Goal: Task Accomplishment & Management: Use online tool/utility

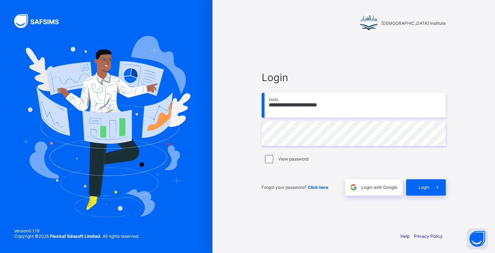
click at [345, 103] on input "**********" at bounding box center [354, 105] width 184 height 25
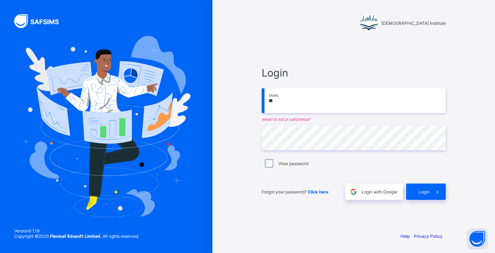
type input "*"
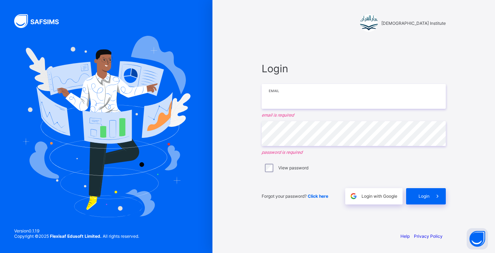
click at [366, 98] on input "email" at bounding box center [354, 96] width 184 height 25
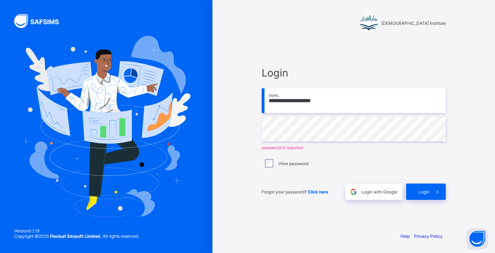
type input "**********"
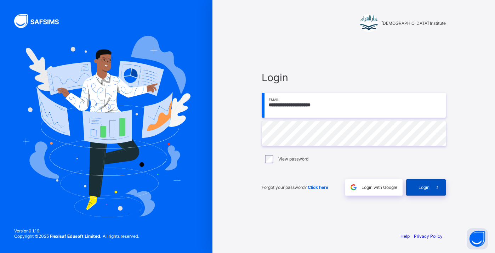
click at [430, 189] on span at bounding box center [438, 187] width 16 height 16
click at [378, 112] on input "**********" at bounding box center [354, 105] width 184 height 25
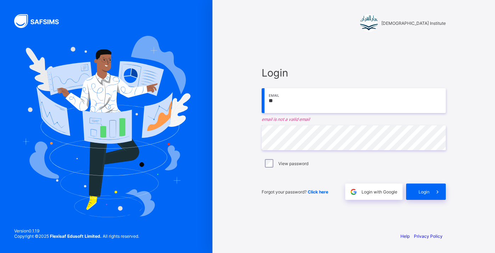
type input "*"
type input "**********"
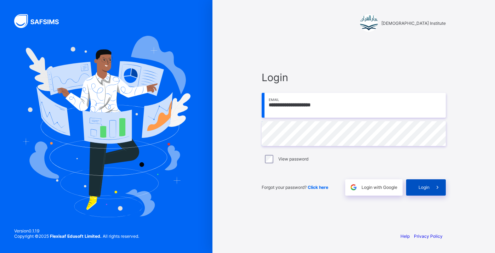
click at [422, 195] on div "Login" at bounding box center [426, 187] width 40 height 16
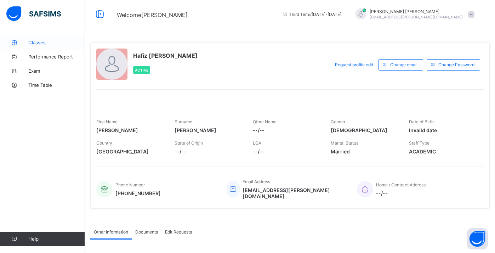
click at [71, 46] on link "Classes" at bounding box center [42, 42] width 85 height 14
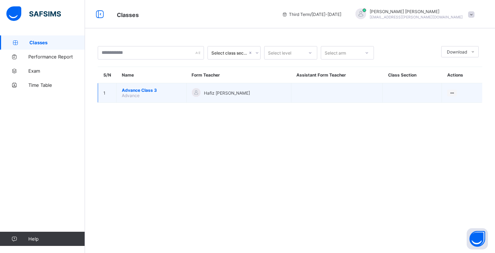
click at [134, 90] on span "Advance Class 3" at bounding box center [151, 90] width 59 height 5
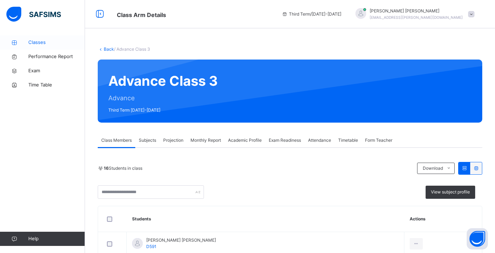
click at [29, 41] on span "Classes" at bounding box center [56, 42] width 57 height 7
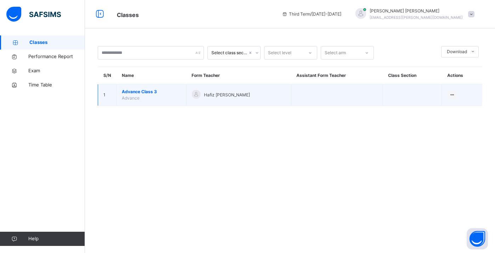
click at [125, 92] on span "Advance Class 3" at bounding box center [151, 92] width 59 height 6
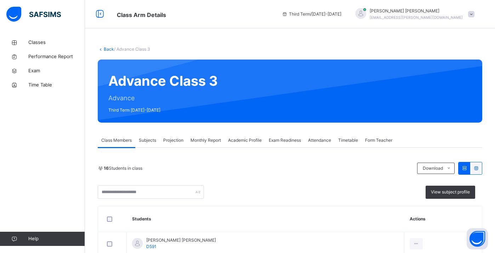
click at [209, 142] on span "Monthly Report" at bounding box center [206, 140] width 30 height 6
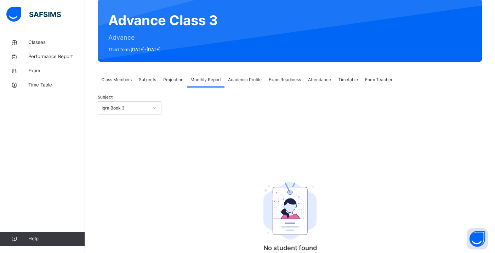
scroll to position [74, 0]
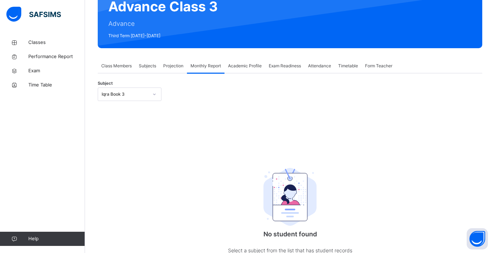
click at [108, 97] on div "Iqra Book 3" at bounding box center [125, 94] width 47 height 6
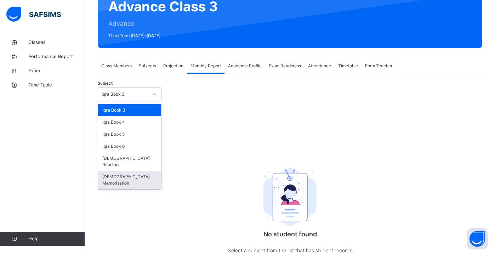
click at [129, 173] on div "Quran Memorisation" at bounding box center [129, 180] width 63 height 18
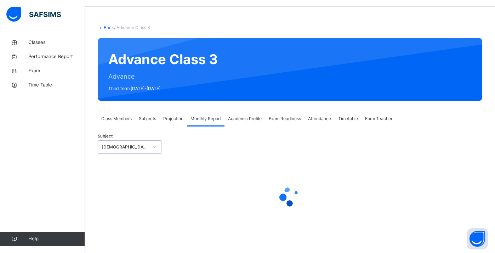
select select "****"
select select "*"
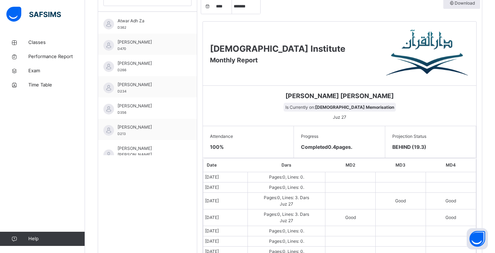
scroll to position [0, 0]
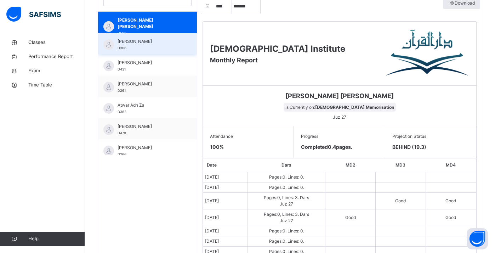
click at [155, 37] on div "Abdurrahman Hassan D306" at bounding box center [147, 43] width 99 height 21
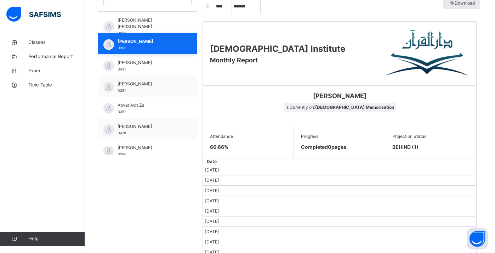
click at [158, 64] on span "Abdurrahman Hzrati" at bounding box center [149, 63] width 63 height 6
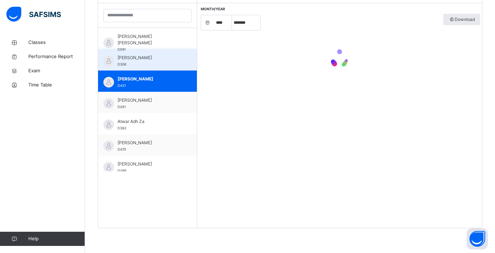
scroll to position [228, 0]
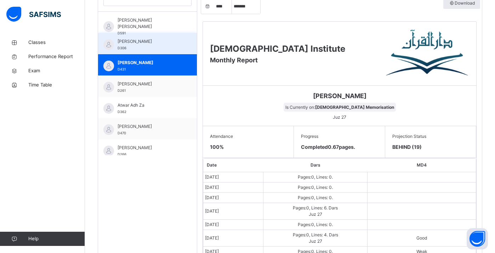
click at [148, 50] on div "Abdurrahman Hassan D306" at bounding box center [149, 44] width 63 height 13
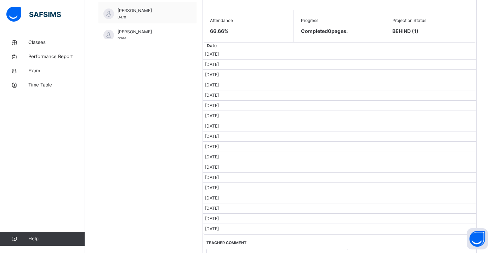
scroll to position [202, 0]
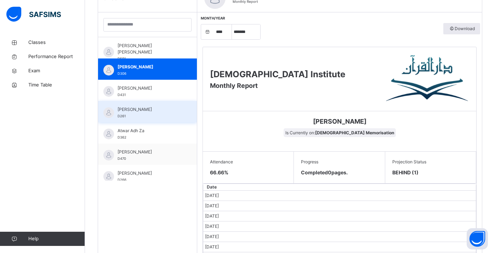
click at [127, 116] on div "Afnaan Ahmad D261" at bounding box center [149, 112] width 63 height 13
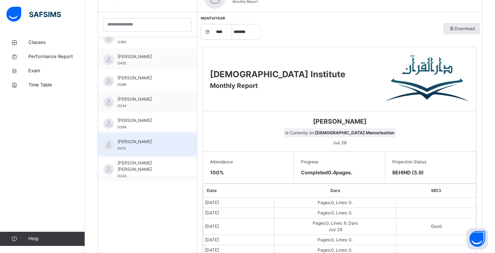
scroll to position [175, 0]
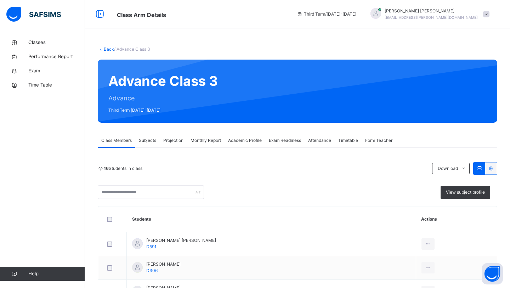
click at [245, 136] on div "Academic Profile" at bounding box center [245, 140] width 41 height 14
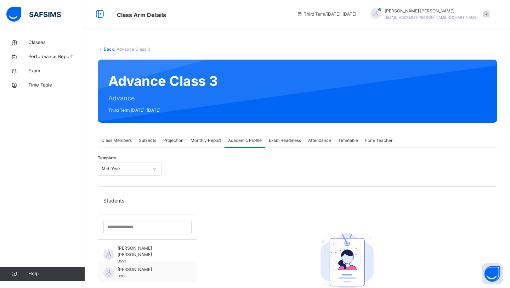
click at [209, 140] on span "Monthly Report" at bounding box center [206, 140] width 30 height 6
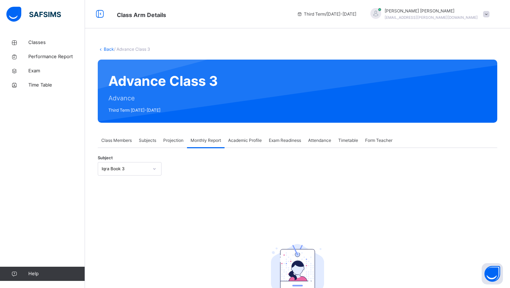
click at [142, 166] on div "Iqra Book 3" at bounding box center [125, 169] width 47 height 6
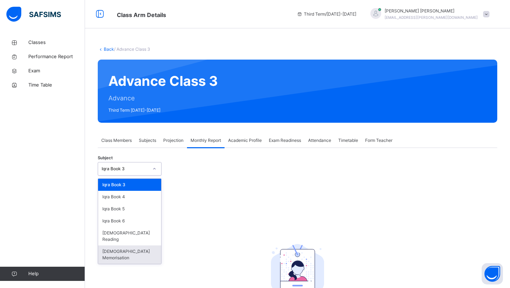
click at [132, 245] on div "Quran Memorisation" at bounding box center [129, 254] width 63 height 18
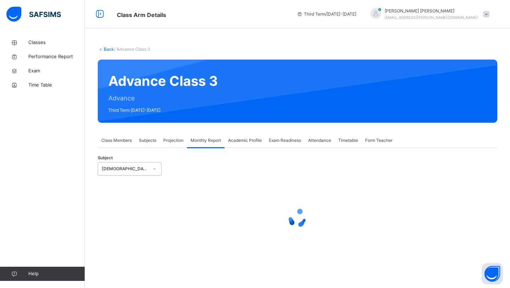
select select "****"
select select "*"
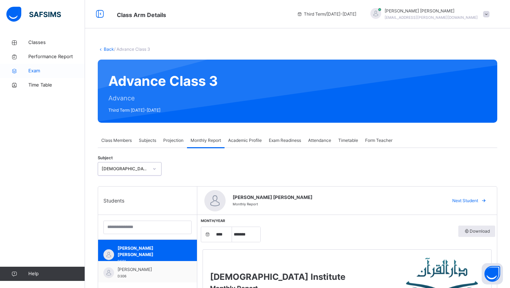
click at [26, 71] on icon at bounding box center [14, 70] width 28 height 5
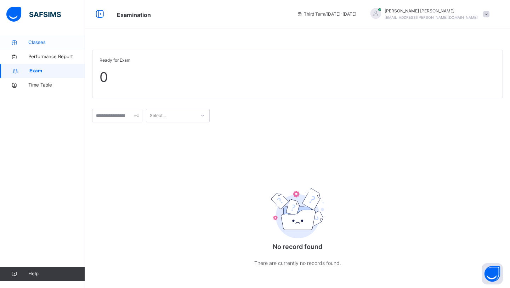
click at [22, 43] on icon at bounding box center [14, 42] width 28 height 5
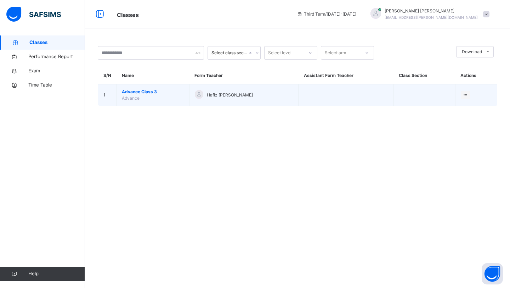
click at [138, 93] on span "Advance Class 3" at bounding box center [153, 92] width 62 height 6
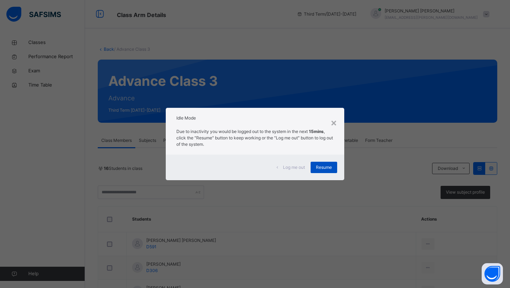
click at [335, 170] on div "Resume" at bounding box center [324, 167] width 27 height 11
click at [326, 161] on div "Log me out Resume" at bounding box center [255, 168] width 179 height 26
click at [325, 166] on span "Resume" at bounding box center [324, 167] width 16 height 6
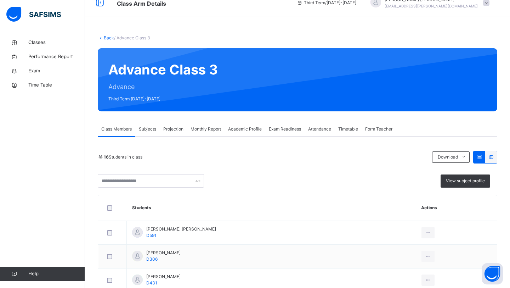
scroll to position [12, 0]
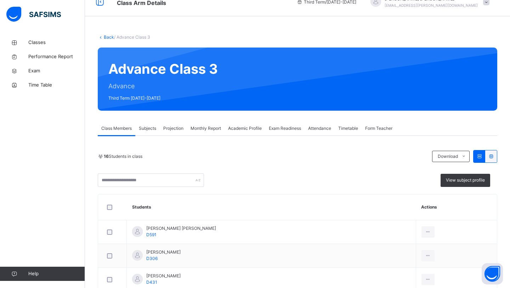
click at [203, 126] on span "Monthly Report" at bounding box center [206, 128] width 30 height 6
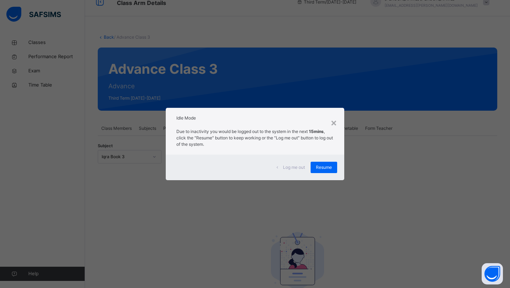
click at [325, 162] on div "Resume" at bounding box center [324, 167] width 27 height 11
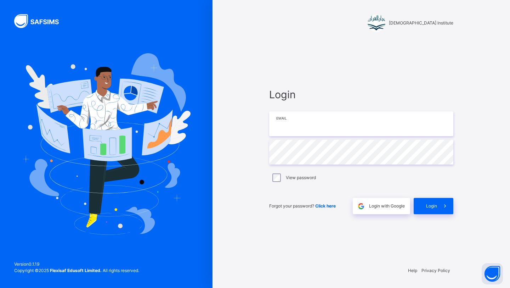
type input "**********"
click at [437, 214] on span at bounding box center [445, 206] width 16 height 16
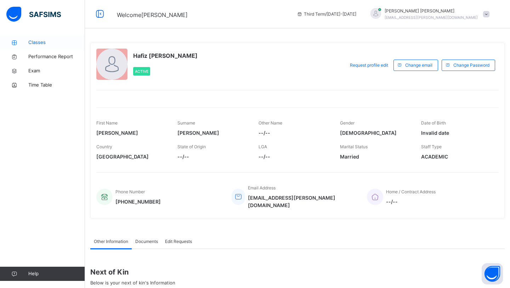
click at [34, 46] on link "Classes" at bounding box center [42, 42] width 85 height 14
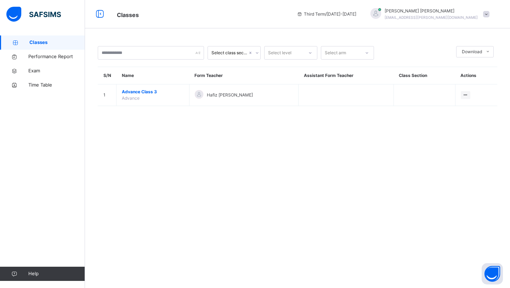
click at [485, 16] on span at bounding box center [486, 14] width 6 height 6
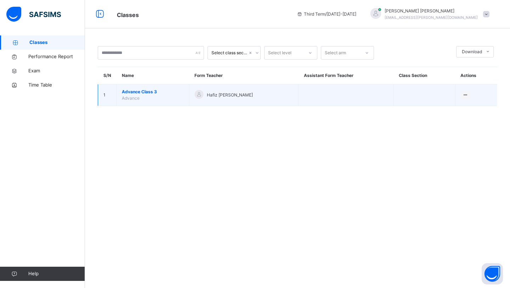
click at [145, 88] on td "Advance Class 3 Advance" at bounding box center [153, 95] width 73 height 22
click at [146, 90] on span "Advance Class 3" at bounding box center [153, 92] width 62 height 6
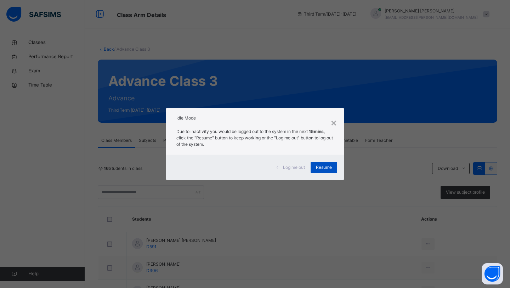
click at [324, 165] on span "Resume" at bounding box center [324, 167] width 16 height 6
click at [318, 167] on span "Resume" at bounding box center [324, 167] width 16 height 6
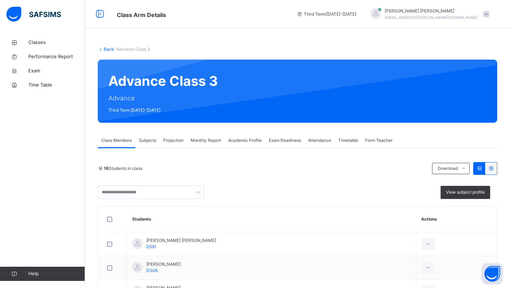
click at [175, 147] on div "Projection" at bounding box center [173, 140] width 27 height 14
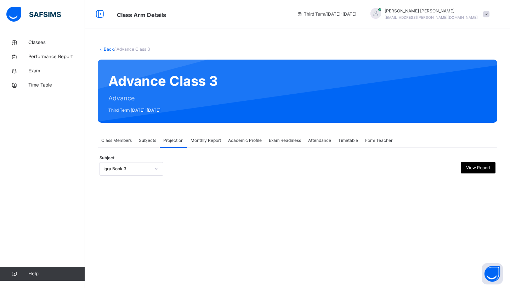
click at [134, 175] on div "Subject Iqra Book 3 View Report" at bounding box center [298, 168] width 396 height 21
click at [136, 169] on div "Iqra Book 3" at bounding box center [126, 169] width 47 height 6
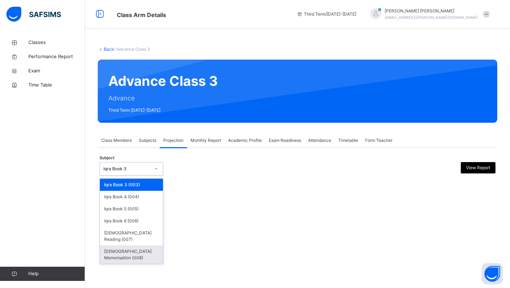
click at [148, 250] on div "Quran Memorisation (008)" at bounding box center [131, 254] width 63 height 18
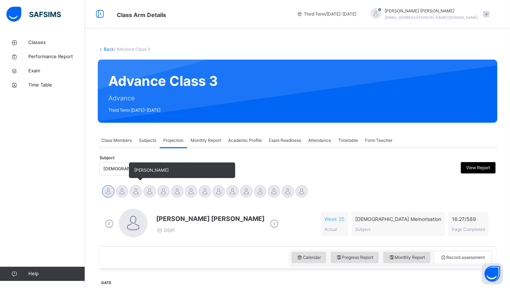
click at [135, 196] on div at bounding box center [136, 191] width 12 height 12
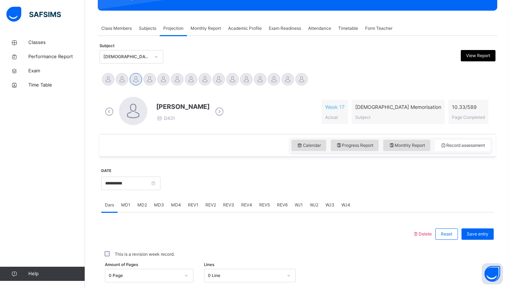
scroll to position [113, 0]
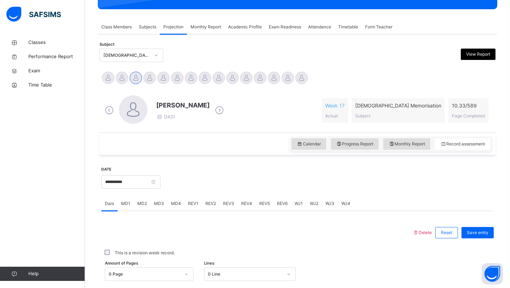
click at [178, 202] on span "MD4" at bounding box center [176, 203] width 10 height 6
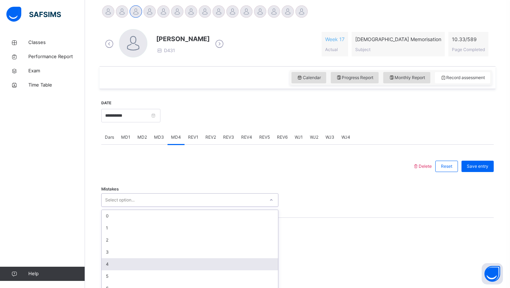
scroll to position [189, 0]
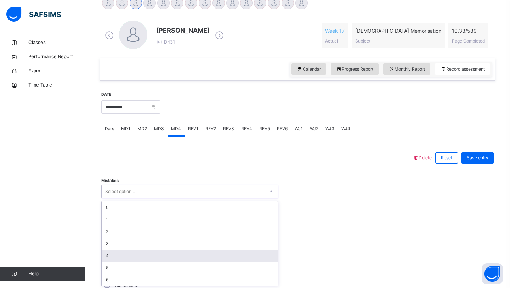
click at [151, 198] on div "option 4 focused, 5 of 7. 7 results available. Use Up and Down to choose option…" at bounding box center [189, 191] width 177 height 13
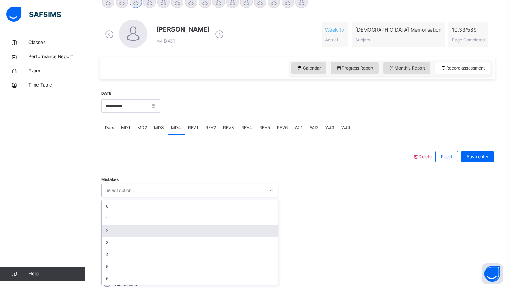
click at [152, 236] on div "2" at bounding box center [190, 230] width 176 height 12
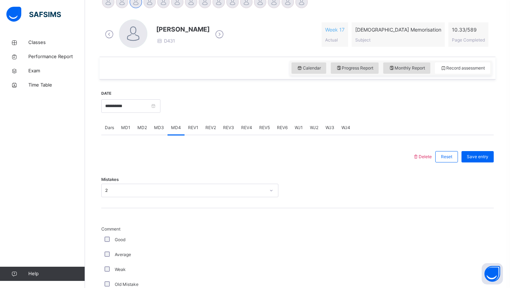
click at [224, 263] on div "Weak" at bounding box center [189, 269] width 177 height 15
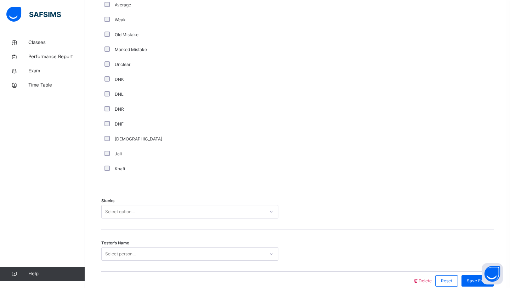
scroll to position [448, 0]
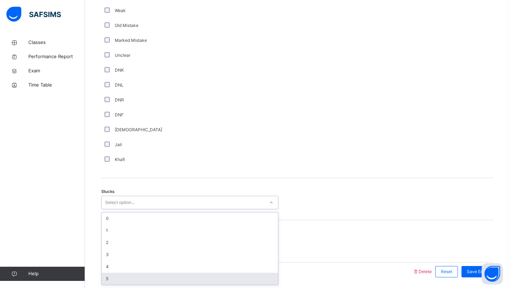
click at [113, 209] on div "option 5 focused, 6 of 6. 6 results available. Use Up and Down to choose option…" at bounding box center [189, 202] width 177 height 13
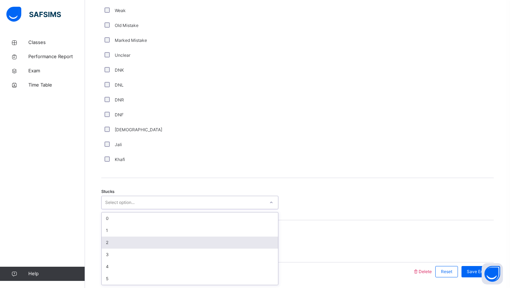
click at [114, 247] on div "2" at bounding box center [190, 242] width 176 height 12
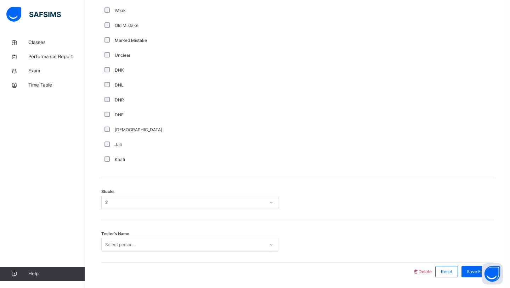
click at [388, 230] on div "Tester's Name Select person..." at bounding box center [297, 241] width 393 height 42
click at [261, 251] on div "Tester's Name Select person..." at bounding box center [297, 241] width 393 height 42
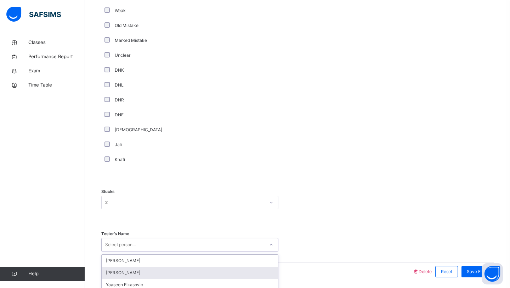
scroll to position [473, 0]
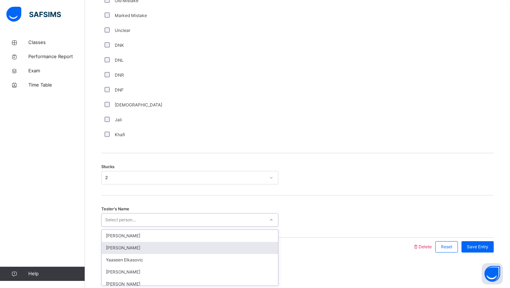
click at [261, 226] on div "option Qais Rahimi focused, 2 of 94. 94 results available. Use Up and Down to c…" at bounding box center [189, 219] width 177 height 13
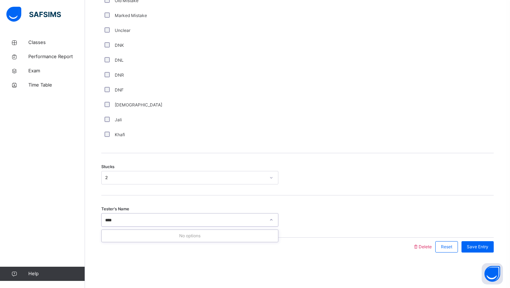
type input "***"
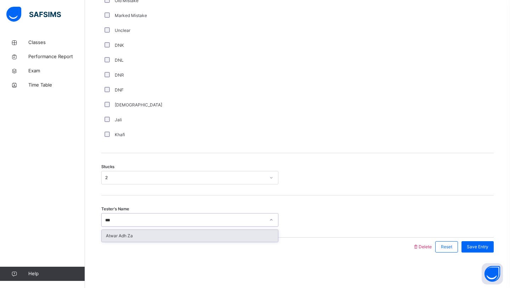
click at [226, 230] on div "Atwar Adh Za" at bounding box center [190, 236] width 176 height 12
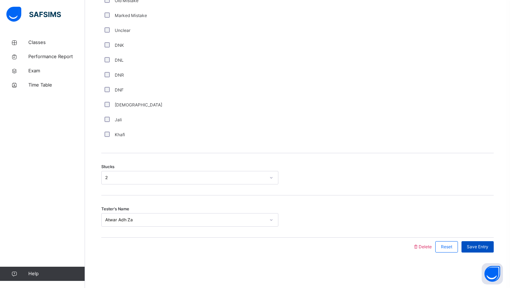
click at [474, 251] on div "Save Entry" at bounding box center [478, 246] width 32 height 11
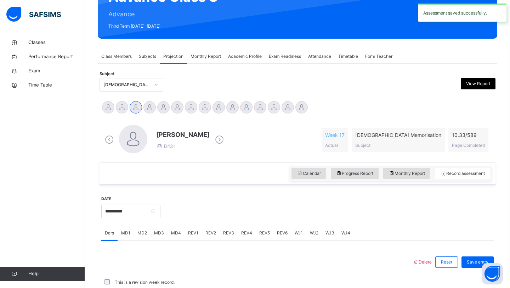
scroll to position [245, 0]
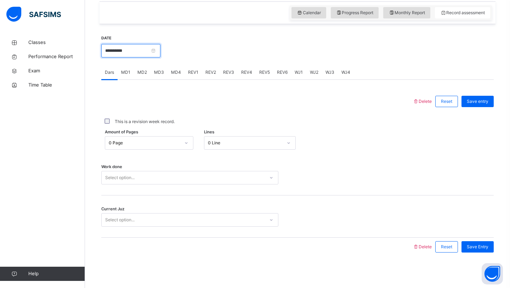
click at [121, 53] on input "**********" at bounding box center [130, 50] width 59 height 13
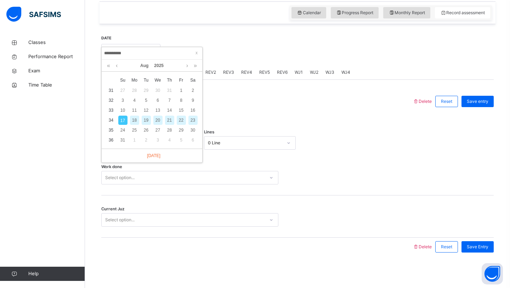
click at [195, 110] on div "16" at bounding box center [193, 110] width 9 height 9
type input "**********"
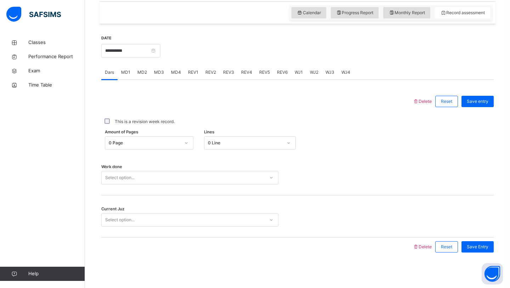
click at [174, 74] on span "MD4" at bounding box center [176, 72] width 10 height 6
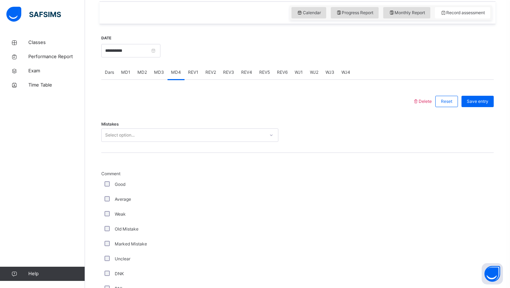
click at [169, 133] on div "Select option..." at bounding box center [183, 135] width 163 height 11
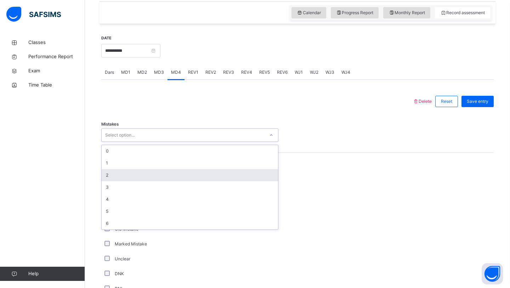
click at [156, 171] on div "2" at bounding box center [190, 175] width 176 height 12
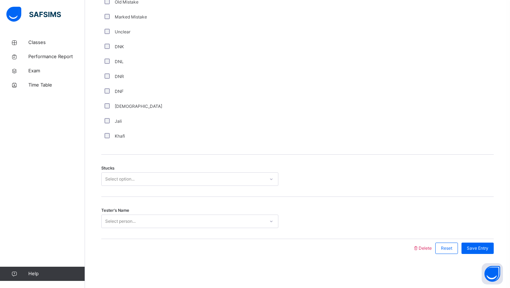
scroll to position [473, 0]
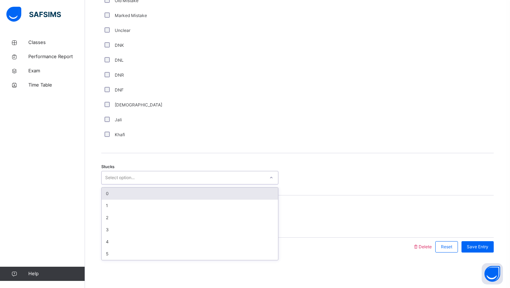
click at [180, 180] on div "Select option..." at bounding box center [183, 177] width 163 height 11
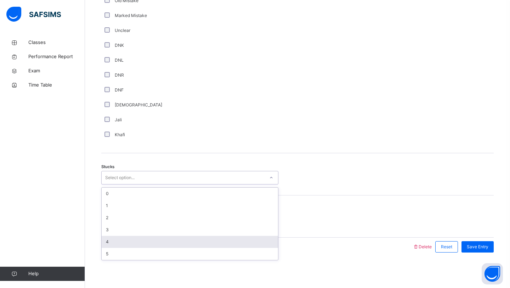
click at [158, 243] on div "4" at bounding box center [190, 242] width 176 height 12
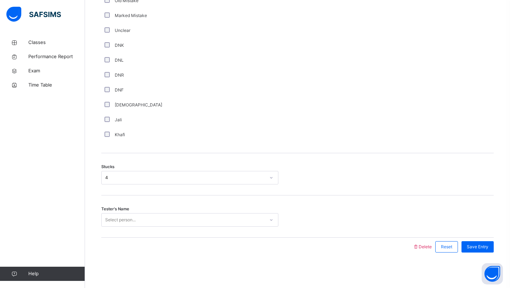
click at [111, 137] on div "Khafi" at bounding box center [190, 134] width 174 height 6
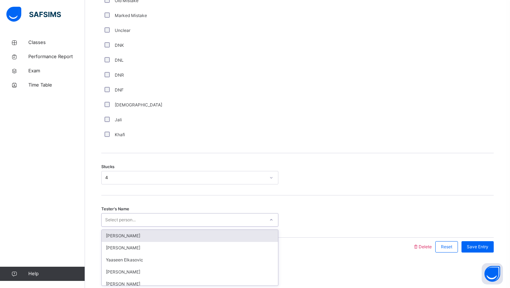
click at [236, 219] on div "Select person..." at bounding box center [183, 219] width 163 height 11
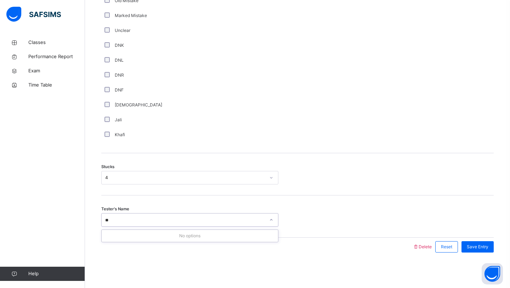
type input "*"
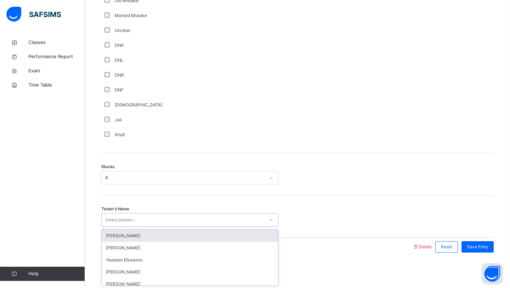
drag, startPoint x: 271, startPoint y: 243, endPoint x: 272, endPoint y: 235, distance: 8.3
click at [272, 235] on div "Jaabir Liu Qais Rahimi Yaaseen Elkasovic Khadijah Sardar Siti Ruhaidah Khadijah…" at bounding box center [190, 258] width 176 height 56
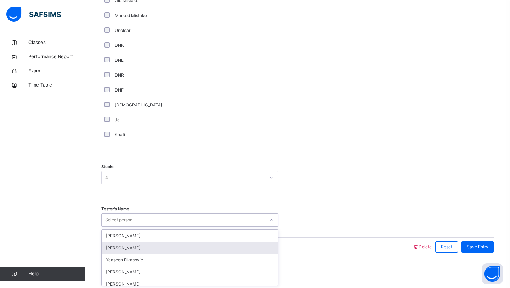
drag, startPoint x: 278, startPoint y: 248, endPoint x: 288, endPoint y: 243, distance: 10.9
click at [282, 243] on div "Delete Reset Save entry Mistakes 2 Comment Good Average Weak Old Mistake Marked…" at bounding box center [297, 60] width 393 height 392
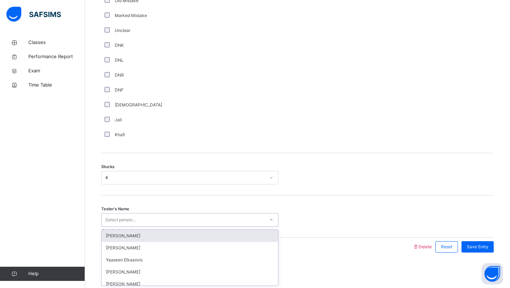
drag, startPoint x: 261, startPoint y: 271, endPoint x: 247, endPoint y: 212, distance: 60.5
click at [247, 212] on div "Tester's Name option Jaabir Liu focused, 1 of 94. 94 results available. Use Up …" at bounding box center [297, 216] width 393 height 42
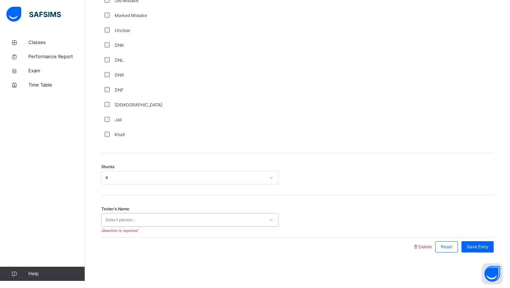
click at [246, 223] on div "Select person..." at bounding box center [183, 219] width 163 height 11
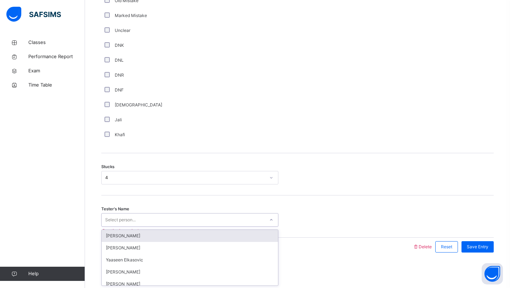
click at [244, 216] on div "Select person..." at bounding box center [183, 219] width 163 height 11
type input "*"
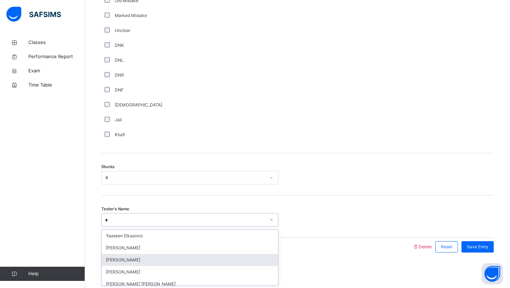
click at [131, 260] on div "Owais Abdulhai" at bounding box center [190, 260] width 176 height 12
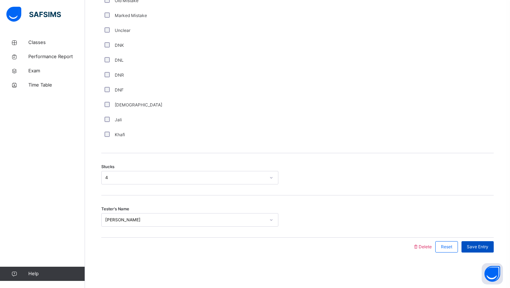
click at [467, 244] on span "Save Entry" at bounding box center [478, 246] width 22 height 6
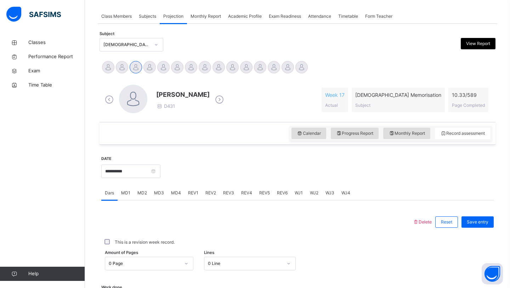
scroll to position [117, 0]
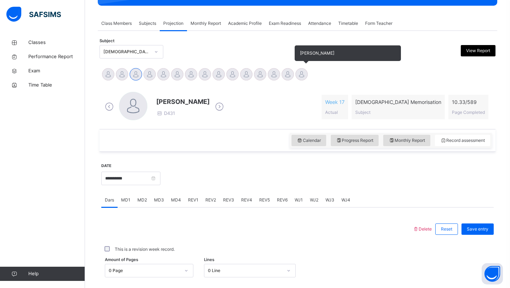
click at [300, 72] on div at bounding box center [302, 74] width 12 height 12
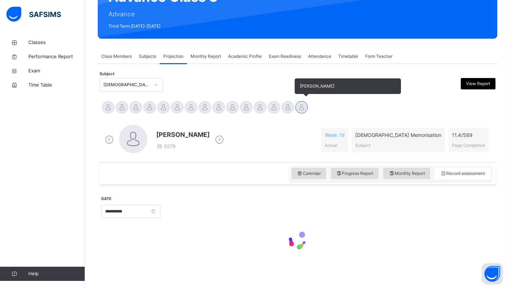
scroll to position [84, 0]
click at [300, 72] on div "**********" at bounding box center [298, 167] width 400 height 206
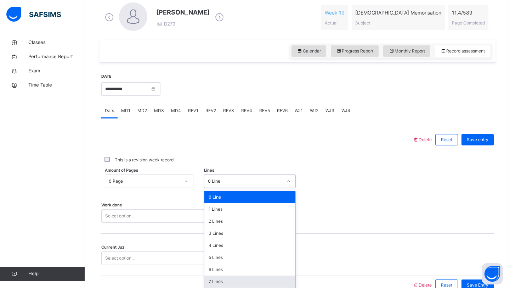
scroll to position [219, 0]
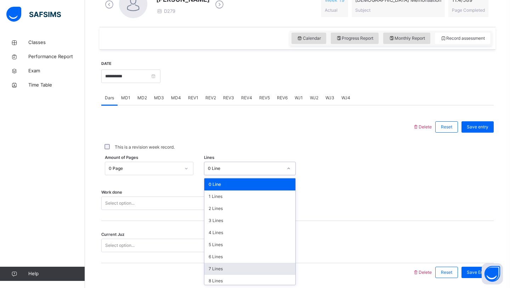
click at [214, 175] on div "option 7 Lines focused, 8 of 16. 16 results available. Use Up and Down to choos…" at bounding box center [250, 168] width 92 height 13
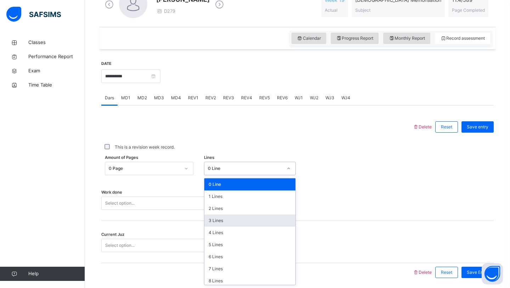
click at [219, 224] on div "3 Lines" at bounding box center [249, 220] width 91 height 12
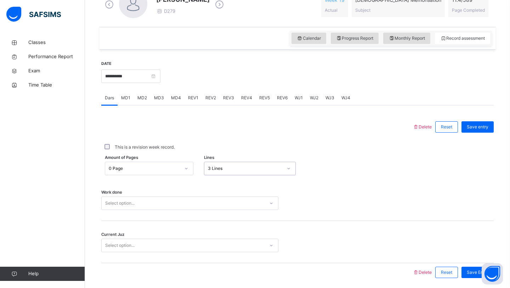
scroll to position [245, 0]
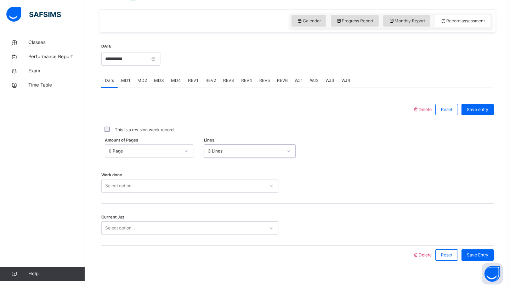
click at [211, 192] on div "Select option..." at bounding box center [189, 185] width 177 height 13
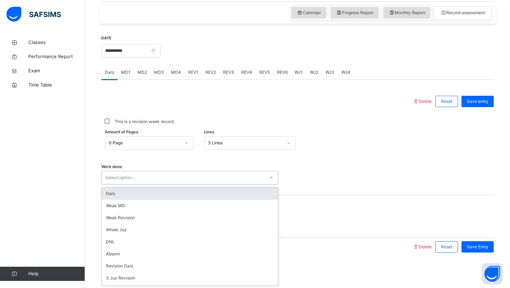
click at [210, 193] on div "Dars" at bounding box center [190, 193] width 176 height 12
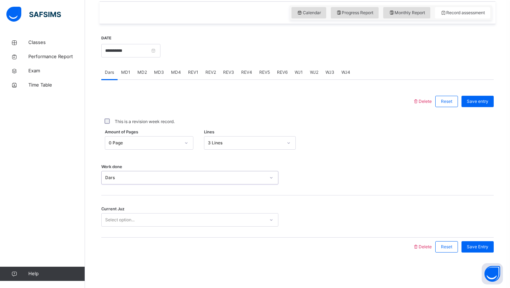
click at [207, 214] on div "Select option..." at bounding box center [189, 219] width 177 height 13
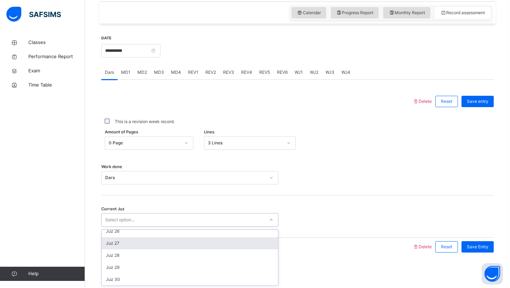
click at [202, 239] on div "Juz 27" at bounding box center [190, 243] width 176 height 12
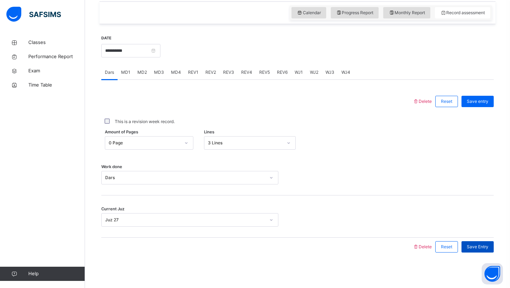
click at [475, 244] on span "Save Entry" at bounding box center [478, 246] width 22 height 6
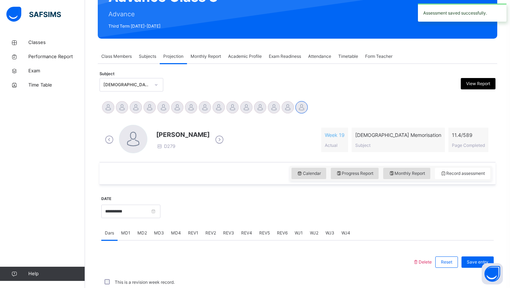
scroll to position [245, 0]
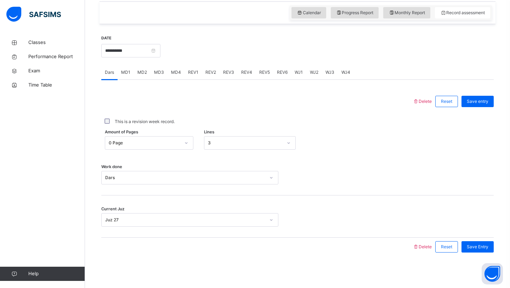
click at [174, 75] on span "MD4" at bounding box center [176, 72] width 10 height 6
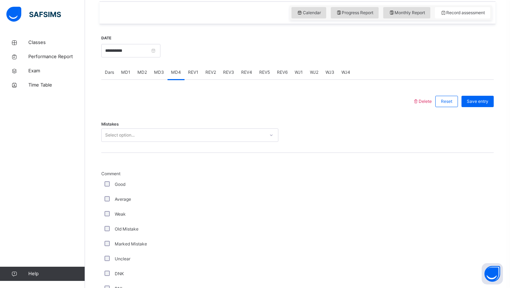
click at [174, 133] on div "Select option..." at bounding box center [183, 135] width 163 height 11
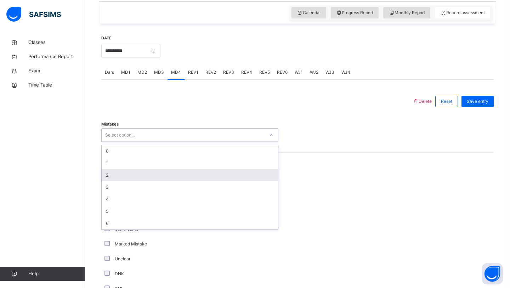
click at [147, 175] on div "2" at bounding box center [190, 175] width 176 height 12
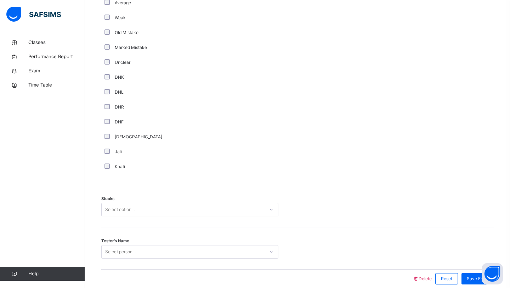
scroll to position [457, 0]
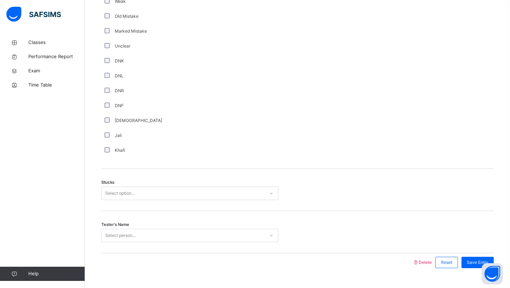
click at [110, 185] on span "Stucks" at bounding box center [107, 182] width 13 height 6
click at [112, 192] on div "Select option..." at bounding box center [119, 192] width 29 height 13
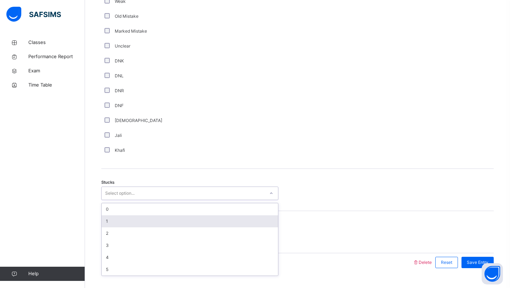
click at [127, 218] on div "1" at bounding box center [190, 221] width 176 height 12
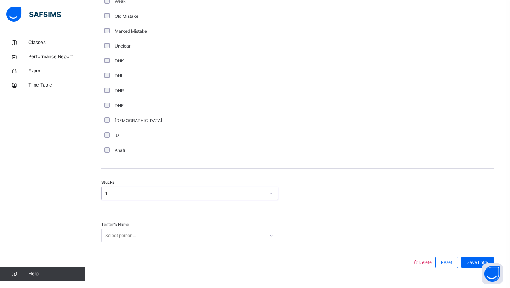
click at [131, 233] on div "Select person..." at bounding box center [189, 235] width 177 height 13
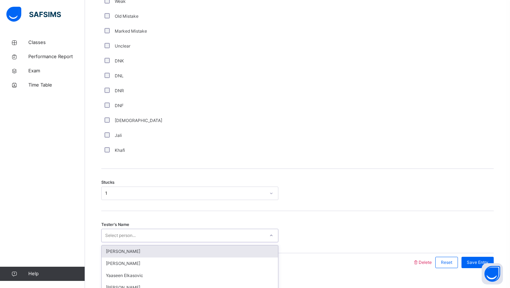
scroll to position [473, 0]
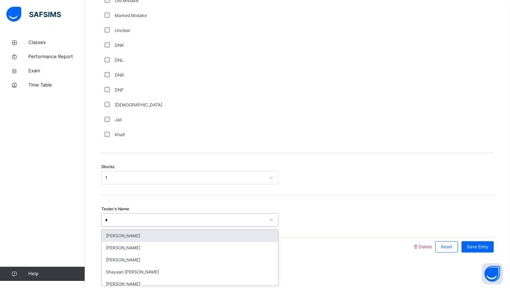
type input "**"
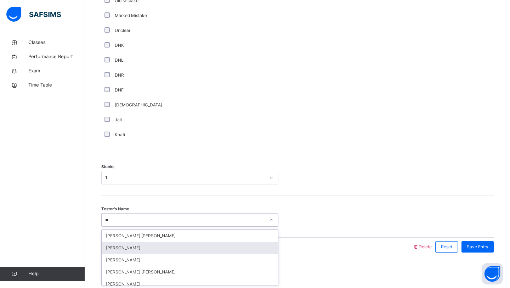
click at [136, 244] on div "Muzahiruddin Nizamuddin" at bounding box center [190, 248] width 176 height 12
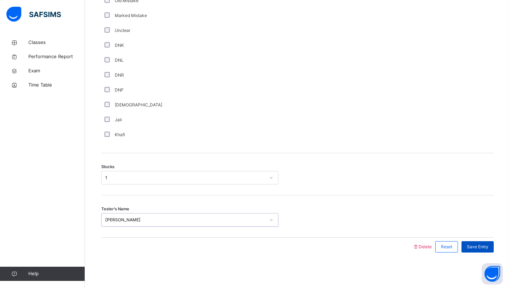
click at [479, 244] on span "Save Entry" at bounding box center [478, 246] width 22 height 6
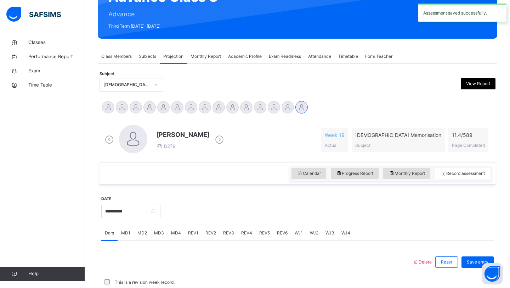
scroll to position [245, 0]
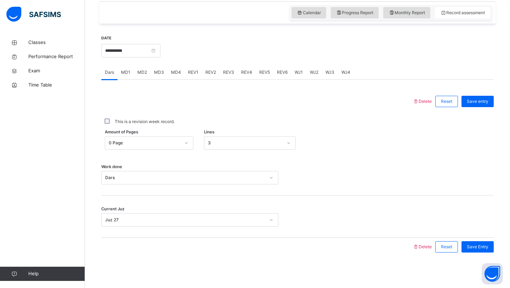
click at [166, 72] on div "MD3" at bounding box center [159, 72] width 17 height 14
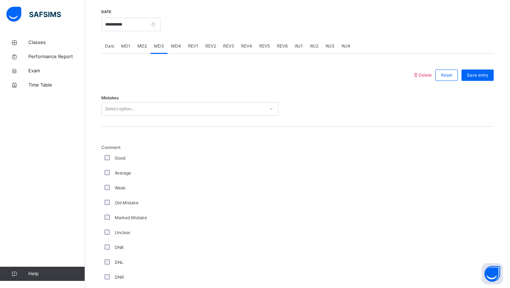
scroll to position [260, 0]
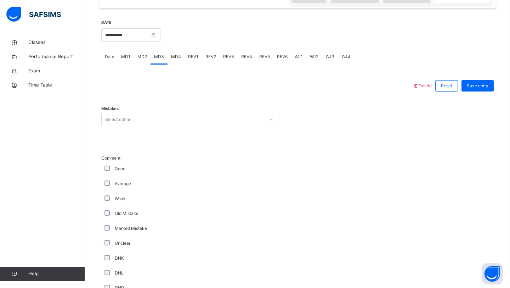
click at [157, 118] on div "Select option..." at bounding box center [183, 119] width 163 height 11
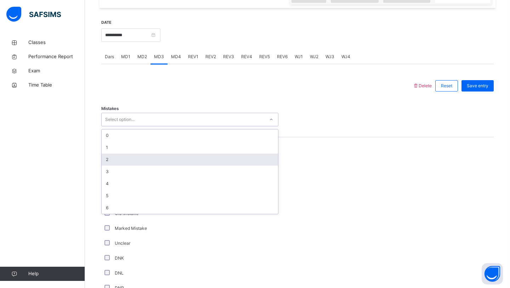
click at [134, 154] on div "2" at bounding box center [190, 159] width 176 height 12
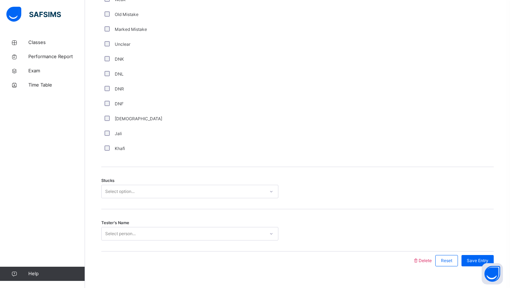
scroll to position [473, 0]
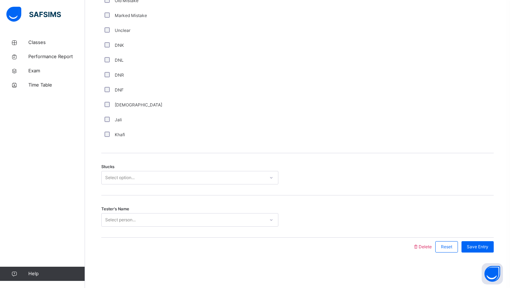
click at [107, 182] on div "Select option..." at bounding box center [119, 177] width 29 height 13
click at [108, 214] on div "2" at bounding box center [190, 218] width 176 height 12
click at [110, 216] on div "Select person..." at bounding box center [120, 219] width 30 height 13
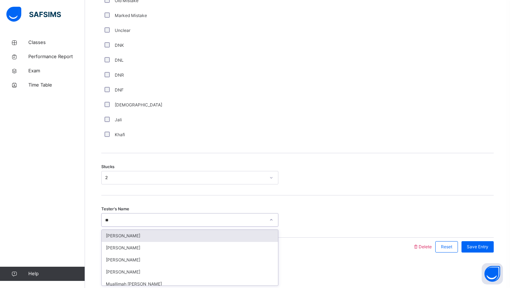
type input "***"
click at [120, 232] on div "Umar Hla" at bounding box center [190, 236] width 176 height 12
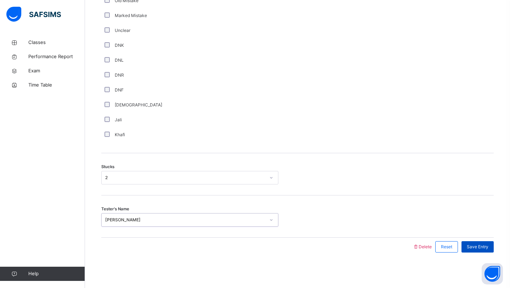
click at [483, 243] on div "Save Entry" at bounding box center [478, 246] width 32 height 11
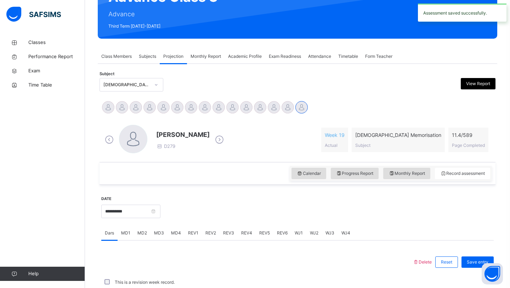
scroll to position [245, 0]
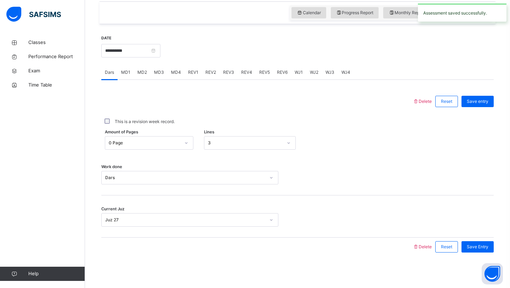
click at [127, 59] on div "**********" at bounding box center [130, 50] width 59 height 30
click at [127, 48] on input "**********" at bounding box center [130, 50] width 59 height 13
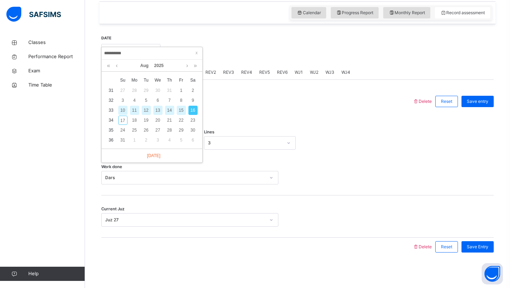
click at [287, 102] on div at bounding box center [257, 101] width 304 height 18
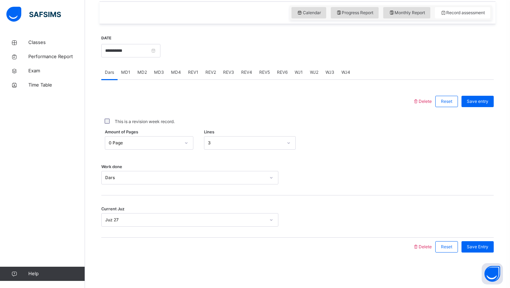
click at [177, 74] on span "MD4" at bounding box center [176, 72] width 10 height 6
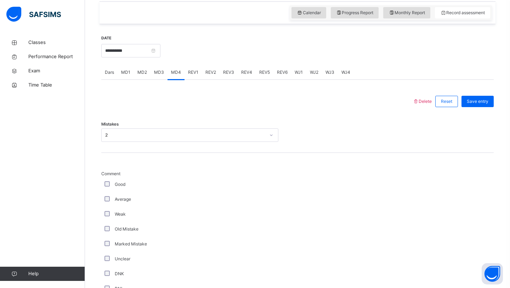
click at [160, 135] on div "2" at bounding box center [185, 135] width 160 height 6
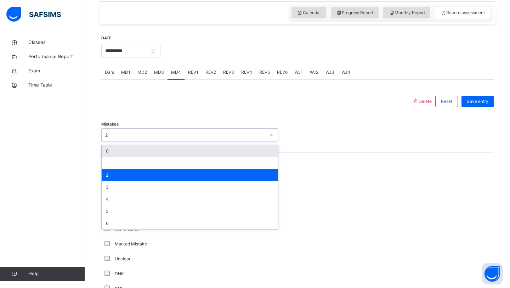
click at [163, 150] on div "0" at bounding box center [190, 151] width 176 height 12
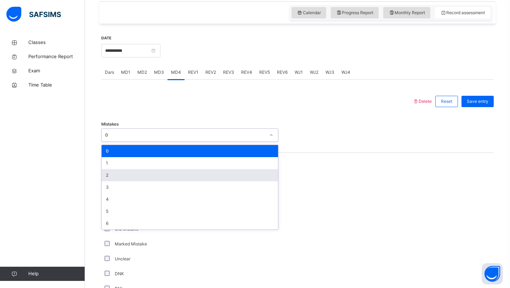
click at [134, 176] on div "2" at bounding box center [190, 175] width 176 height 12
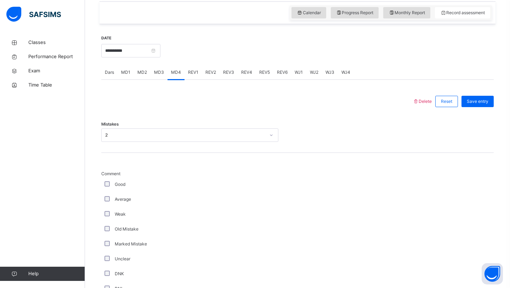
click at [325, 151] on div "Mistakes 2" at bounding box center [297, 132] width 393 height 42
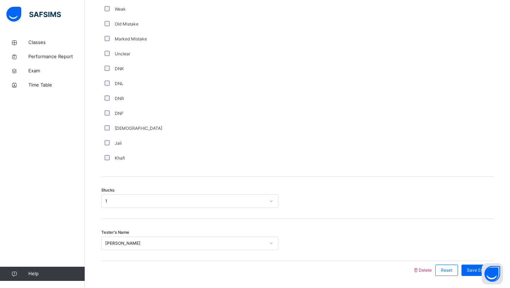
scroll to position [457, 0]
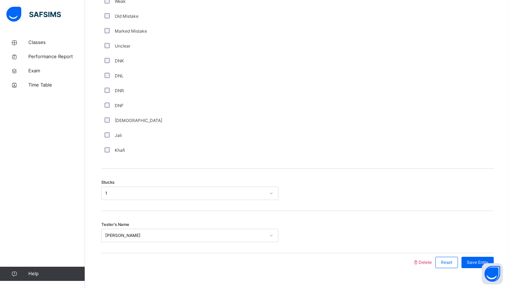
click at [223, 190] on div "1" at bounding box center [185, 193] width 160 height 6
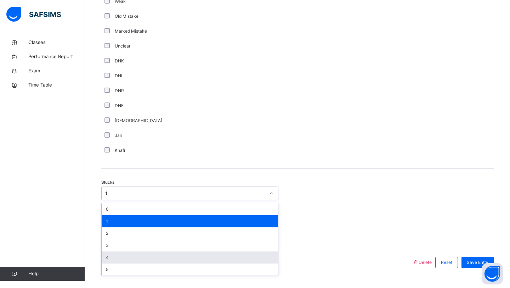
click at [128, 257] on div "4" at bounding box center [190, 257] width 176 height 12
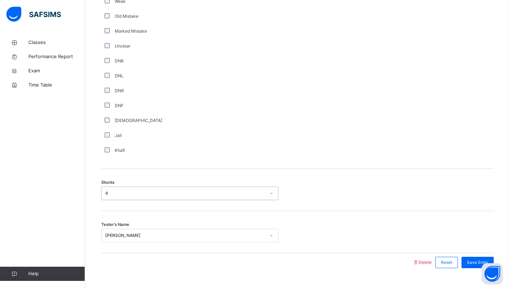
click at [239, 237] on div "Muzahiruddin Nizamuddin" at bounding box center [189, 235] width 177 height 13
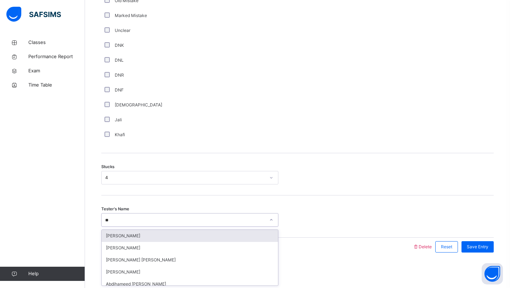
type input "*"
type input "***"
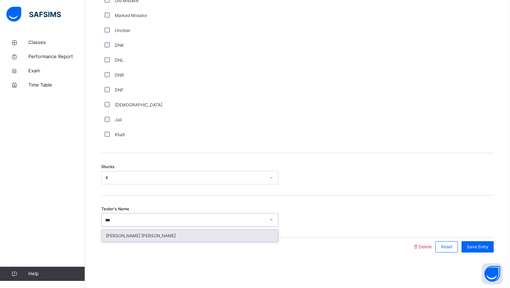
click at [220, 237] on div "Abdul Nafeh Fahim" at bounding box center [190, 236] width 176 height 12
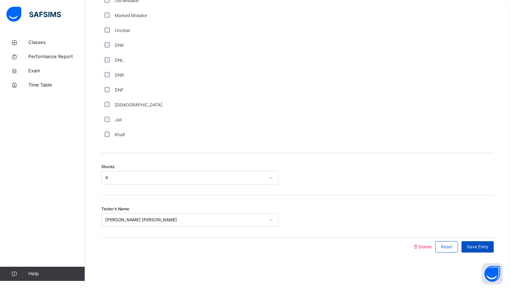
click at [467, 242] on div "Save Entry" at bounding box center [478, 246] width 32 height 11
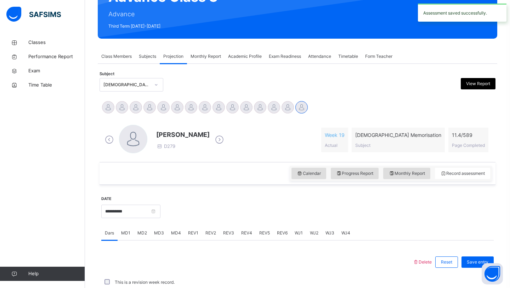
scroll to position [245, 0]
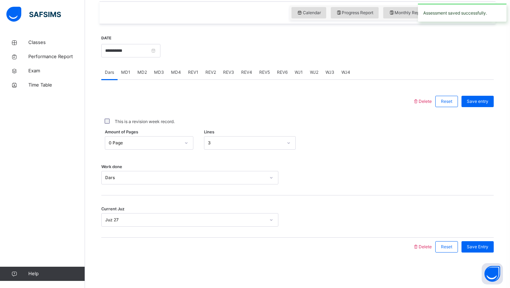
click at [159, 72] on span "MD3" at bounding box center [159, 72] width 10 height 6
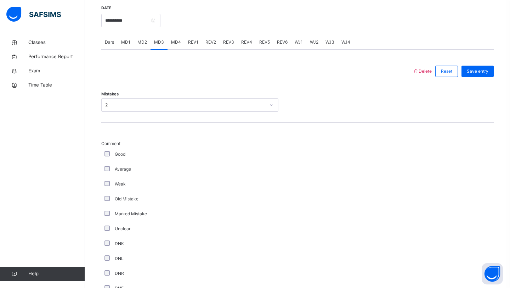
scroll to position [274, 0]
click at [150, 105] on div "2" at bounding box center [185, 105] width 160 height 6
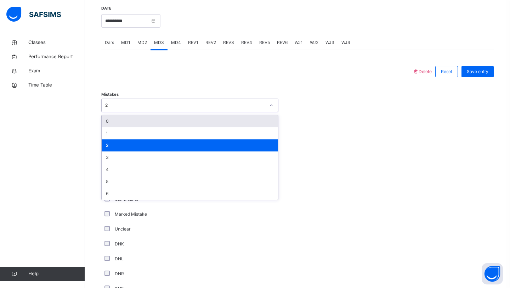
click at [148, 118] on div "0" at bounding box center [190, 121] width 176 height 12
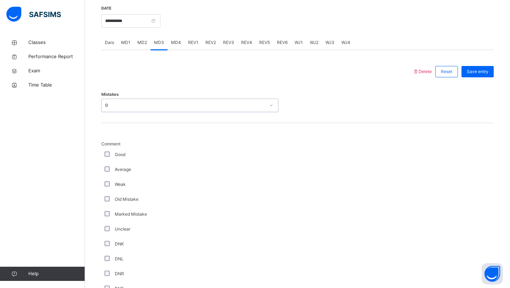
click at [111, 152] on div "Good" at bounding box center [190, 154] width 174 height 6
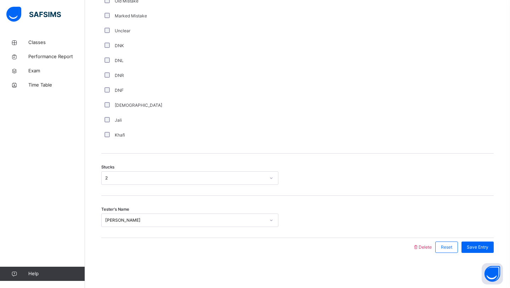
scroll to position [473, 0]
click at [111, 173] on div "2" at bounding box center [183, 177] width 163 height 11
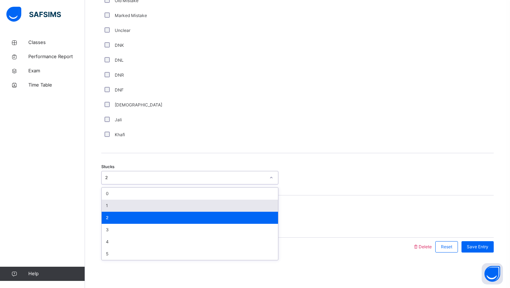
click at [109, 201] on div "1" at bounding box center [190, 206] width 176 height 12
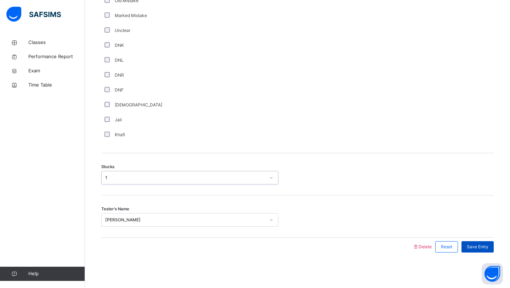
click at [472, 247] on span "Save Entry" at bounding box center [478, 246] width 22 height 6
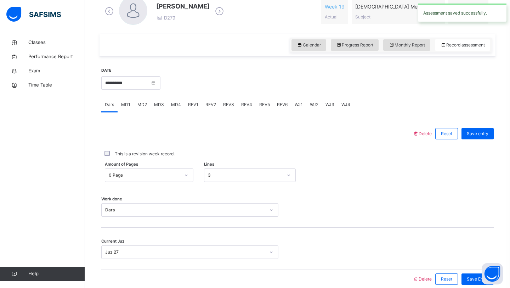
scroll to position [202, 0]
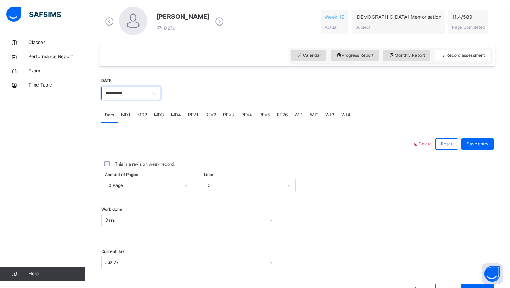
click at [138, 92] on input "**********" at bounding box center [130, 92] width 59 height 13
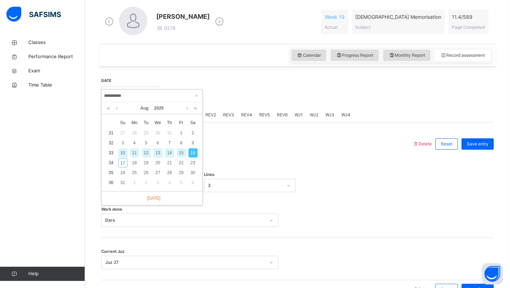
click at [168, 153] on div "14" at bounding box center [169, 152] width 9 height 9
type input "**********"
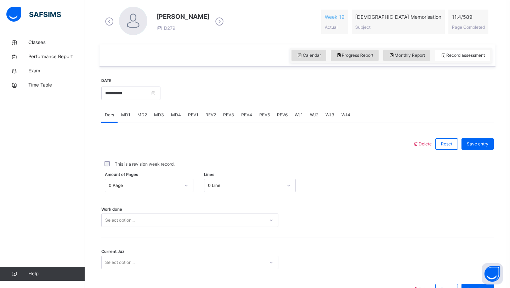
click at [174, 118] on span "MD4" at bounding box center [176, 115] width 10 height 6
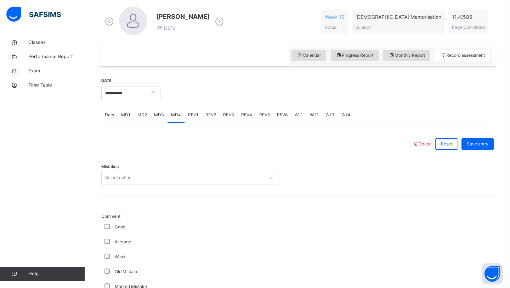
click at [134, 178] on div "Select option..." at bounding box center [119, 177] width 29 height 13
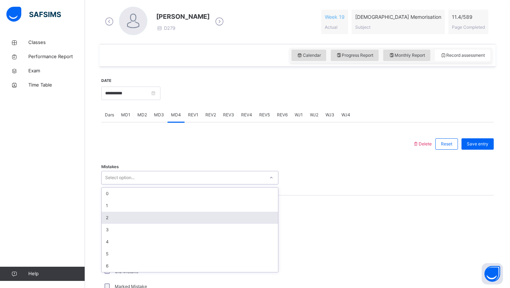
click at [122, 213] on div "2" at bounding box center [190, 218] width 176 height 12
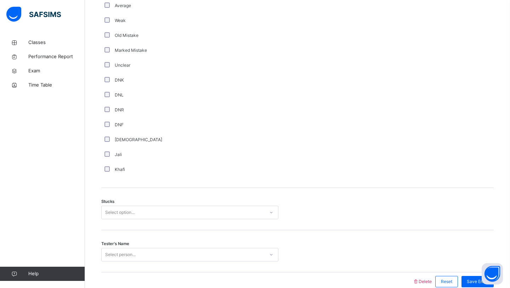
scroll to position [443, 0]
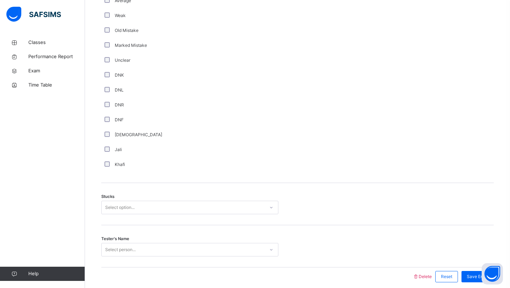
click at [158, 203] on div "Select option..." at bounding box center [183, 207] width 163 height 11
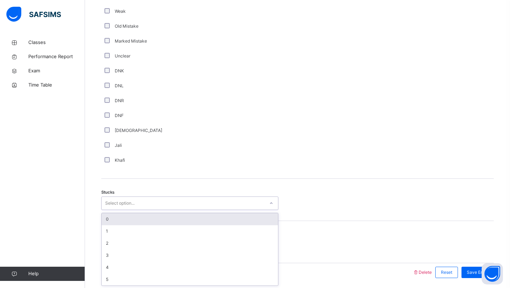
scroll to position [448, 0]
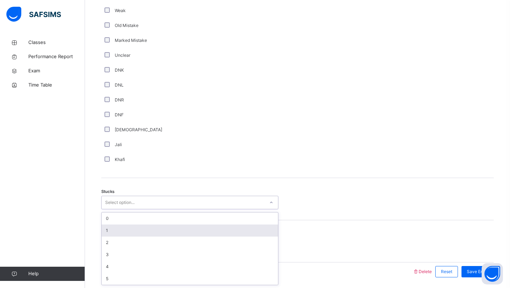
click at [151, 234] on div "1" at bounding box center [190, 230] width 176 height 12
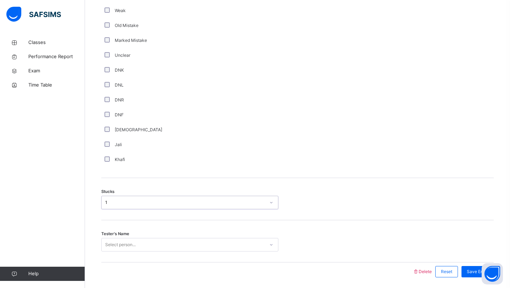
click at [147, 242] on div "Select person..." at bounding box center [189, 244] width 177 height 13
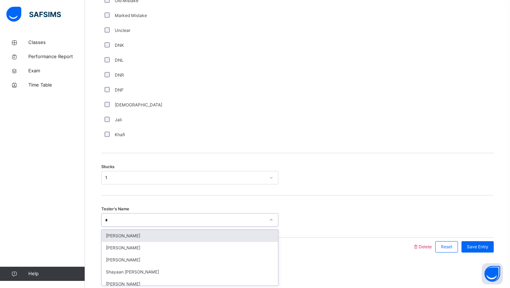
type input "**"
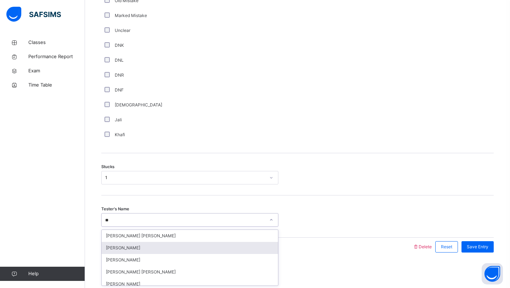
click at [142, 246] on div "Muzahiruddin Nizamuddin" at bounding box center [190, 248] width 176 height 12
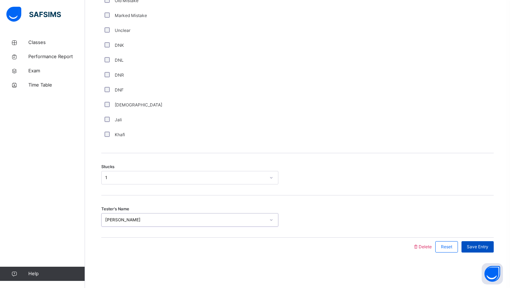
click at [471, 249] on span "Save Entry" at bounding box center [478, 246] width 22 height 6
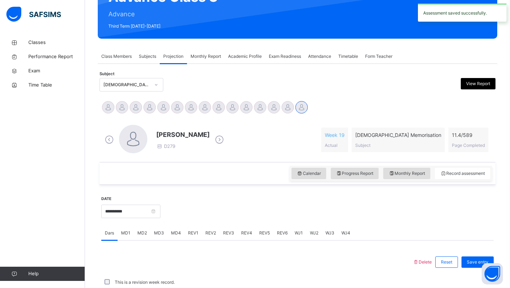
scroll to position [245, 0]
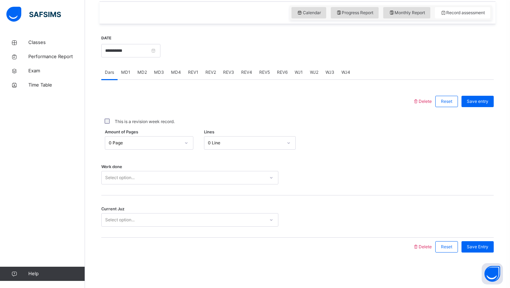
click at [181, 174] on div "Select option..." at bounding box center [183, 177] width 163 height 11
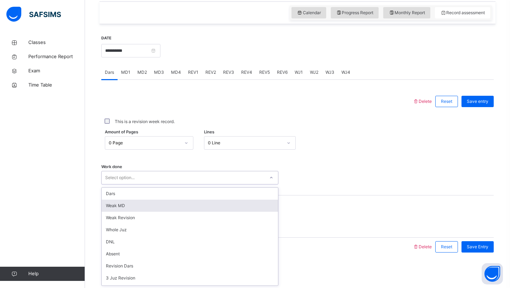
click at [159, 202] on div "Weak MD" at bounding box center [190, 206] width 176 height 12
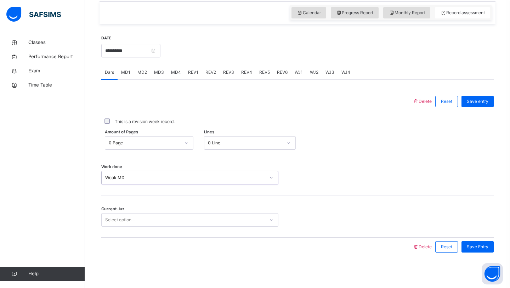
click at [245, 147] on div "0 Line" at bounding box center [243, 143] width 78 height 11
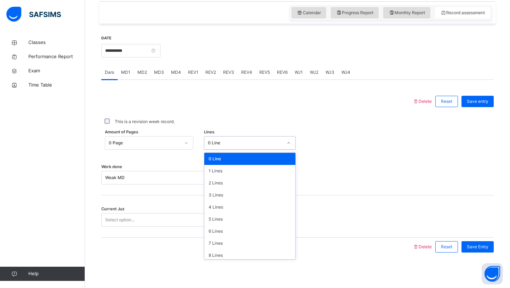
click at [242, 123] on div "This is a revision week record." at bounding box center [297, 121] width 389 height 6
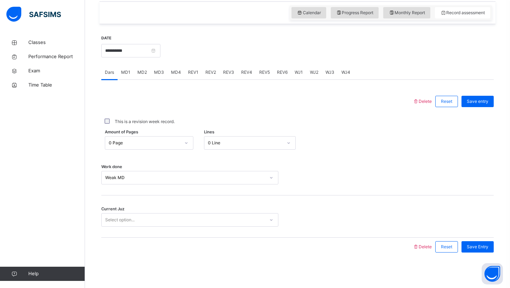
click at [157, 73] on span "MD3" at bounding box center [159, 72] width 10 height 6
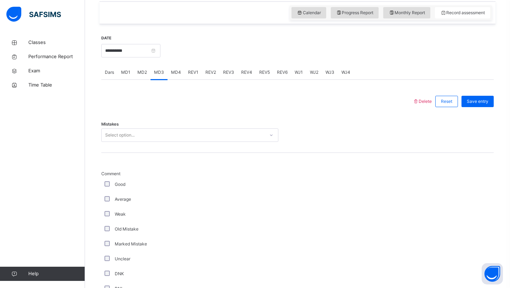
click at [126, 138] on div "Select option..." at bounding box center [119, 134] width 29 height 13
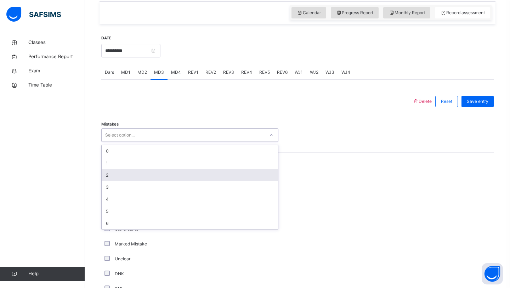
click at [114, 172] on div "2" at bounding box center [190, 175] width 176 height 12
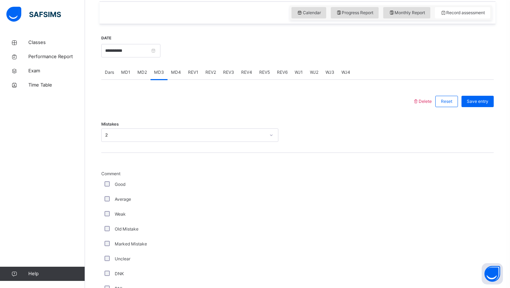
click at [371, 207] on div "Comment Good Average Weak Old Mistake Marked Mistake Unclear DNK DNL DNR DNF Mu…" at bounding box center [297, 270] width 393 height 200
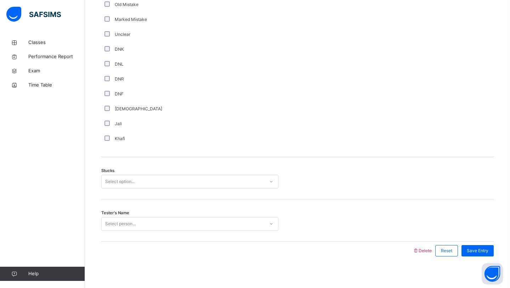
scroll to position [473, 0]
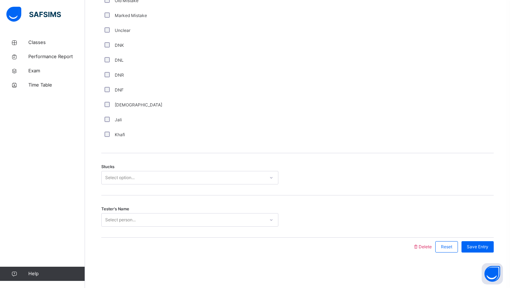
click at [231, 176] on div "Select option..." at bounding box center [183, 177] width 163 height 11
click at [197, 214] on div "2" at bounding box center [190, 218] width 176 height 12
click at [193, 221] on div "Select person..." at bounding box center [183, 219] width 163 height 11
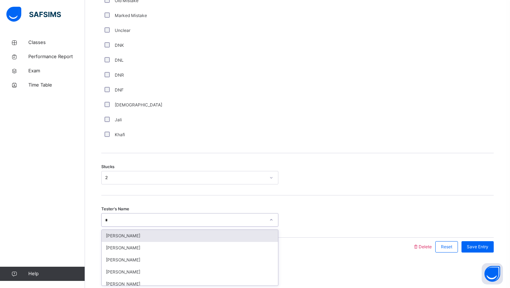
type input "**"
click at [167, 231] on div "Umar Hla" at bounding box center [190, 236] width 176 height 12
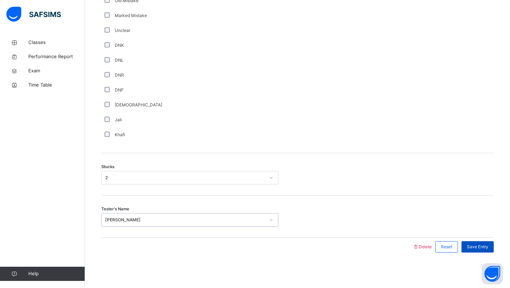
click at [482, 246] on span "Save Entry" at bounding box center [478, 246] width 22 height 6
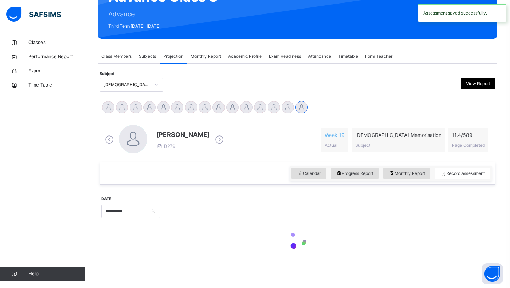
scroll to position [245, 0]
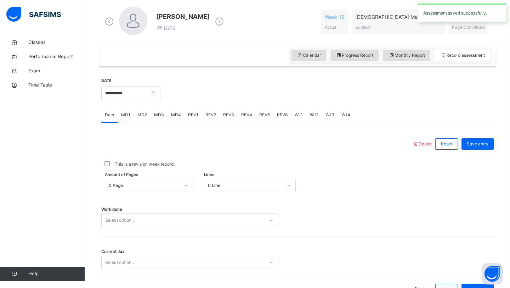
click at [387, 83] on div at bounding box center [327, 92] width 326 height 30
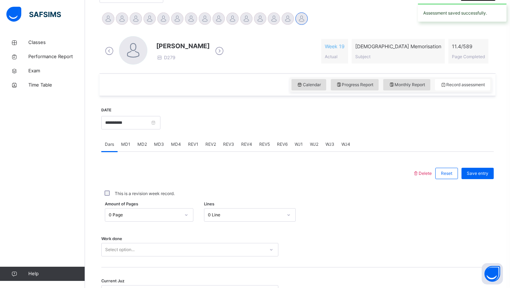
scroll to position [159, 0]
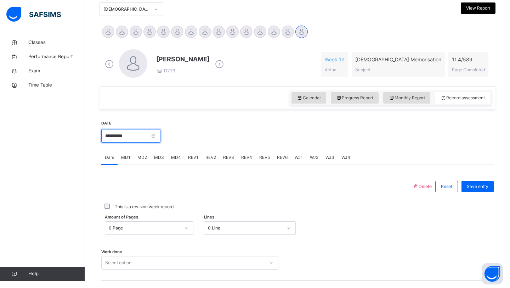
click at [141, 140] on input "**********" at bounding box center [130, 135] width 59 height 13
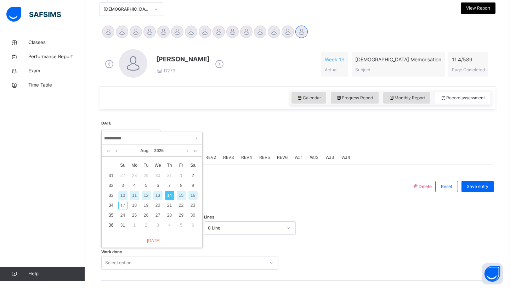
click at [143, 197] on div "12" at bounding box center [146, 195] width 9 height 9
type input "**********"
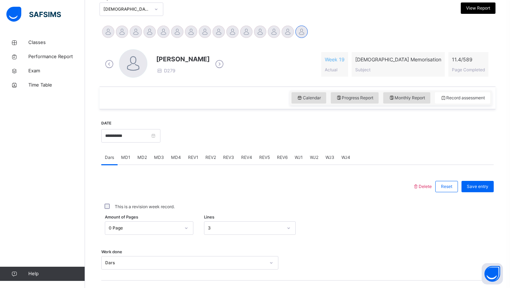
click at [160, 157] on span "MD3" at bounding box center [159, 157] width 10 height 6
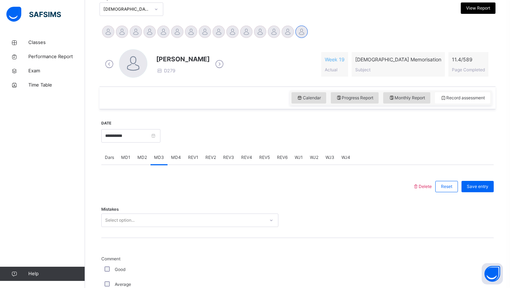
click at [153, 222] on div "Select option..." at bounding box center [189, 219] width 177 height 13
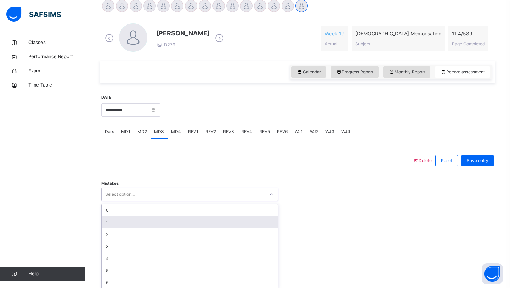
scroll to position [189, 0]
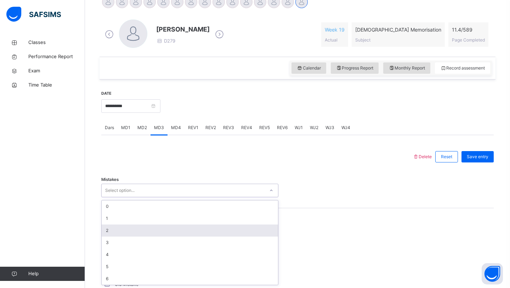
click at [168, 232] on div "2" at bounding box center [190, 230] width 176 height 12
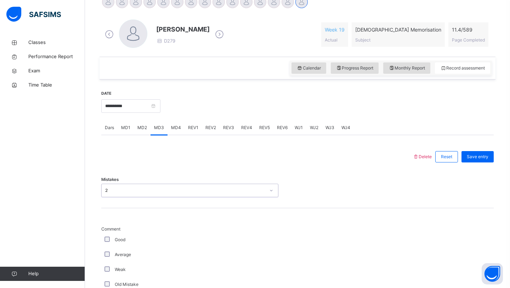
click at [106, 257] on div "Average" at bounding box center [190, 254] width 174 height 6
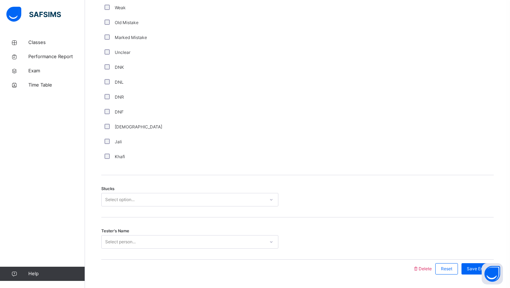
scroll to position [459, 0]
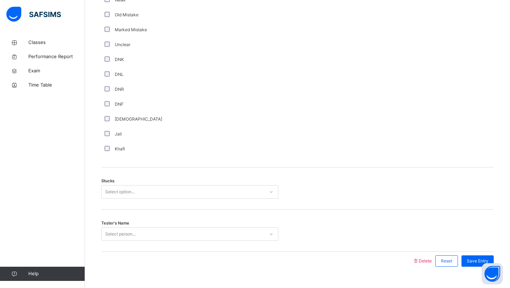
click at [142, 193] on div "Select option..." at bounding box center [183, 191] width 163 height 11
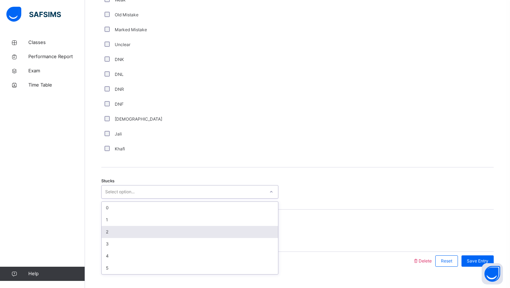
click at [122, 229] on div "2" at bounding box center [190, 232] width 176 height 12
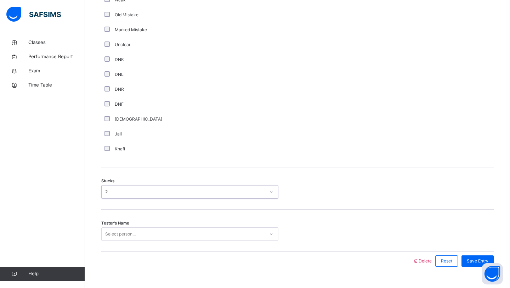
click at [120, 238] on div "Select person..." at bounding box center [189, 233] width 177 height 13
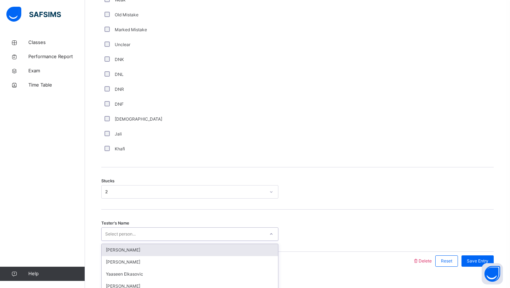
scroll to position [473, 0]
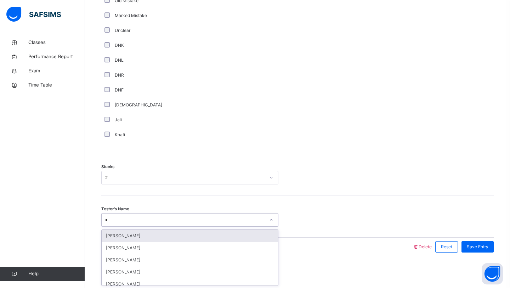
type input "**"
click at [116, 238] on div "Umar Hla" at bounding box center [190, 236] width 176 height 12
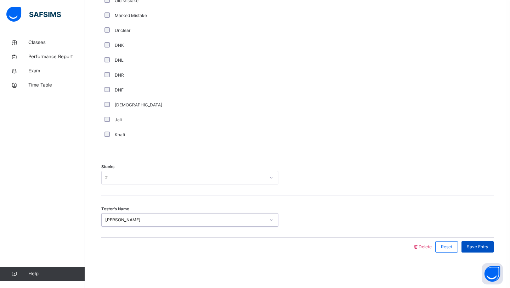
click at [472, 247] on span "Save Entry" at bounding box center [478, 246] width 22 height 6
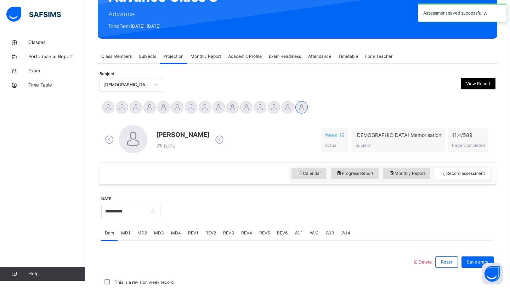
scroll to position [245, 0]
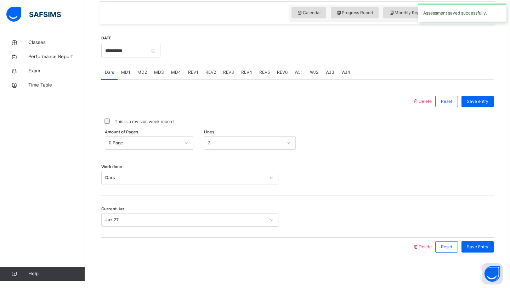
click at [174, 70] on span "MD4" at bounding box center [176, 72] width 10 height 6
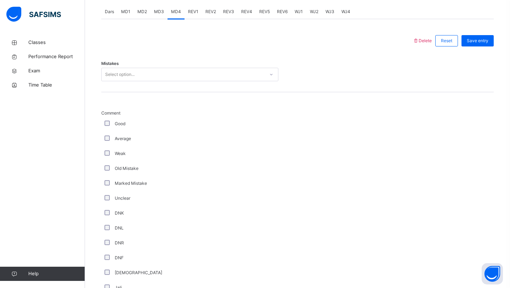
scroll to position [303, 0]
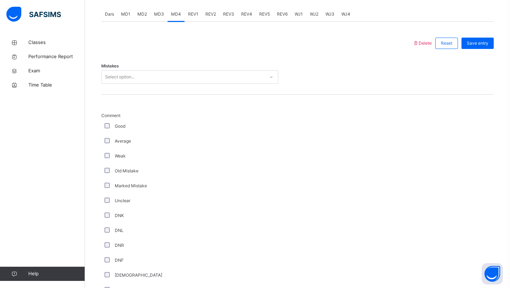
click at [128, 75] on div "Select option..." at bounding box center [119, 76] width 29 height 13
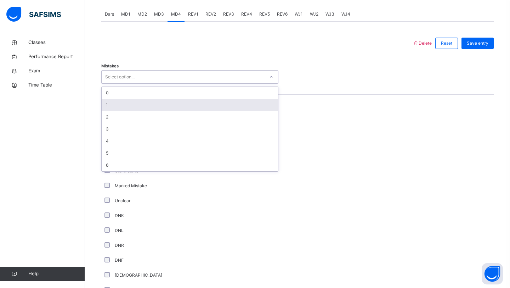
click at [123, 101] on div "1" at bounding box center [190, 105] width 176 height 12
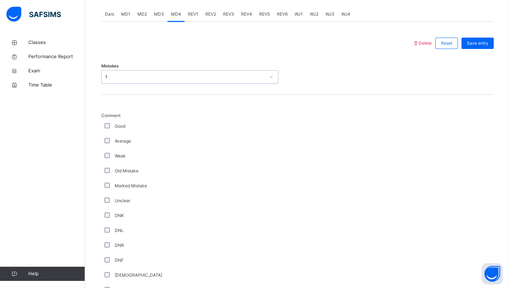
click at [106, 138] on div "Average" at bounding box center [189, 141] width 177 height 15
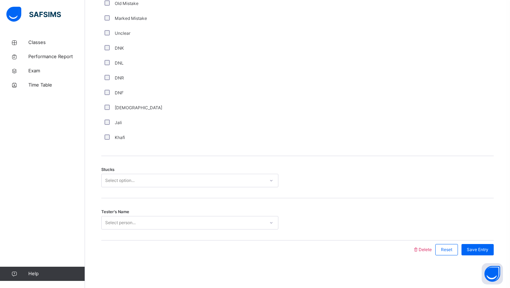
scroll to position [473, 0]
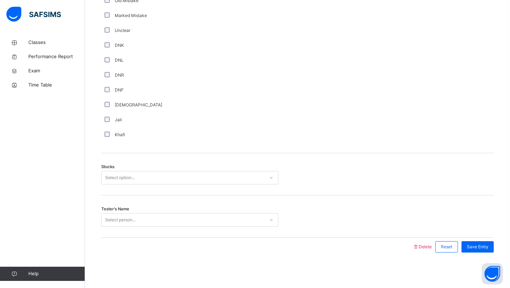
click at [142, 170] on div "Stucks Select option..." at bounding box center [297, 174] width 393 height 42
click at [140, 179] on div "Select option..." at bounding box center [183, 177] width 163 height 11
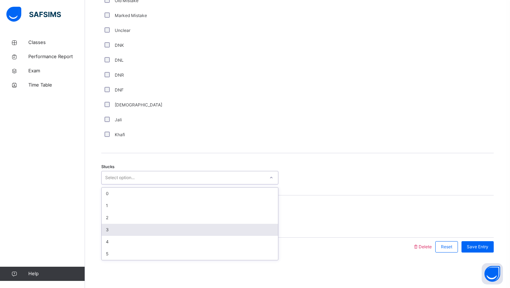
click at [116, 224] on div "3" at bounding box center [190, 230] width 176 height 12
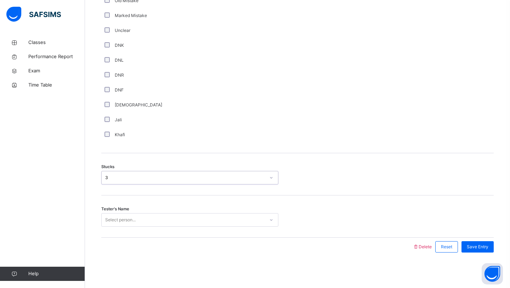
click at [129, 219] on div "Select person..." at bounding box center [120, 219] width 30 height 13
type input "*****"
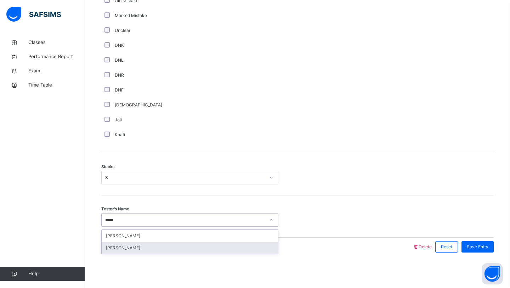
click at [129, 247] on div "Abdurrahman Hzrati" at bounding box center [190, 248] width 176 height 12
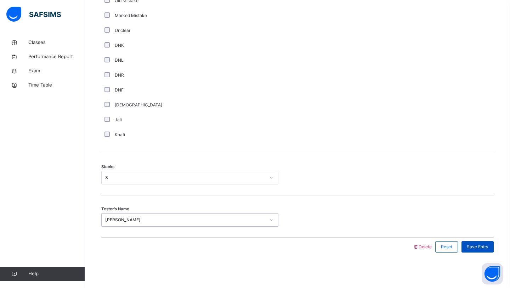
click at [470, 249] on span "Save Entry" at bounding box center [478, 246] width 22 height 6
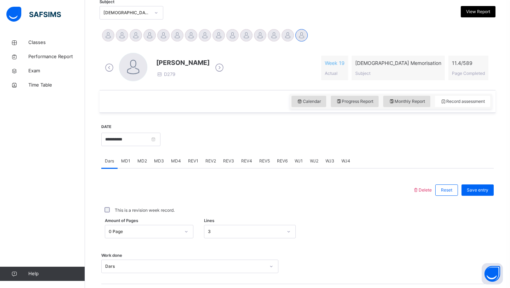
scroll to position [131, 0]
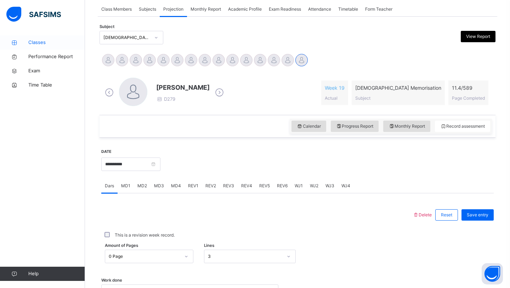
click at [21, 39] on link "Classes" at bounding box center [42, 42] width 85 height 14
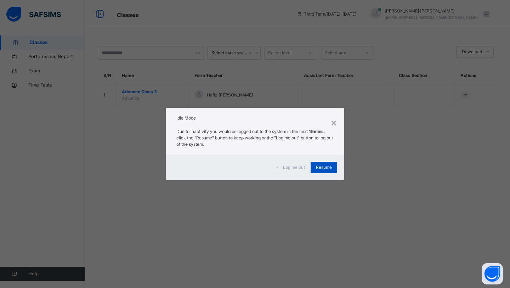
click at [327, 163] on div "Resume" at bounding box center [324, 167] width 27 height 11
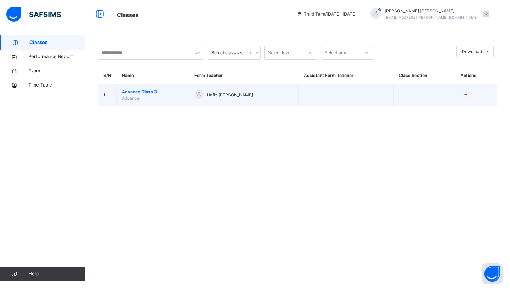
click at [179, 99] on td "Advance Class 3 Advance" at bounding box center [153, 95] width 73 height 22
click at [218, 97] on span "Hafiz Atheeq Rizwan" at bounding box center [230, 95] width 46 height 6
click at [269, 97] on div "Hafiz Atheeq Rizwan" at bounding box center [244, 95] width 98 height 10
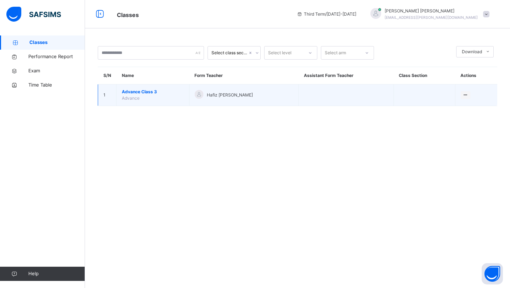
drag, startPoint x: 269, startPoint y: 97, endPoint x: 206, endPoint y: 92, distance: 63.6
click at [269, 97] on div "Hafiz Atheeq Rizwan" at bounding box center [244, 95] width 98 height 10
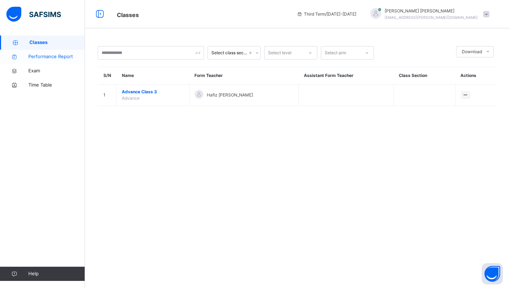
click at [53, 58] on span "Performance Report" at bounding box center [56, 56] width 57 height 7
select select "****"
select select "*"
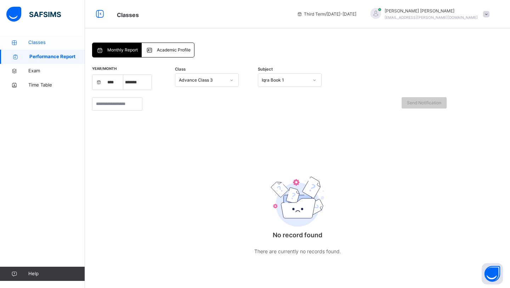
drag, startPoint x: 50, startPoint y: 42, endPoint x: 33, endPoint y: 43, distance: 17.4
click at [33, 43] on span "Classes" at bounding box center [56, 42] width 57 height 7
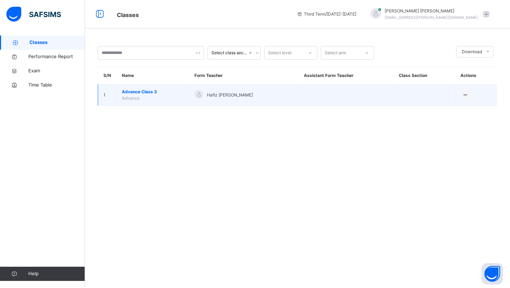
click at [324, 95] on td at bounding box center [346, 95] width 95 height 22
click at [324, 97] on td at bounding box center [346, 95] width 95 height 22
click at [131, 100] on span "Advance" at bounding box center [131, 97] width 18 height 5
click at [169, 98] on td "Advance Class 3 Advance" at bounding box center [153, 95] width 73 height 22
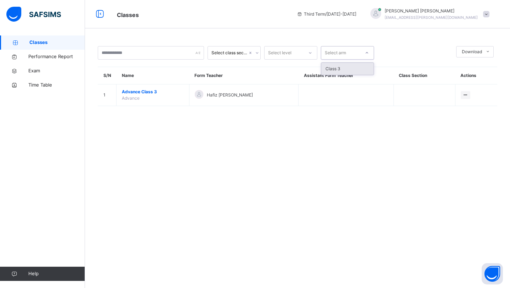
drag, startPoint x: 332, startPoint y: 48, endPoint x: 334, endPoint y: 53, distance: 5.2
click at [334, 53] on div "Select arm" at bounding box center [335, 52] width 21 height 13
drag, startPoint x: 340, startPoint y: 62, endPoint x: 341, endPoint y: 56, distance: 6.8
click at [340, 57] on div "option Class 3 focused, 1 of 1. 1 result available. Use Up and Down to choose o…" at bounding box center [347, 52] width 53 height 13
click at [340, 65] on div "Class 3" at bounding box center [347, 69] width 52 height 12
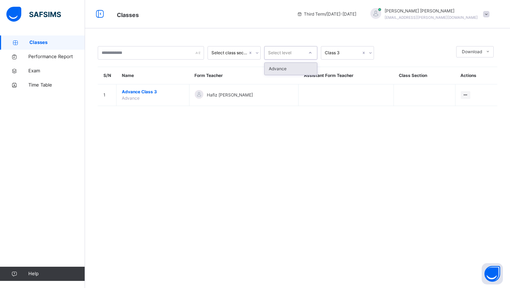
click at [302, 52] on div "Select level" at bounding box center [284, 52] width 39 height 11
click at [292, 73] on div "Advance" at bounding box center [291, 69] width 52 height 12
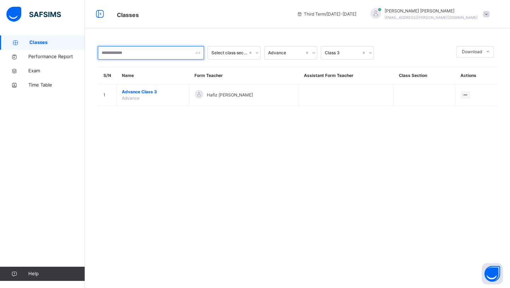
click at [182, 52] on input "text" at bounding box center [151, 52] width 106 height 13
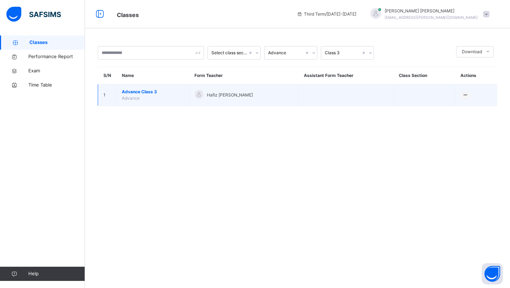
click at [212, 102] on td "Hafiz Atheeq Rizwan" at bounding box center [243, 95] width 109 height 22
drag, startPoint x: 282, startPoint y: 102, endPoint x: 231, endPoint y: 101, distance: 51.4
click at [273, 102] on td "Hafiz Atheeq Rizwan" at bounding box center [243, 95] width 109 height 22
drag, startPoint x: 204, startPoint y: 88, endPoint x: 203, endPoint y: 97, distance: 9.6
click at [203, 97] on td "Hafiz Atheeq Rizwan" at bounding box center [243, 95] width 109 height 22
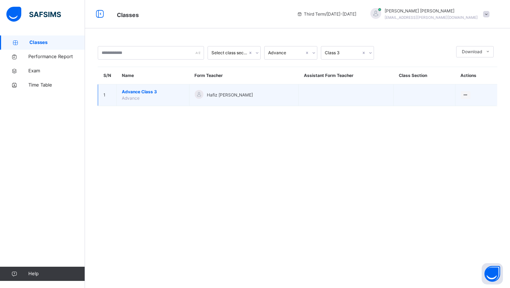
drag, startPoint x: 203, startPoint y: 97, endPoint x: 197, endPoint y: 99, distance: 6.7
click at [200, 99] on div at bounding box center [199, 95] width 9 height 10
click at [197, 100] on td "Hafiz Atheeq Rizwan" at bounding box center [243, 95] width 109 height 22
drag, startPoint x: 198, startPoint y: 104, endPoint x: 153, endPoint y: 104, distance: 45.0
click at [154, 104] on tr "1 Advance Class 3 Advance Hafiz Atheeq Rizwan View Class" at bounding box center [298, 95] width 400 height 22
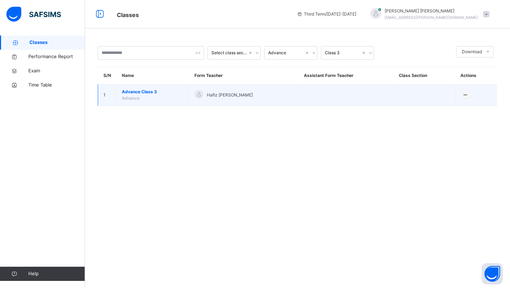
click at [286, 87] on td "Hafiz Atheeq Rizwan" at bounding box center [243, 95] width 109 height 22
drag, startPoint x: 286, startPoint y: 87, endPoint x: 308, endPoint y: 94, distance: 22.8
click at [307, 94] on tr "1 Advance Class 3 Advance Hafiz Atheeq Rizwan View Class" at bounding box center [298, 95] width 400 height 22
click at [329, 101] on td at bounding box center [346, 95] width 95 height 22
drag, startPoint x: 329, startPoint y: 101, endPoint x: 321, endPoint y: 101, distance: 7.4
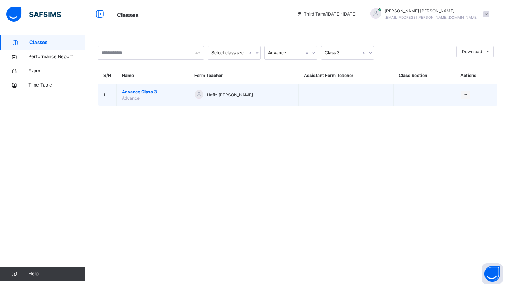
click at [324, 101] on td at bounding box center [346, 95] width 95 height 22
click at [321, 101] on td at bounding box center [346, 95] width 95 height 22
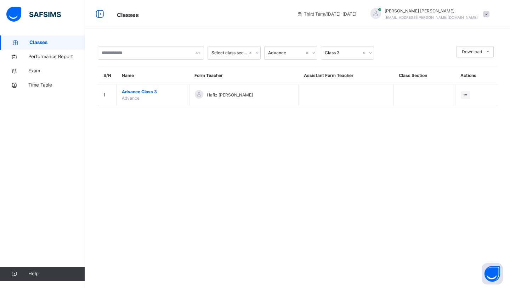
drag, startPoint x: 103, startPoint y: 13, endPoint x: 114, endPoint y: 18, distance: 11.6
click at [101, 17] on icon at bounding box center [100, 14] width 12 height 13
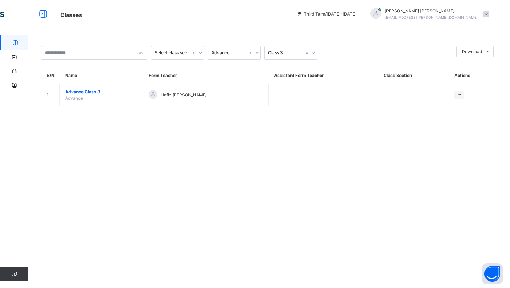
drag, startPoint x: 119, startPoint y: 17, endPoint x: 38, endPoint y: 11, distance: 81.0
click at [113, 16] on span "Classes" at bounding box center [173, 15] width 226 height 12
drag, startPoint x: 46, startPoint y: 11, endPoint x: 69, endPoint y: 16, distance: 22.9
click at [48, 13] on icon at bounding box center [43, 14] width 12 height 13
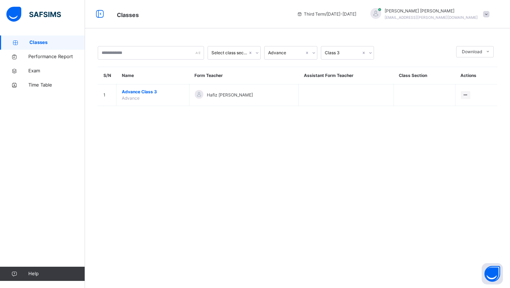
click at [72, 17] on div at bounding box center [42, 14] width 85 height 28
drag, startPoint x: 117, startPoint y: 21, endPoint x: 103, endPoint y: 17, distance: 14.4
click at [103, 16] on div "Classes Third Term / 2024-2025 Hafiz Atheeq Rizwan mar.atheeq@gmail.com" at bounding box center [255, 14] width 510 height 28
click at [103, 17] on icon at bounding box center [100, 14] width 12 height 13
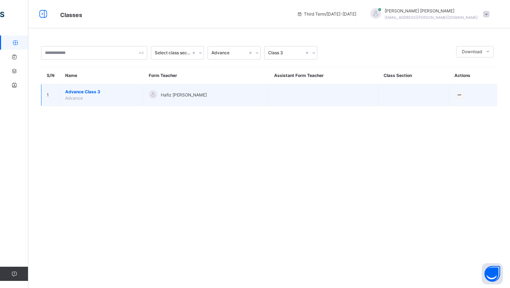
click at [90, 93] on span "Advance Class 3" at bounding box center [101, 92] width 73 height 6
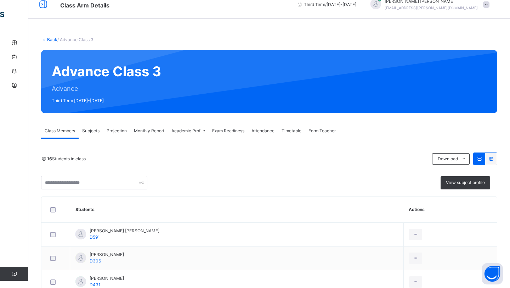
scroll to position [14, 0]
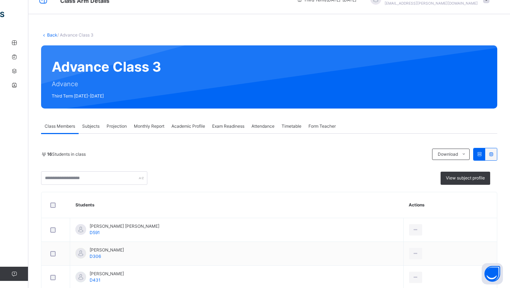
click at [122, 126] on span "Projection" at bounding box center [117, 126] width 20 height 6
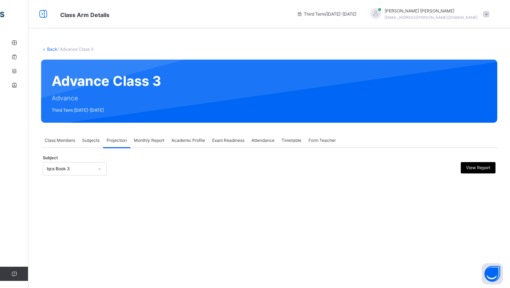
scroll to position [0, 0]
click at [122, 126] on div "Back / Advance Class 3 Advance Class 3 Advance Third Term 2024-2025 Class Membe…" at bounding box center [269, 117] width 482 height 165
click at [135, 174] on div "Subject Iqra Book 3 View Report" at bounding box center [269, 168] width 453 height 13
click at [107, 172] on div "Subject Iqra Book 3 View Report" at bounding box center [269, 168] width 453 height 13
click at [97, 169] on div at bounding box center [100, 168] width 12 height 11
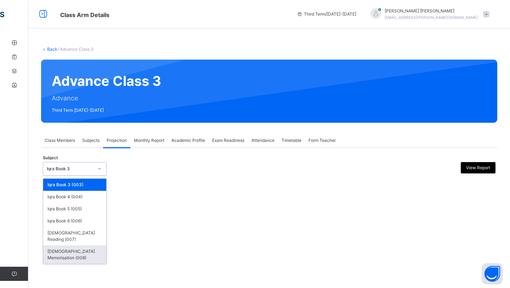
click at [102, 247] on div "Quran Memorisation (008)" at bounding box center [74, 254] width 63 height 18
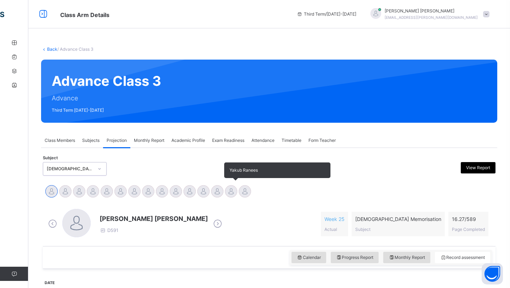
click at [233, 191] on div at bounding box center [231, 191] width 12 height 12
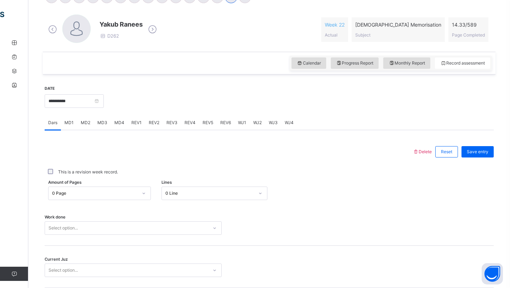
scroll to position [195, 0]
click at [107, 125] on div "MD3" at bounding box center [102, 122] width 17 height 14
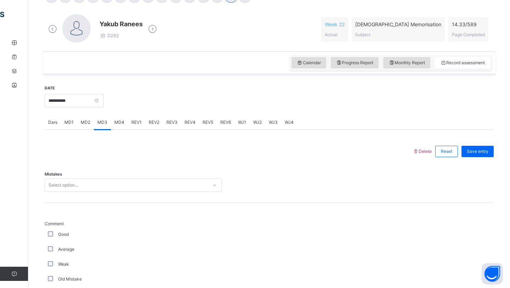
click at [118, 195] on div "Mistakes Select option..." at bounding box center [269, 182] width 449 height 42
click at [118, 183] on div "Select option..." at bounding box center [126, 185] width 163 height 11
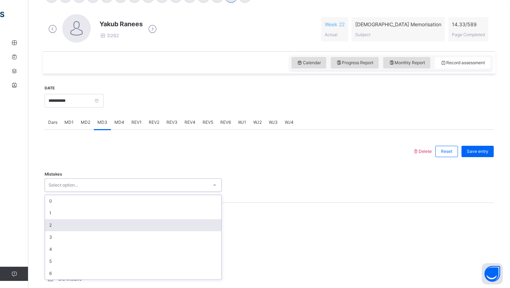
click at [107, 222] on div "2" at bounding box center [133, 225] width 176 height 12
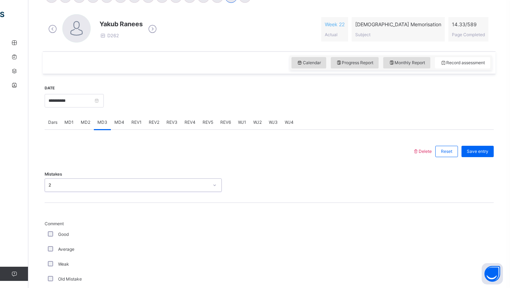
click at [108, 237] on div "Good" at bounding box center [133, 234] width 174 height 6
click at [97, 242] on div "Average" at bounding box center [133, 249] width 177 height 15
click at [63, 248] on label "Average" at bounding box center [66, 249] width 16 height 6
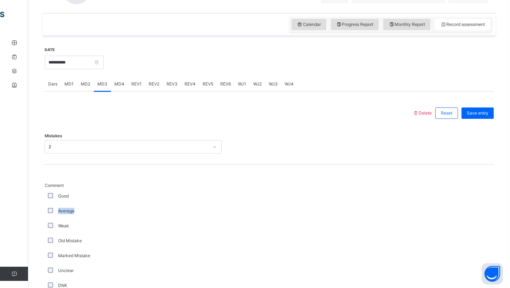
scroll to position [473, 0]
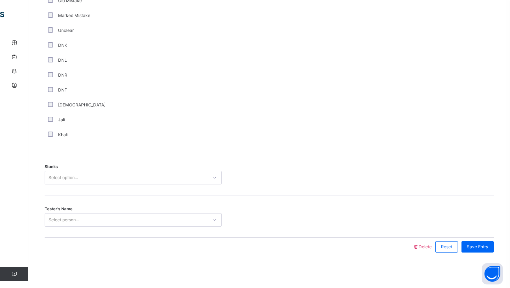
click at [78, 173] on div "Select option..." at bounding box center [63, 177] width 29 height 13
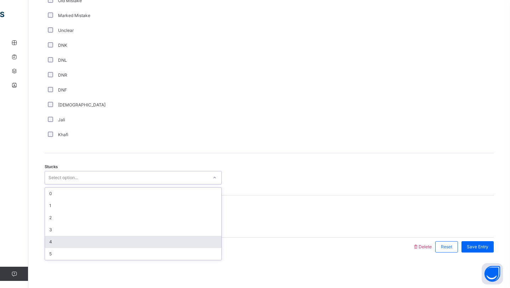
click at [98, 241] on div "4" at bounding box center [133, 242] width 176 height 12
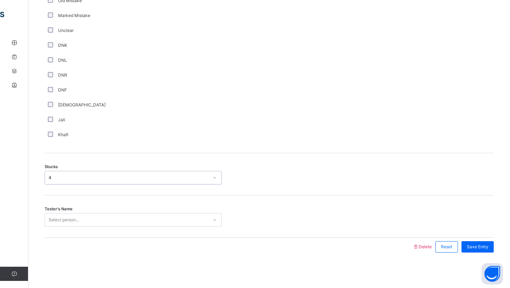
click at [98, 221] on div "Select person..." at bounding box center [126, 219] width 163 height 11
type input "****"
click at [471, 242] on div "Save Entry" at bounding box center [478, 246] width 32 height 11
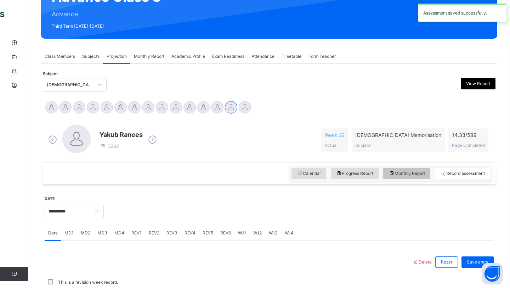
scroll to position [245, 0]
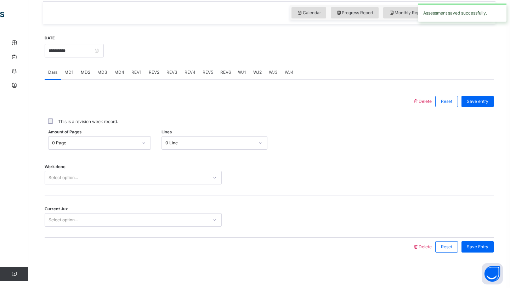
click at [120, 72] on span "MD4" at bounding box center [119, 72] width 10 height 6
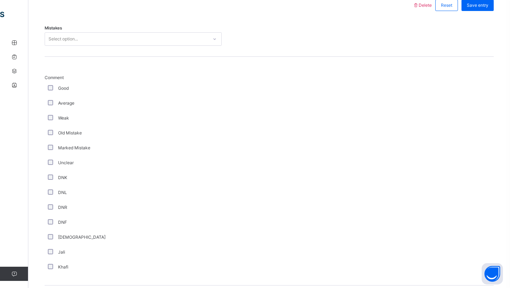
scroll to position [319, 0]
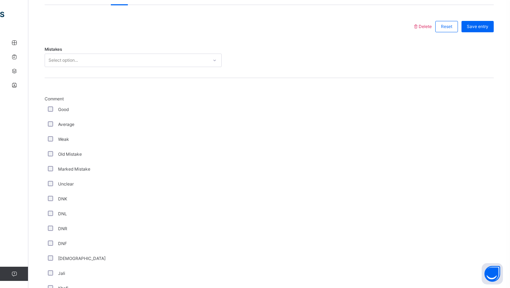
click at [111, 64] on div "Select option..." at bounding box center [126, 60] width 163 height 11
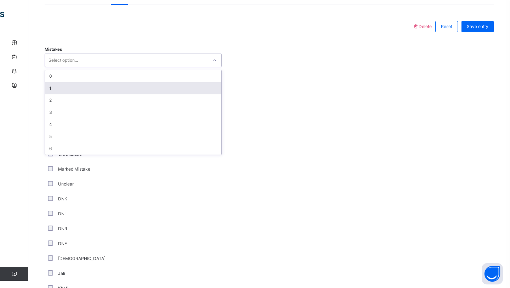
click at [79, 93] on div "1" at bounding box center [133, 88] width 176 height 12
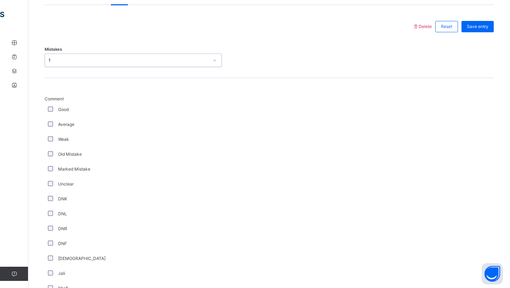
click at [50, 119] on div "Average" at bounding box center [133, 124] width 177 height 15
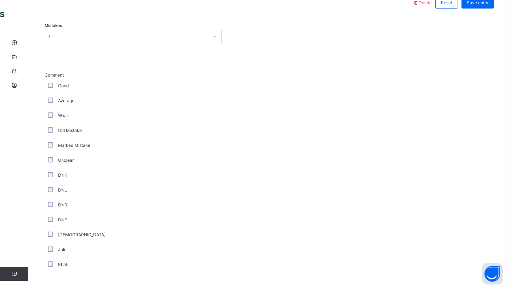
scroll to position [473, 0]
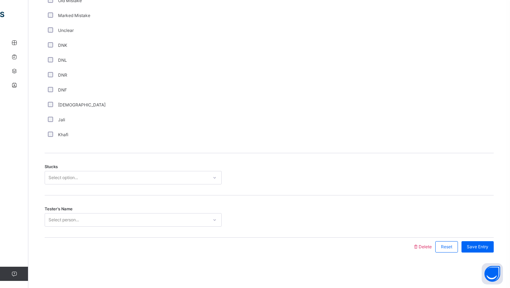
click at [63, 174] on div "Select option..." at bounding box center [63, 177] width 29 height 13
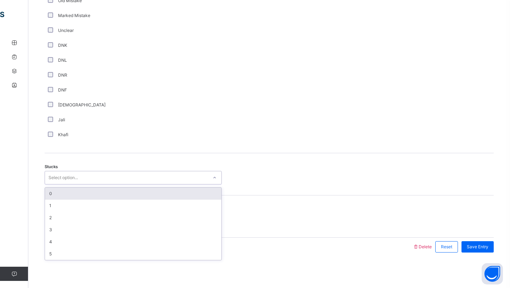
click at [54, 135] on div "Khafi" at bounding box center [133, 134] width 174 height 6
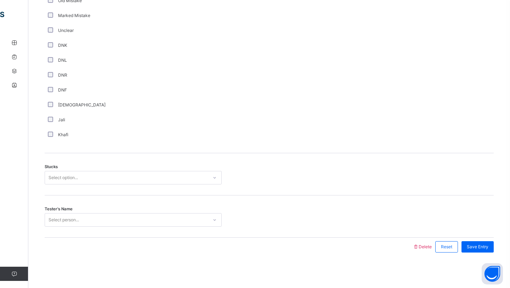
click at [66, 177] on div "Select option..." at bounding box center [63, 177] width 29 height 13
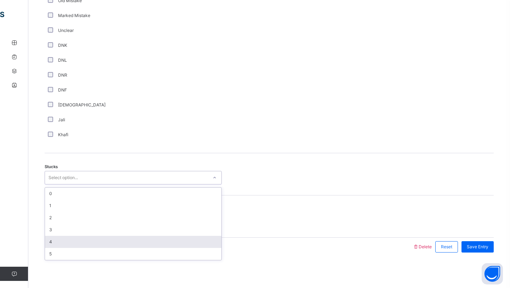
click at [60, 240] on div "4" at bounding box center [133, 242] width 176 height 12
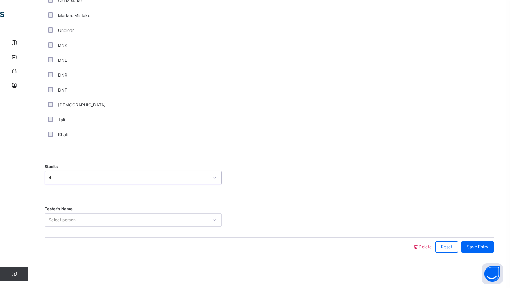
click at [69, 222] on div "Select person..." at bounding box center [64, 219] width 30 height 13
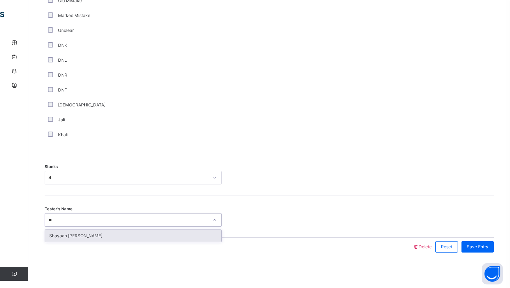
type input "*"
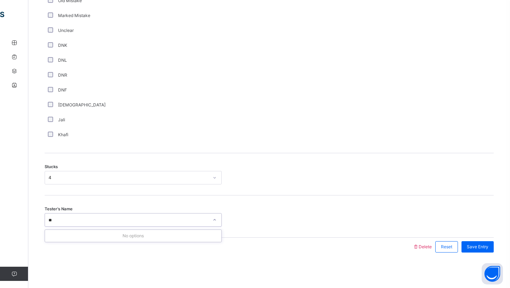
type input "*"
type input "***"
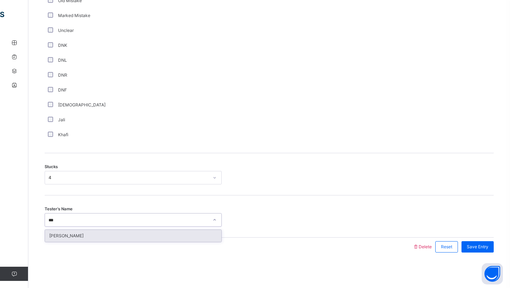
click at [50, 235] on div "Sulayman Bilal" at bounding box center [133, 236] width 176 height 12
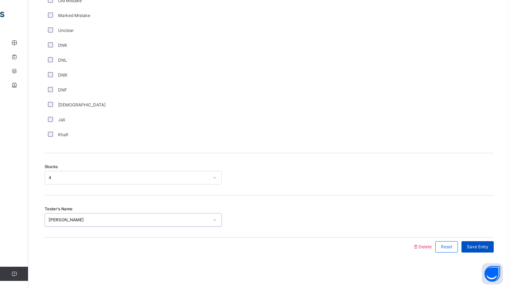
click at [483, 247] on span "Save Entry" at bounding box center [478, 246] width 22 height 6
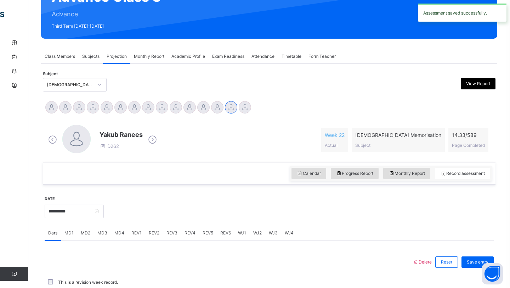
scroll to position [245, 0]
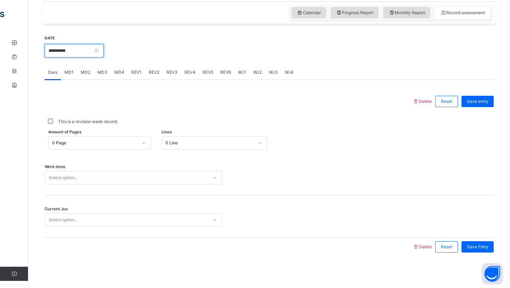
click at [95, 54] on input "**********" at bounding box center [74, 50] width 59 height 13
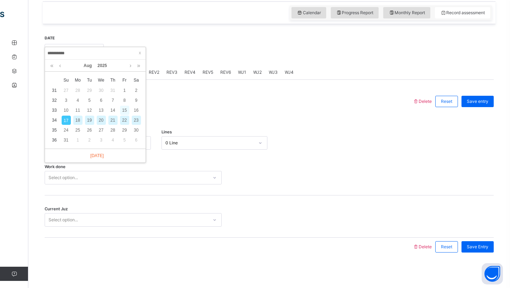
click at [125, 108] on div "15" at bounding box center [124, 110] width 9 height 9
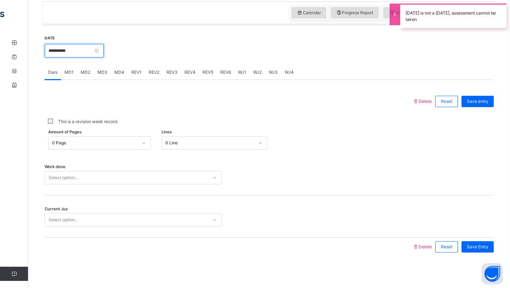
click at [91, 55] on input "**********" at bounding box center [74, 50] width 59 height 13
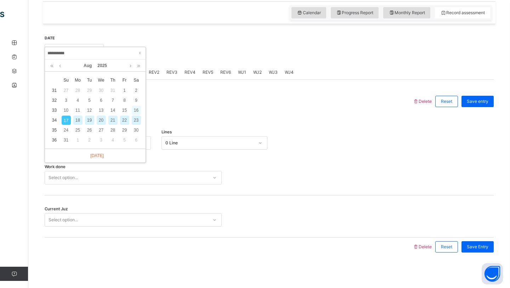
click at [136, 106] on div "16" at bounding box center [136, 110] width 9 height 9
type input "**********"
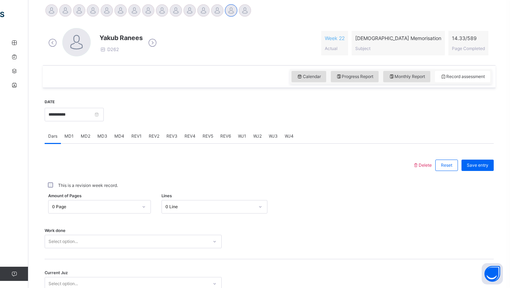
scroll to position [176, 0]
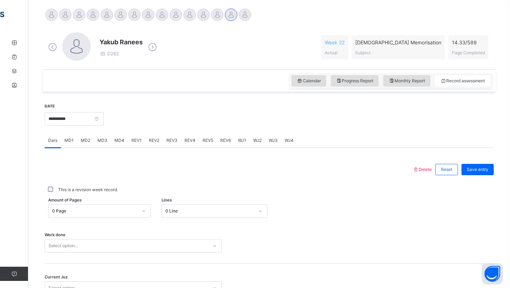
click at [209, 206] on div "0 Line" at bounding box center [208, 211] width 92 height 11
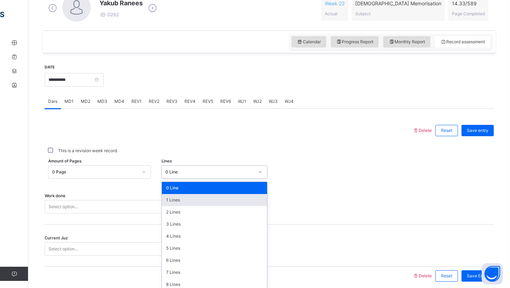
scroll to position [219, 0]
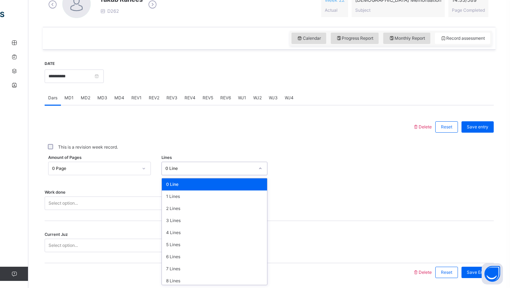
click at [170, 100] on span "REV3" at bounding box center [172, 98] width 11 height 6
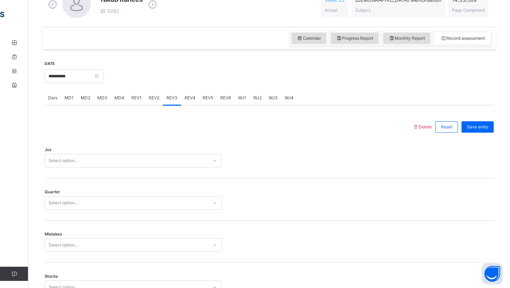
click at [99, 100] on span "MD3" at bounding box center [102, 98] width 10 height 6
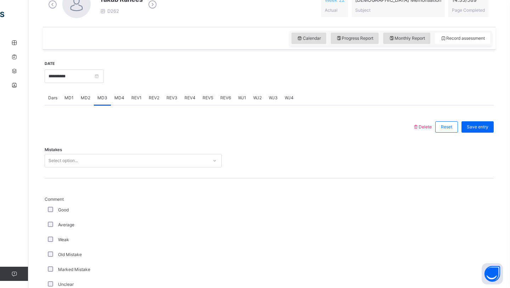
click at [99, 100] on span "MD3" at bounding box center [102, 98] width 10 height 6
click at [92, 159] on div "Select option..." at bounding box center [126, 160] width 163 height 11
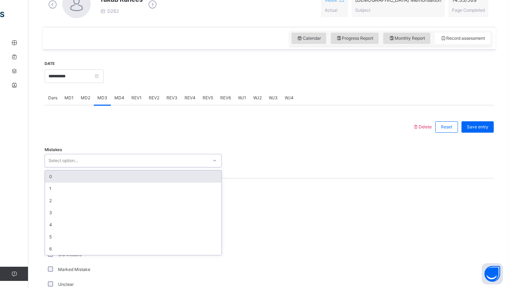
type input "*"
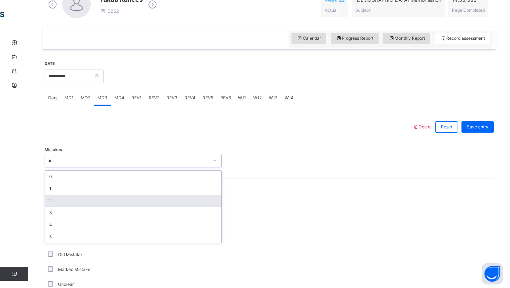
click at [83, 197] on div "2" at bounding box center [133, 201] width 176 height 12
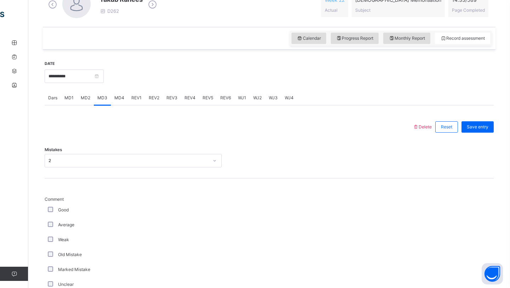
click at [46, 224] on div "Average" at bounding box center [133, 224] width 174 height 6
click at [53, 223] on div "Average" at bounding box center [133, 224] width 174 height 6
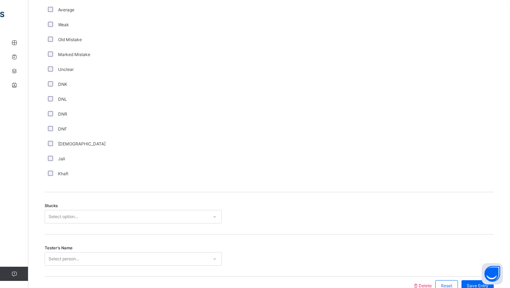
scroll to position [473, 0]
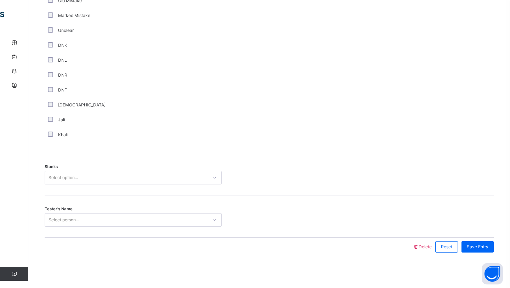
click at [59, 176] on div "Select option..." at bounding box center [63, 177] width 29 height 13
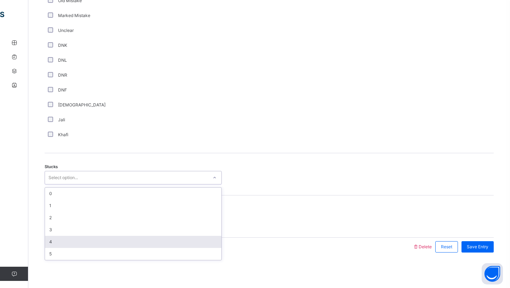
click at [67, 240] on div "4" at bounding box center [133, 242] width 176 height 12
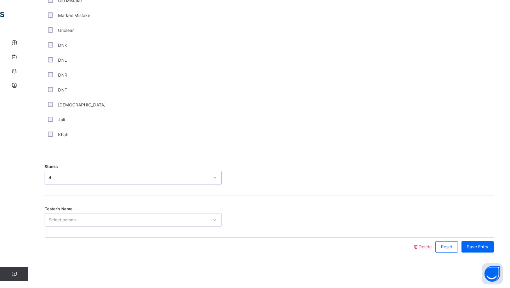
click at [74, 220] on div "Select person..." at bounding box center [64, 219] width 30 height 13
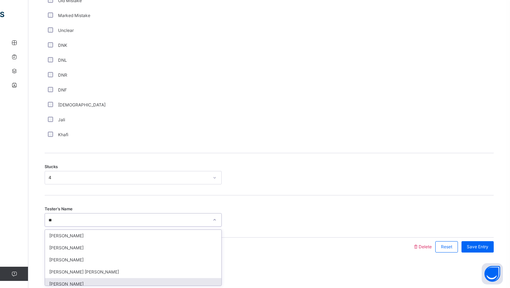
type input "**"
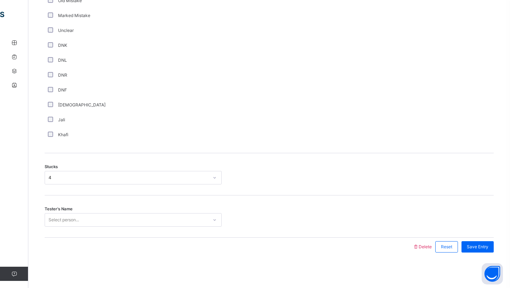
click at [105, 228] on div "Tester's Name Select person..." at bounding box center [269, 216] width 449 height 42
click at [108, 223] on div "Select person..." at bounding box center [126, 219] width 163 height 11
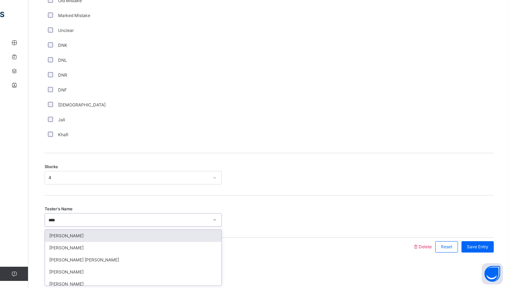
type input "*****"
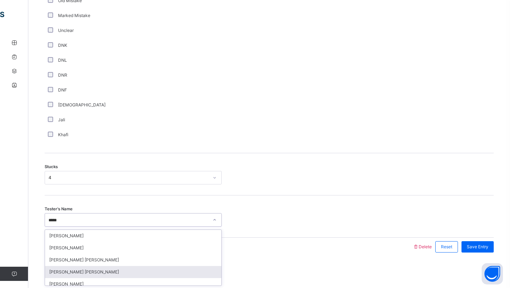
scroll to position [9, 0]
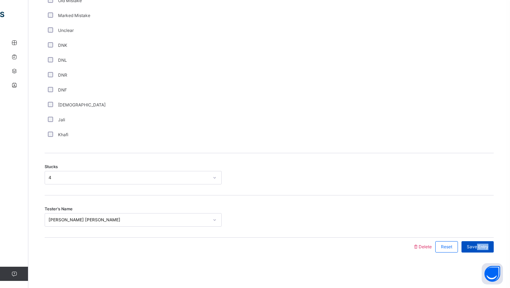
click at [476, 248] on div "Save Entry" at bounding box center [478, 246] width 32 height 11
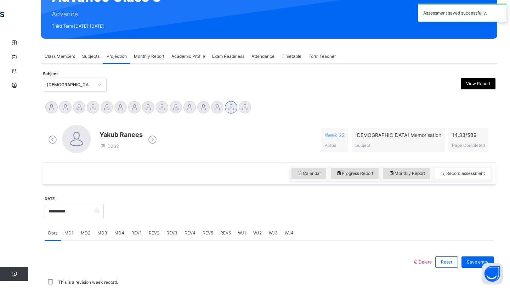
scroll to position [245, 0]
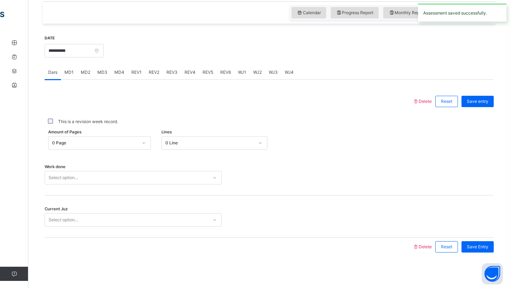
click at [448, 260] on div "**********" at bounding box center [269, 145] width 453 height 242
click at [118, 77] on div "MD4" at bounding box center [119, 72] width 17 height 14
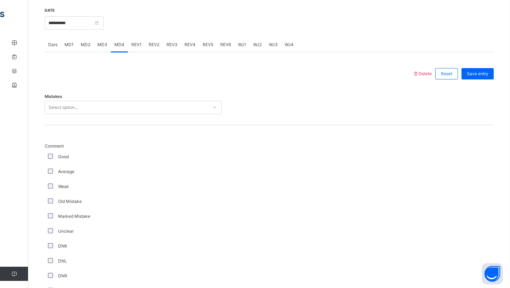
scroll to position [280, 0]
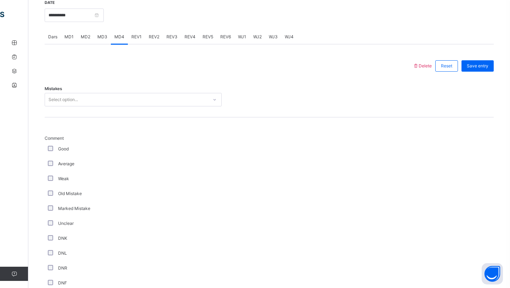
click at [102, 96] on div "Select option..." at bounding box center [126, 99] width 163 height 11
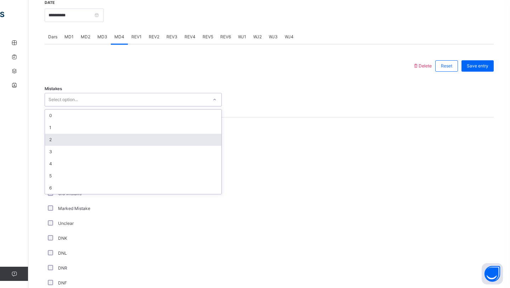
click at [77, 140] on div "2" at bounding box center [133, 140] width 176 height 12
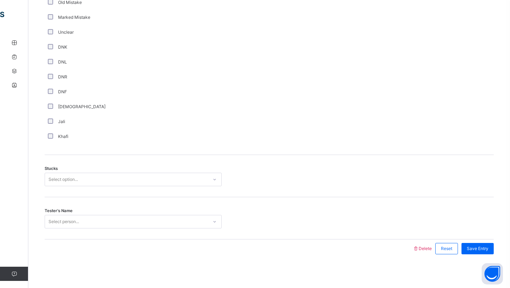
scroll to position [473, 0]
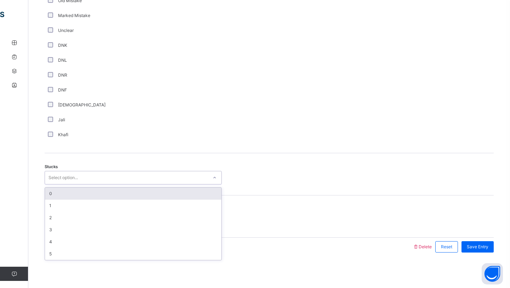
click at [48, 172] on div "Select option..." at bounding box center [133, 177] width 177 height 13
type input "*"
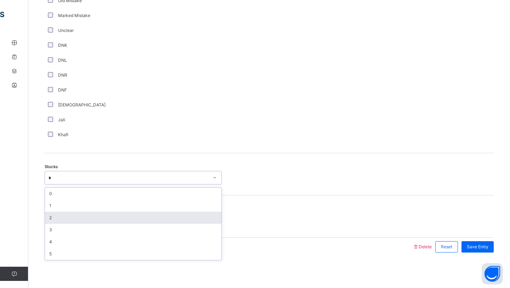
click at [53, 215] on div "2" at bounding box center [133, 218] width 176 height 12
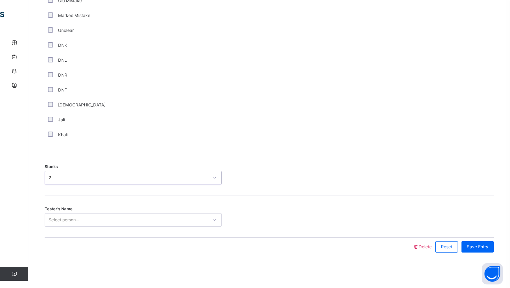
click at [55, 222] on div "Select person..." at bounding box center [64, 219] width 30 height 13
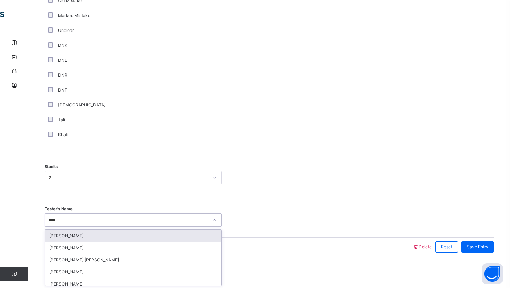
type input "*****"
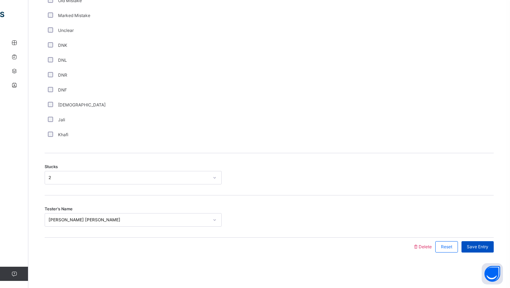
click at [475, 242] on div "Save Entry" at bounding box center [478, 246] width 32 height 11
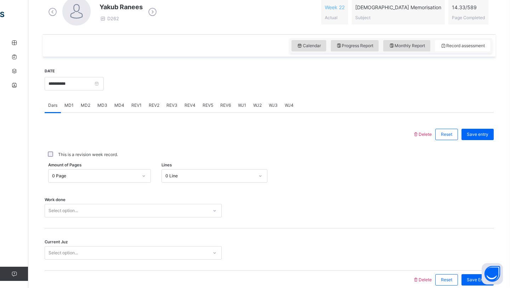
scroll to position [212, 0]
click at [173, 221] on div "Work done Select option..." at bounding box center [269, 207] width 449 height 42
click at [165, 202] on div "Work done Select option..." at bounding box center [269, 207] width 449 height 42
click at [164, 214] on div "Select option..." at bounding box center [133, 209] width 177 height 13
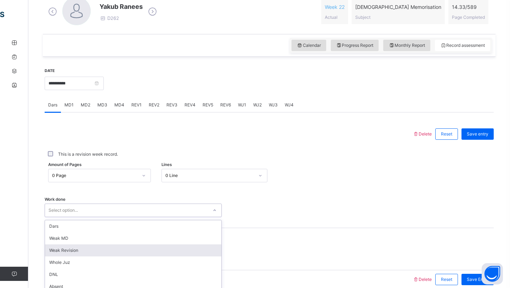
scroll to position [245, 0]
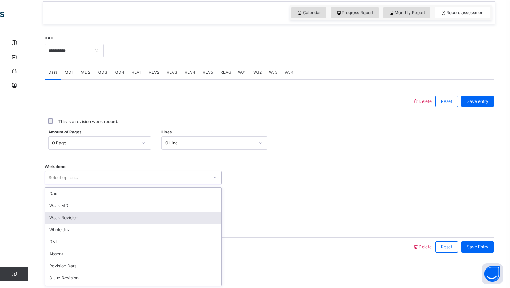
click at [164, 214] on div "Weak Revision" at bounding box center [133, 218] width 176 height 12
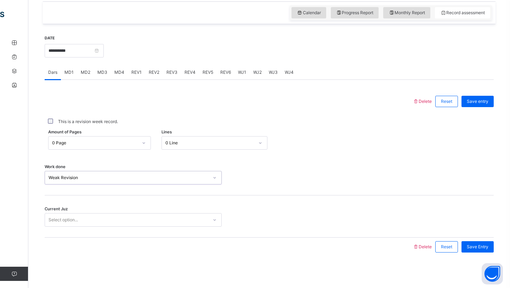
click at [169, 180] on div "Weak Revision" at bounding box center [129, 177] width 160 height 6
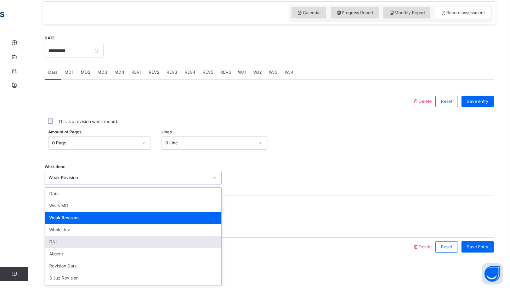
click at [121, 241] on div "DNL" at bounding box center [133, 242] width 176 height 12
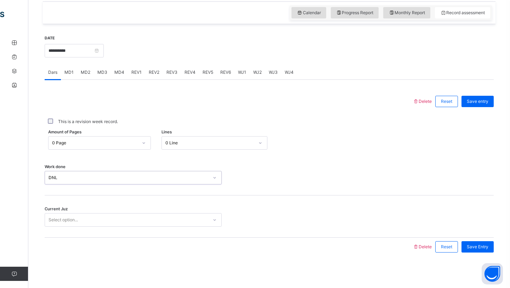
click at [122, 218] on div "Select option..." at bounding box center [126, 219] width 163 height 11
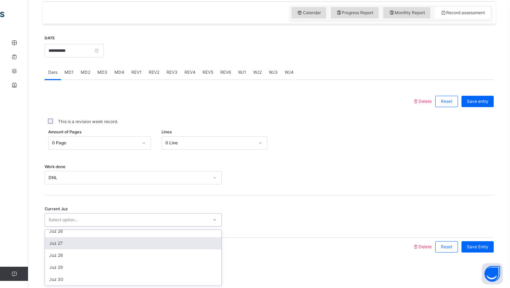
click at [73, 240] on div "Juz 27" at bounding box center [133, 243] width 176 height 12
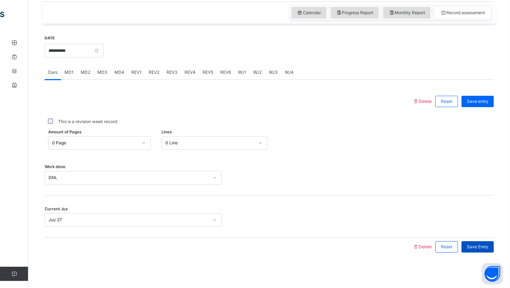
click at [468, 246] on span "Save Entry" at bounding box center [478, 246] width 22 height 6
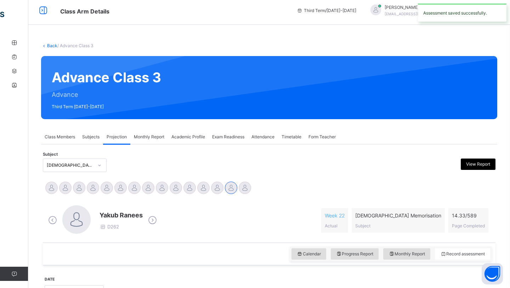
scroll to position [5, 0]
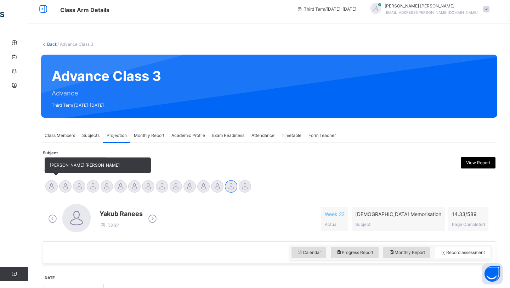
click at [51, 185] on div at bounding box center [51, 186] width 12 height 12
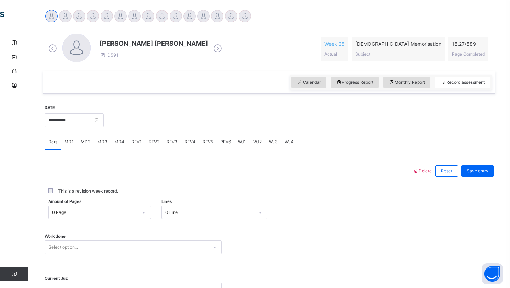
scroll to position [178, 0]
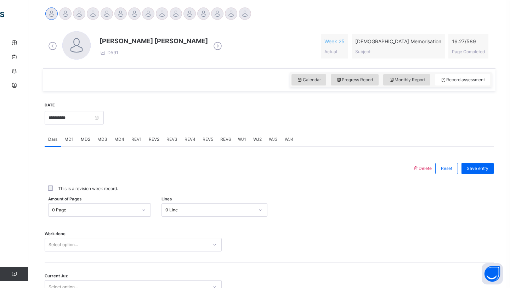
click at [102, 139] on span "MD3" at bounding box center [102, 139] width 10 height 6
click at [68, 203] on div "Select option..." at bounding box center [63, 201] width 29 height 13
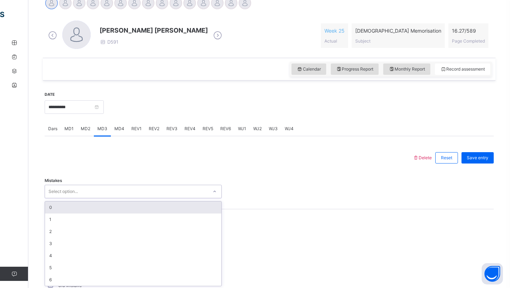
scroll to position [189, 0]
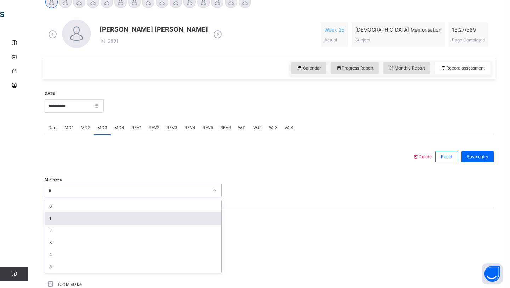
type input "*"
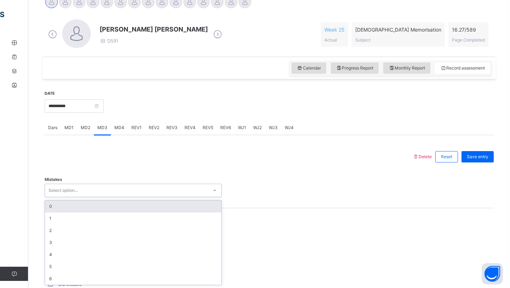
click at [78, 190] on div "Select option..." at bounding box center [63, 190] width 29 height 13
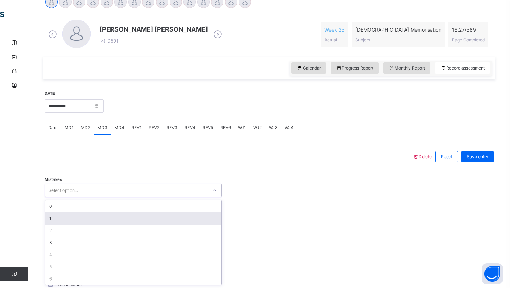
click at [57, 221] on div "1" at bounding box center [133, 218] width 176 height 12
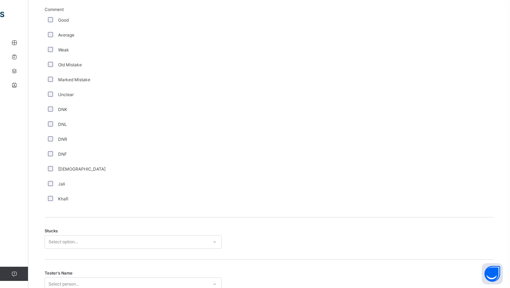
click at [52, 239] on div "Select option..." at bounding box center [133, 241] width 177 height 13
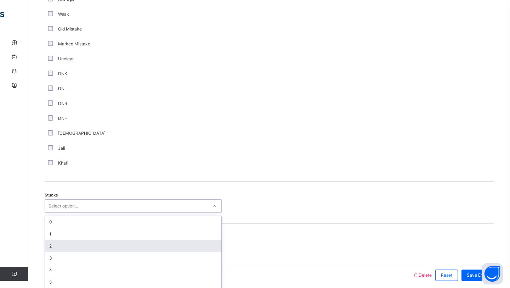
scroll to position [448, 0]
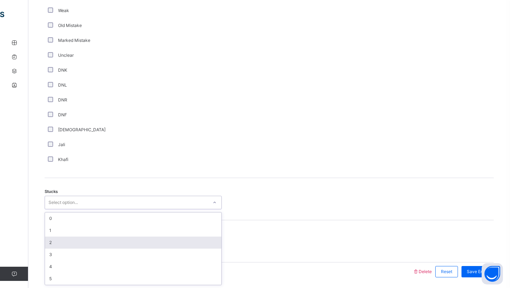
type input "*"
click at [51, 240] on div "2" at bounding box center [133, 242] width 176 height 12
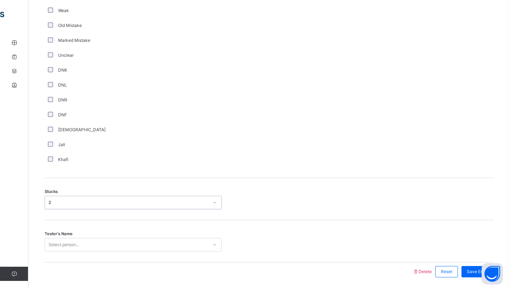
click at [56, 242] on div "Select person..." at bounding box center [133, 244] width 177 height 13
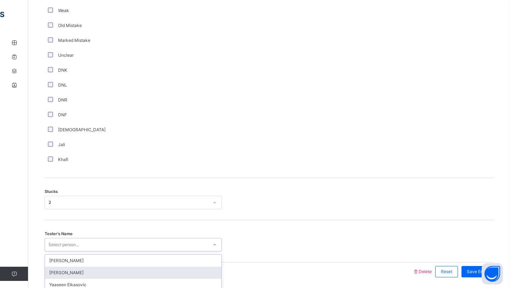
scroll to position [473, 0]
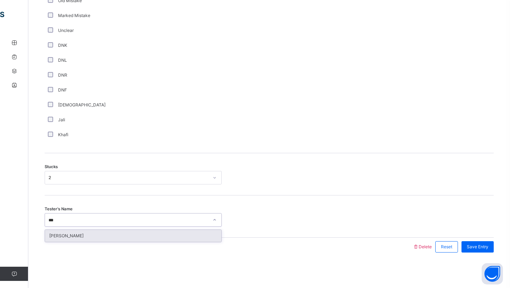
type input "****"
click at [69, 236] on div "Saad Shahriar" at bounding box center [133, 236] width 176 height 12
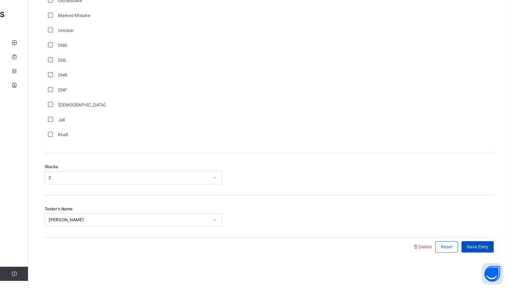
click at [483, 245] on span "Save Entry" at bounding box center [478, 246] width 22 height 6
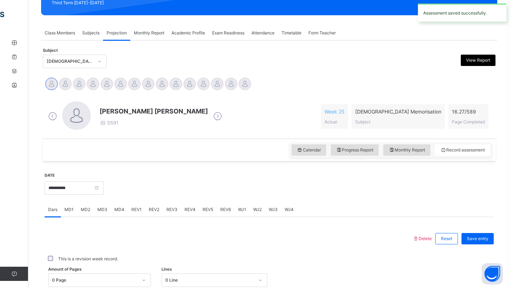
scroll to position [106, 0]
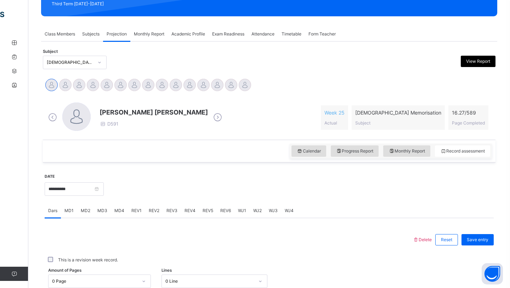
click at [119, 212] on span "MD4" at bounding box center [119, 210] width 10 height 6
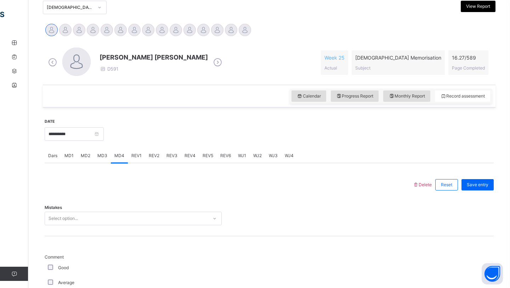
scroll to position [169, 0]
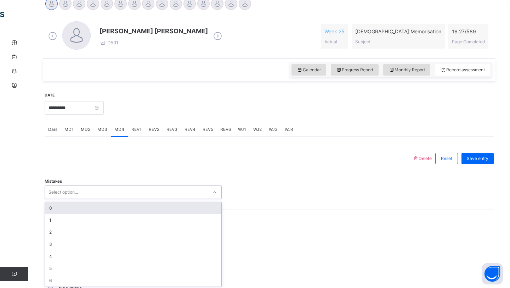
click at [137, 199] on div "option 0 focused, 1 of 7. 7 results available. Use Up and Down to choose option…" at bounding box center [133, 191] width 177 height 13
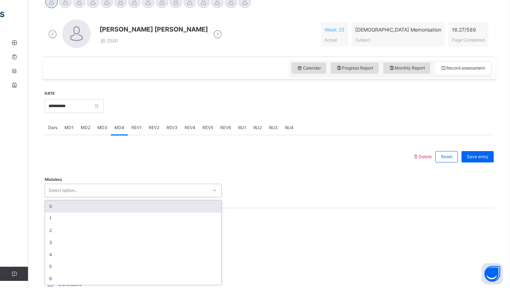
type input "*"
click at [88, 209] on div "1" at bounding box center [133, 206] width 176 height 12
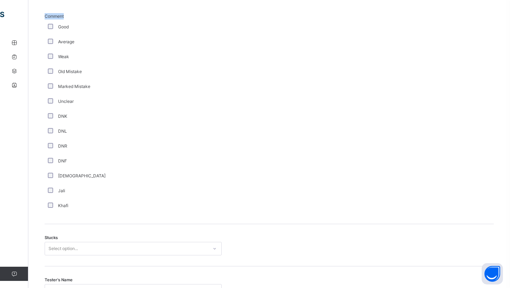
scroll to position [432, 0]
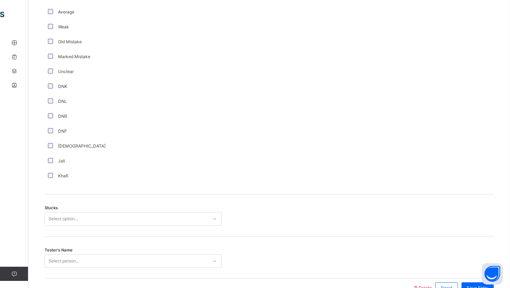
click at [60, 226] on div "Stucks Select option..." at bounding box center [269, 215] width 449 height 42
click at [62, 222] on div "Select option..." at bounding box center [133, 218] width 177 height 13
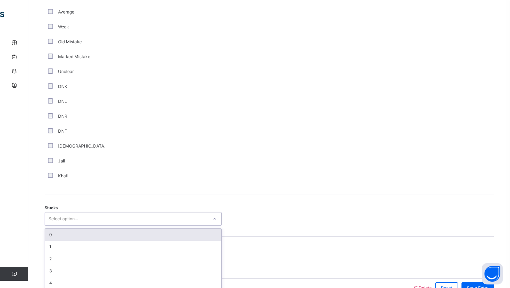
scroll to position [448, 0]
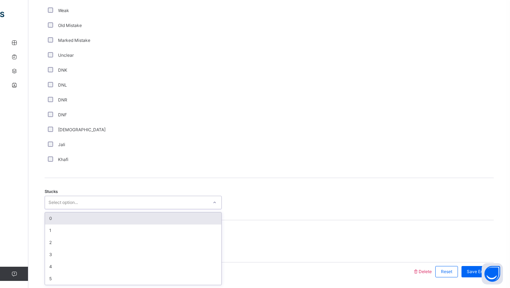
type input "*"
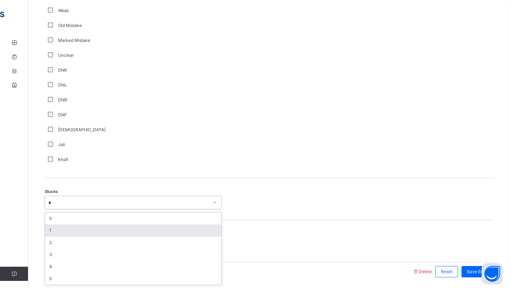
click at [64, 236] on div "1" at bounding box center [133, 230] width 176 height 12
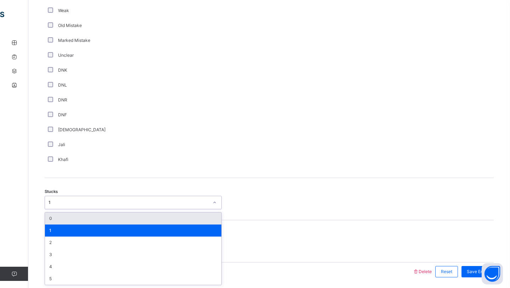
click at [58, 205] on div "1" at bounding box center [129, 202] width 160 height 6
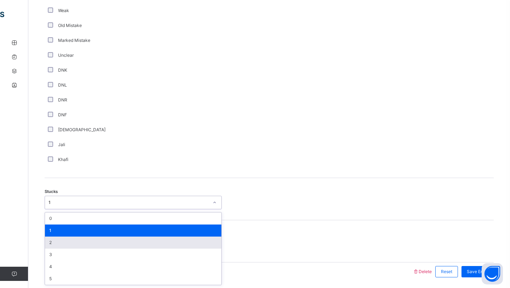
click at [46, 243] on div "2" at bounding box center [133, 242] width 176 height 12
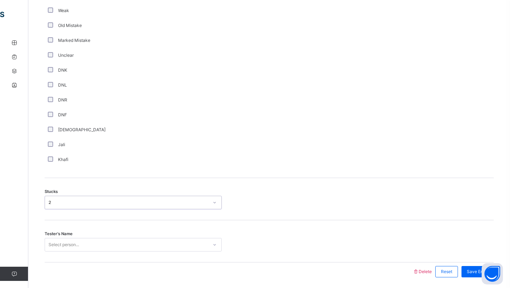
click at [54, 244] on div "Select person..." at bounding box center [133, 244] width 177 height 13
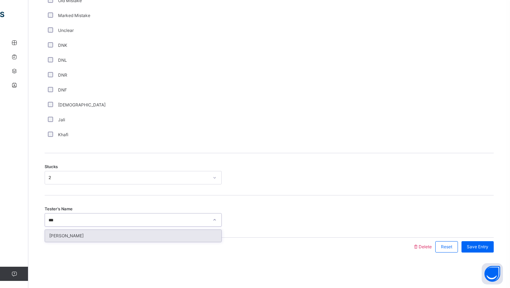
type input "****"
click at [72, 235] on div "Saad Shahriar" at bounding box center [133, 236] width 176 height 12
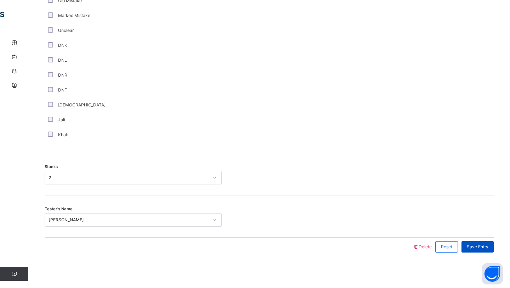
click at [478, 245] on span "Save Entry" at bounding box center [478, 246] width 22 height 6
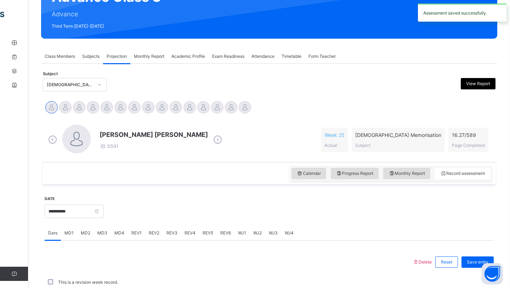
scroll to position [245, 0]
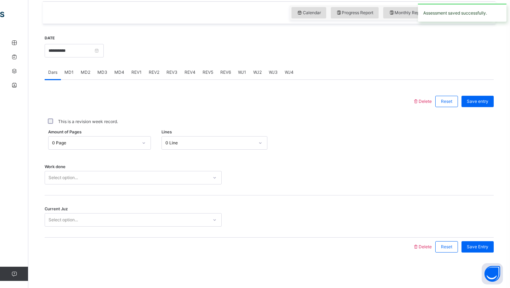
click at [195, 144] on div "0 Line" at bounding box center [210, 143] width 89 height 6
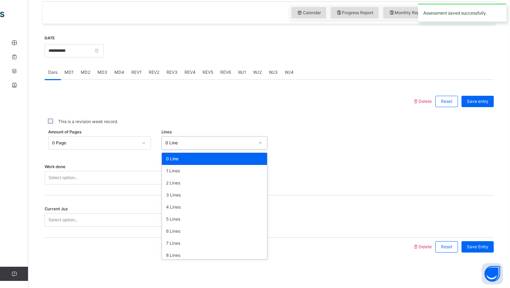
type input "*"
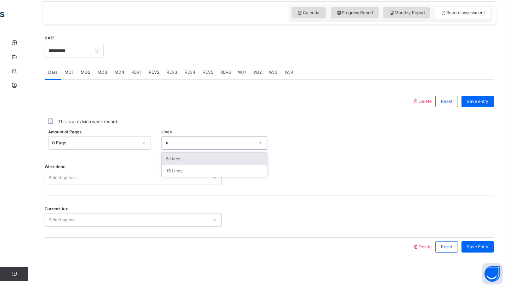
click at [186, 157] on div "5 Lines" at bounding box center [215, 159] width 106 height 12
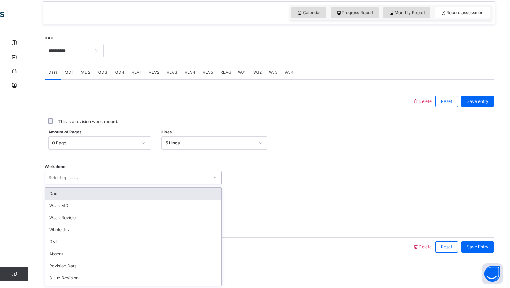
click at [139, 177] on div "Select option..." at bounding box center [126, 177] width 163 height 11
type input "*"
click at [84, 193] on div "Dars" at bounding box center [133, 193] width 176 height 12
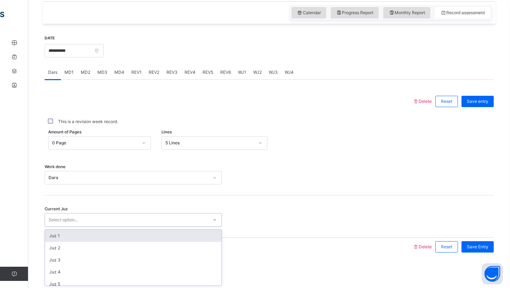
click at [60, 224] on div "Select option..." at bounding box center [63, 219] width 29 height 13
type input "**"
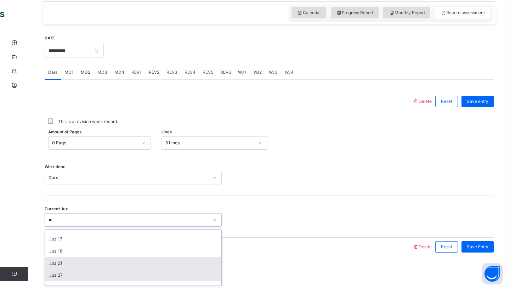
scroll to position [47, 0]
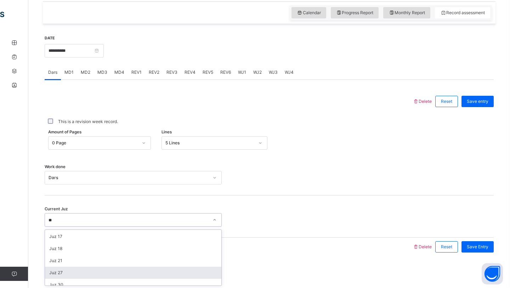
click at [63, 274] on div "Juz 27" at bounding box center [133, 273] width 176 height 12
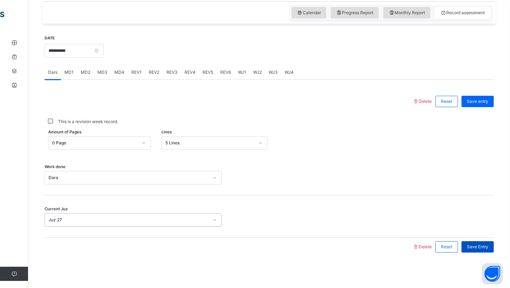
click at [488, 248] on span "Save Entry" at bounding box center [478, 246] width 22 height 6
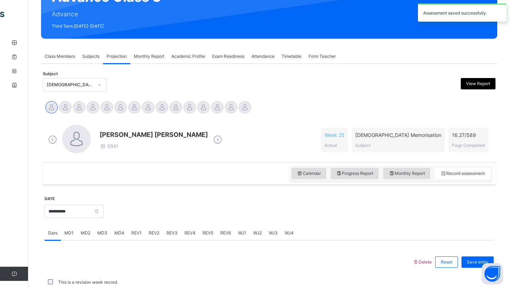
scroll to position [245, 0]
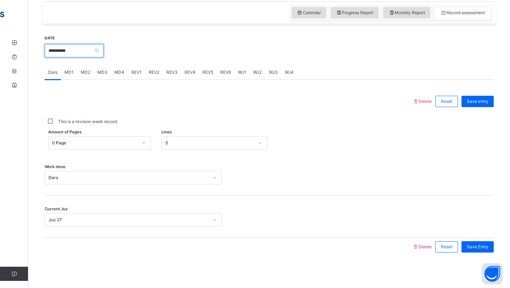
click at [64, 52] on input "**********" at bounding box center [74, 50] width 59 height 13
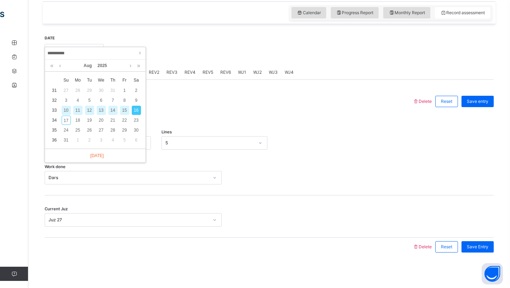
click at [191, 131] on div "This is a revision week record." at bounding box center [269, 122] width 449 height 22
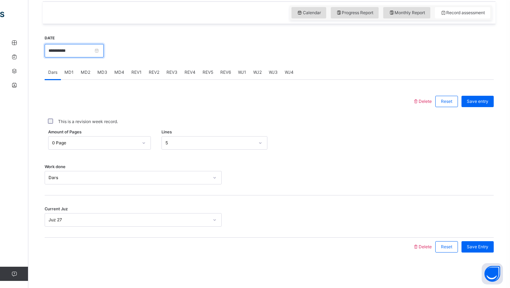
click at [84, 51] on input "**********" at bounding box center [74, 50] width 59 height 13
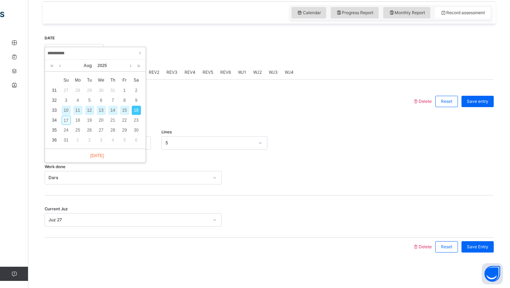
click at [66, 121] on div "17" at bounding box center [66, 120] width 9 height 9
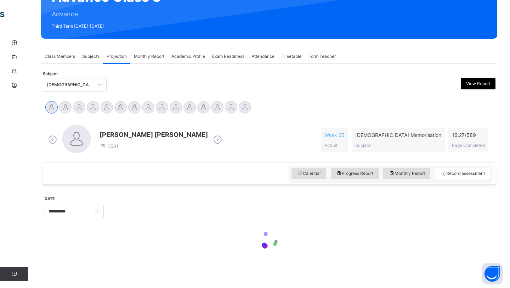
type input "**********"
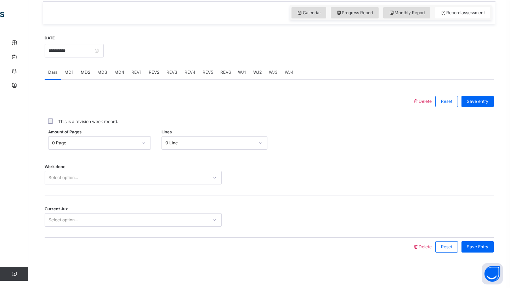
click at [85, 144] on div "0 Page" at bounding box center [95, 143] width 86 height 6
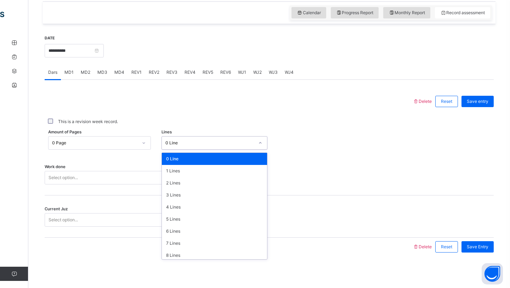
click at [190, 140] on div "0 Line" at bounding box center [210, 143] width 89 height 6
click at [192, 221] on div "5 Lines" at bounding box center [215, 219] width 106 height 12
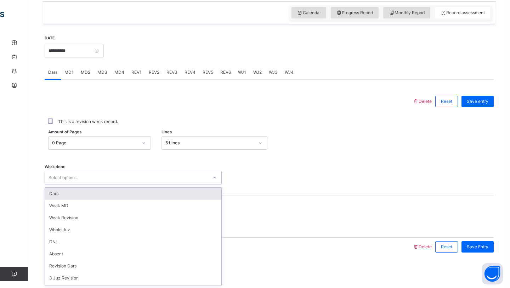
click at [116, 174] on div "Select option..." at bounding box center [126, 177] width 163 height 11
click at [99, 194] on div "Dars" at bounding box center [133, 193] width 176 height 12
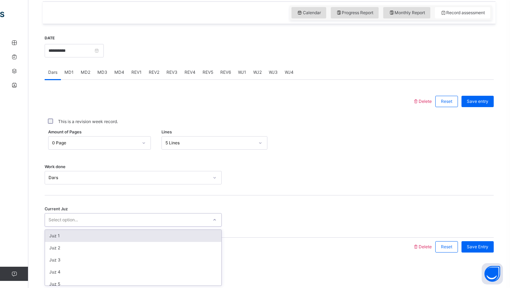
click at [86, 224] on div "Select option..." at bounding box center [126, 219] width 163 height 11
type input "*"
type input "******"
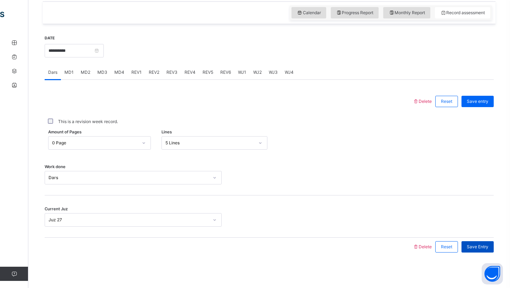
click at [477, 247] on span "Save Entry" at bounding box center [478, 246] width 22 height 6
drag, startPoint x: 347, startPoint y: 196, endPoint x: 243, endPoint y: 151, distance: 112.8
click at [343, 195] on div "Current Juz Juz 27" at bounding box center [269, 216] width 449 height 42
click at [99, 72] on span "MD3" at bounding box center [102, 72] width 10 height 6
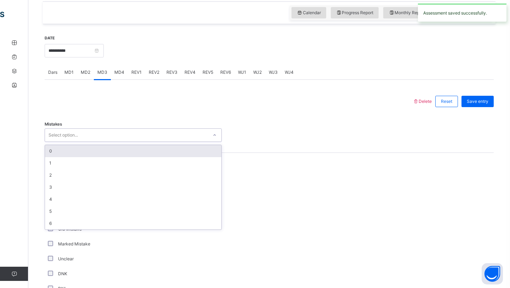
click at [90, 133] on div "Select option..." at bounding box center [126, 135] width 163 height 11
type input "*"
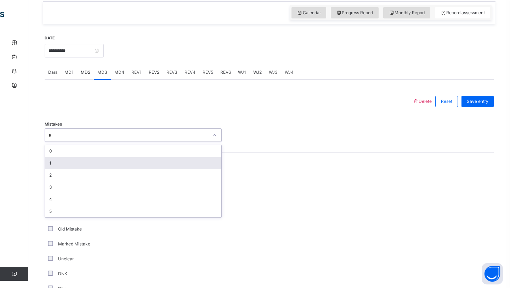
click at [52, 163] on div "1" at bounding box center [133, 163] width 176 height 12
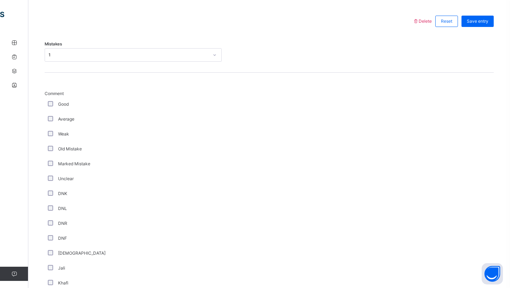
scroll to position [411, 0]
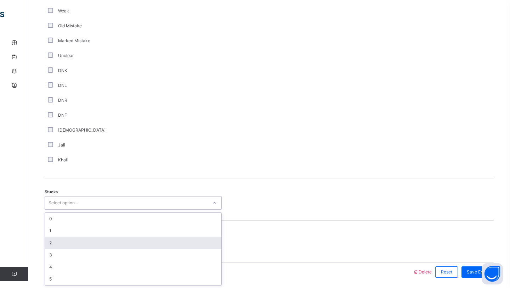
click at [71, 209] on div "option 2 focused, 3 of 6. 6 results available. Use Up and Down to choose option…" at bounding box center [133, 202] width 177 height 13
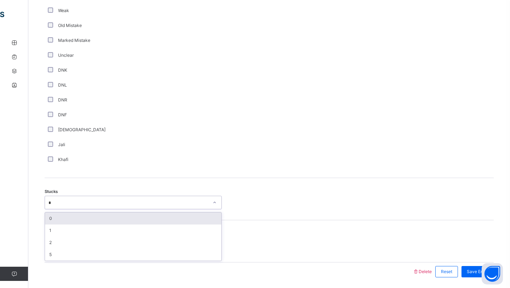
type input "*"
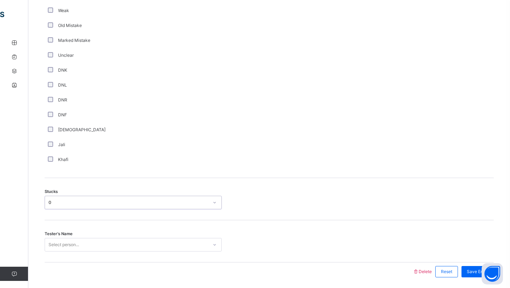
type input "*"
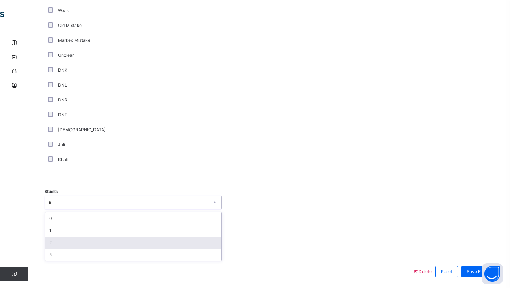
type input "**"
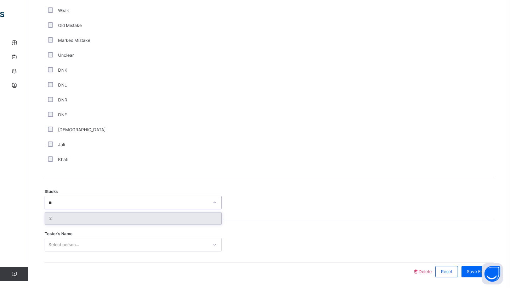
click at [63, 219] on div "2" at bounding box center [133, 218] width 176 height 12
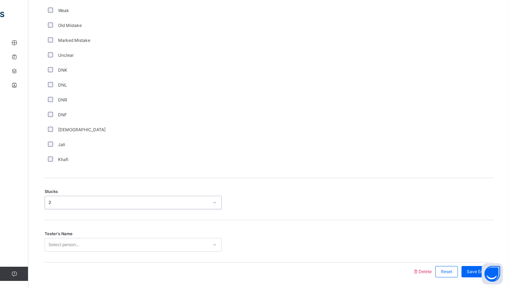
click at [76, 243] on div "Select person..." at bounding box center [133, 244] width 177 height 13
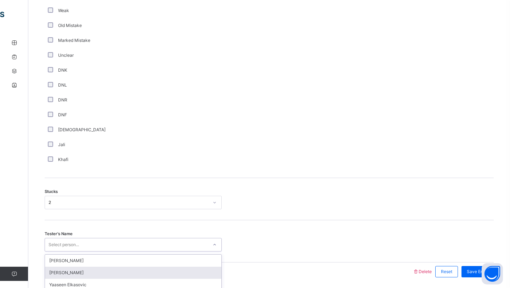
scroll to position [473, 0]
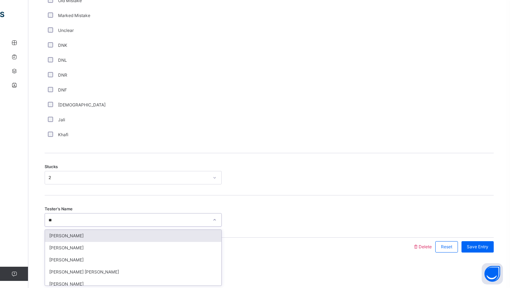
type input "***"
click at [74, 234] on div "Saad Shahriar" at bounding box center [133, 236] width 176 height 12
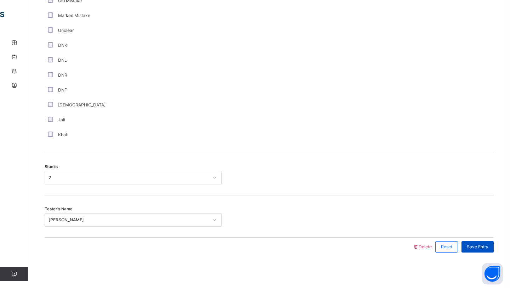
click at [477, 244] on span "Save Entry" at bounding box center [478, 246] width 22 height 6
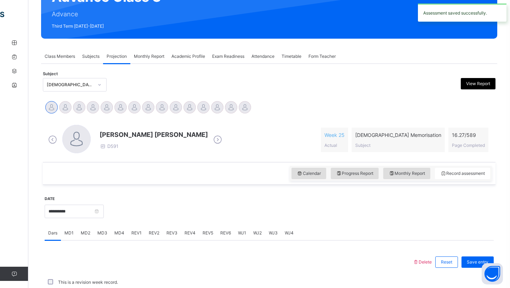
scroll to position [245, 0]
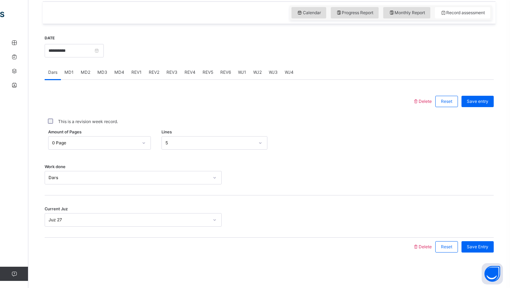
click at [119, 72] on span "MD4" at bounding box center [119, 72] width 10 height 6
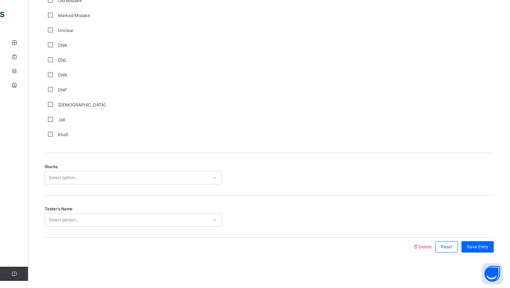
click at [61, 176] on div "Select option..." at bounding box center [63, 177] width 29 height 13
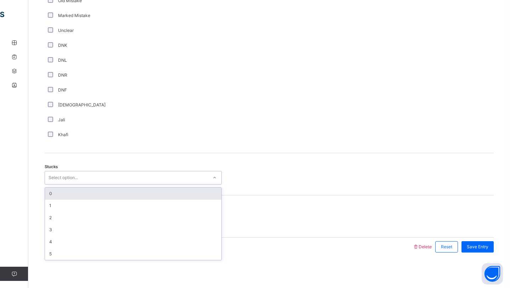
type input "*"
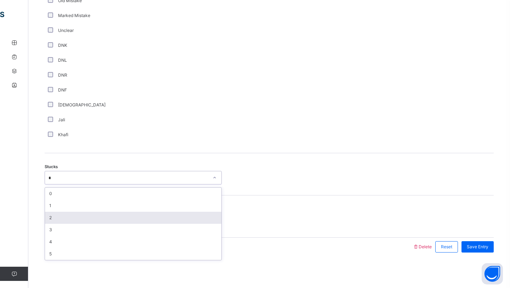
click at [51, 220] on div "2" at bounding box center [133, 218] width 176 height 12
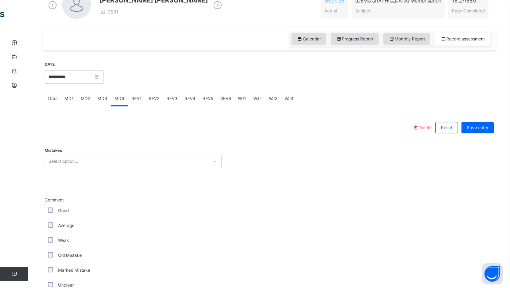
scroll to position [218, 0]
click at [73, 169] on div "Mistakes Select option..." at bounding box center [269, 159] width 449 height 42
click at [75, 162] on div "Select option..." at bounding box center [63, 161] width 29 height 13
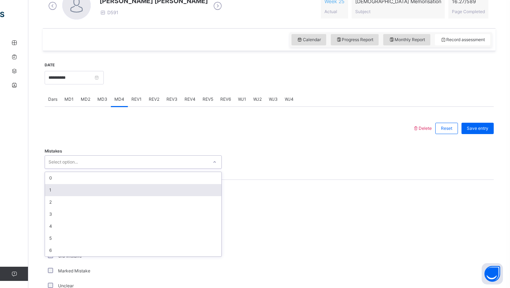
click at [62, 194] on div "1" at bounding box center [133, 190] width 176 height 12
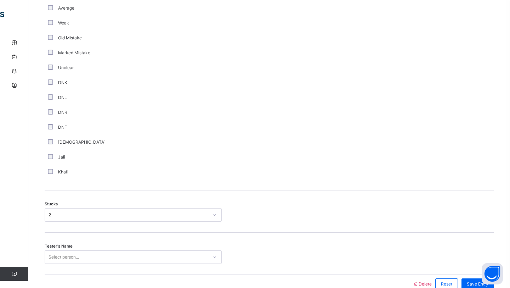
scroll to position [473, 0]
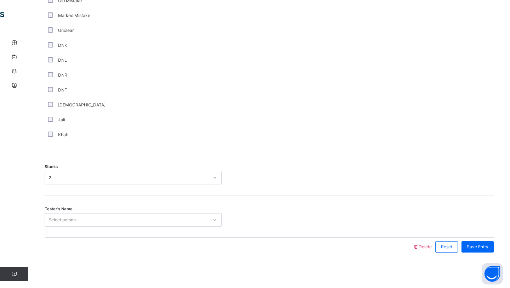
click at [58, 219] on div "Select person..." at bounding box center [64, 219] width 30 height 13
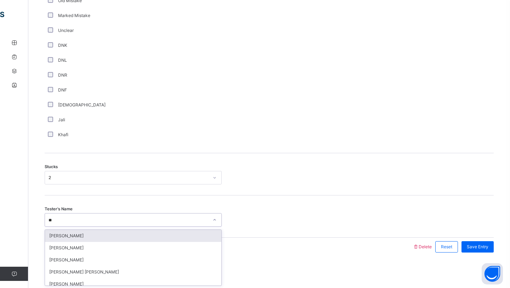
type input "***"
click at [75, 235] on div "Saad Shahriar" at bounding box center [133, 236] width 176 height 12
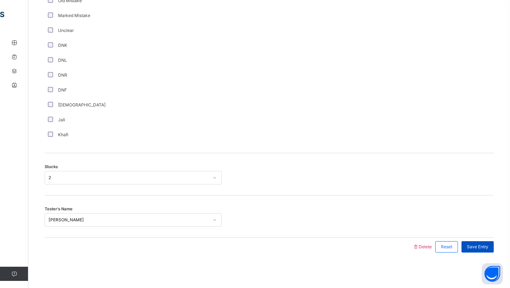
click at [484, 242] on div "Save Entry" at bounding box center [478, 246] width 32 height 11
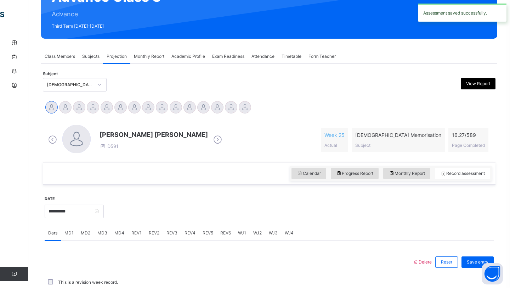
scroll to position [245, 0]
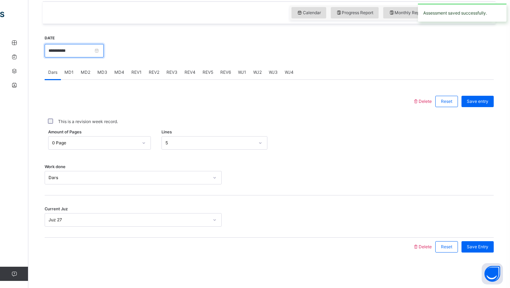
click at [94, 55] on input "**********" at bounding box center [74, 50] width 59 height 13
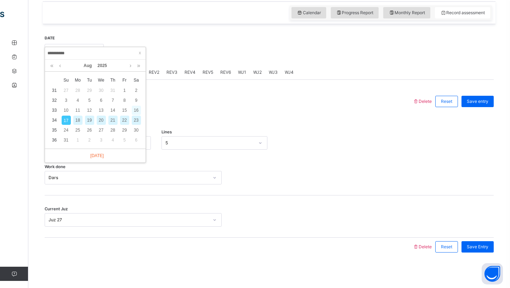
click at [133, 114] on div "16" at bounding box center [136, 110] width 9 height 9
type input "**********"
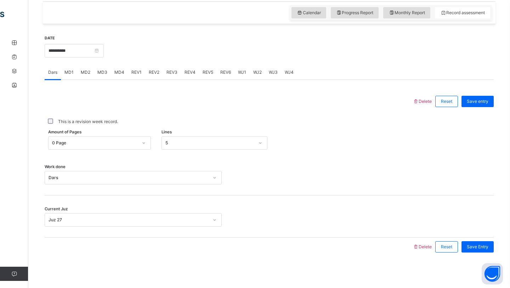
click at [180, 141] on div "5" at bounding box center [210, 143] width 89 height 6
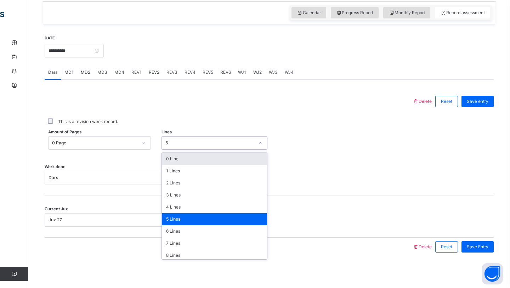
click at [181, 158] on div "0 Line" at bounding box center [215, 159] width 106 height 12
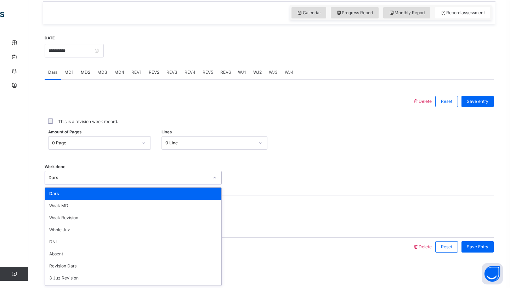
click at [111, 183] on div "Dars" at bounding box center [126, 177] width 163 height 11
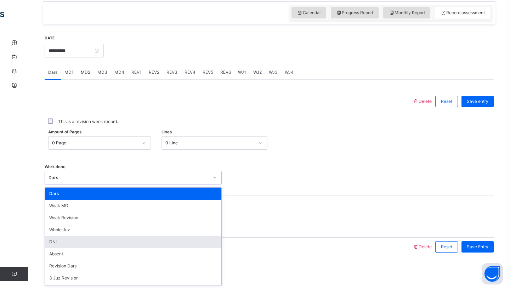
click at [61, 243] on div "DNL" at bounding box center [133, 242] width 176 height 12
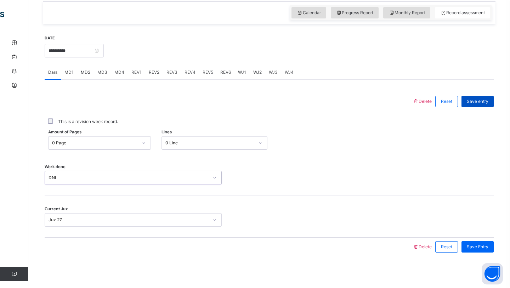
click at [471, 101] on span "Save entry" at bounding box center [478, 101] width 22 height 6
click at [99, 73] on span "MD3" at bounding box center [102, 72] width 10 height 6
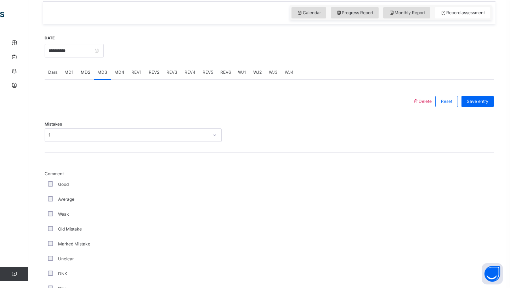
click at [82, 72] on span "MD2" at bounding box center [86, 72] width 10 height 6
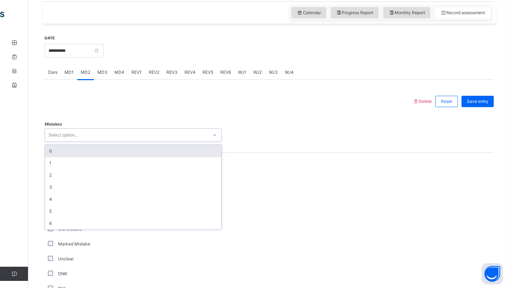
click at [81, 133] on div "Select option..." at bounding box center [126, 135] width 163 height 11
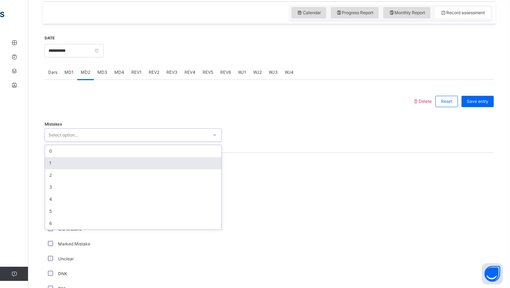
click at [47, 160] on div "1" at bounding box center [133, 163] width 176 height 12
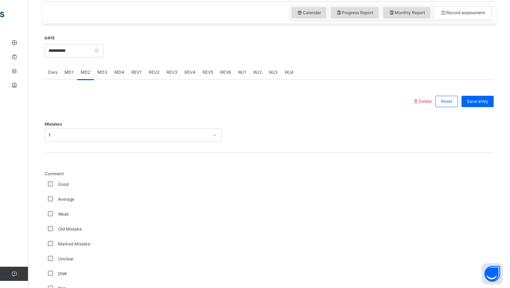
click at [46, 202] on div "Average" at bounding box center [133, 199] width 177 height 15
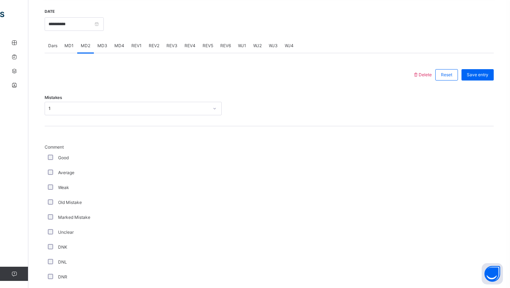
scroll to position [473, 0]
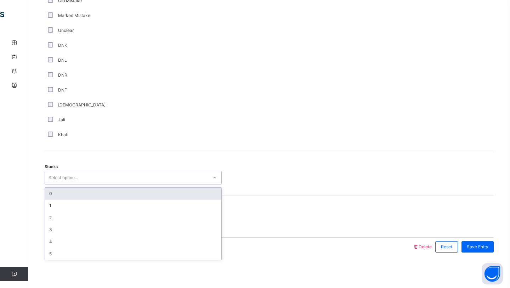
click at [71, 177] on div "Select option..." at bounding box center [63, 177] width 29 height 13
type input "*"
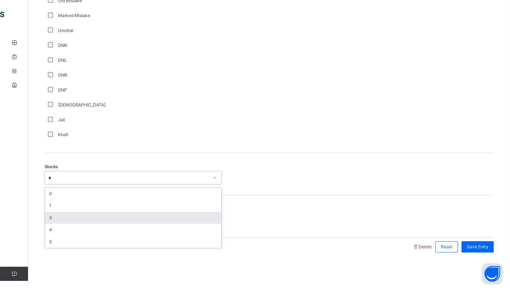
click at [57, 217] on div "3" at bounding box center [133, 218] width 176 height 12
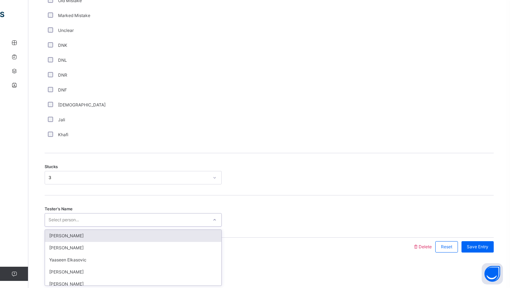
click at [57, 217] on div "Select person..." at bounding box center [64, 219] width 30 height 13
type input "**"
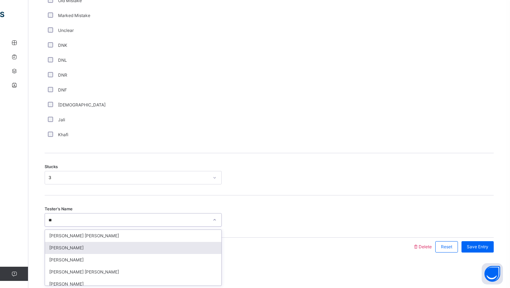
click at [83, 246] on div "Muzahiruddin Nizamuddin" at bounding box center [133, 248] width 176 height 12
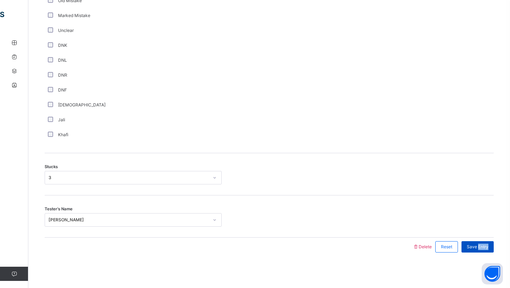
drag, startPoint x: 478, startPoint y: 251, endPoint x: 478, endPoint y: 247, distance: 3.9
click at [478, 247] on div "Save Entry" at bounding box center [478, 246] width 32 height 11
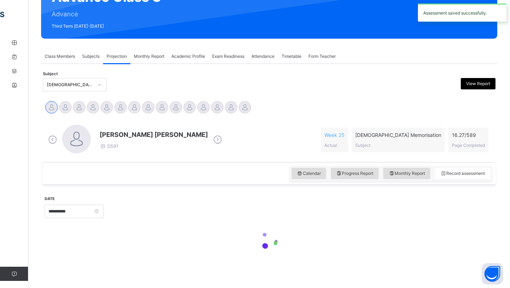
scroll to position [245, 0]
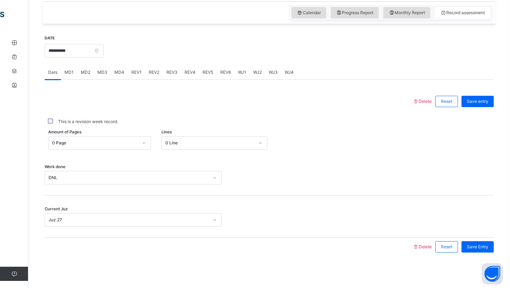
click at [86, 73] on span "MD2" at bounding box center [86, 72] width 10 height 6
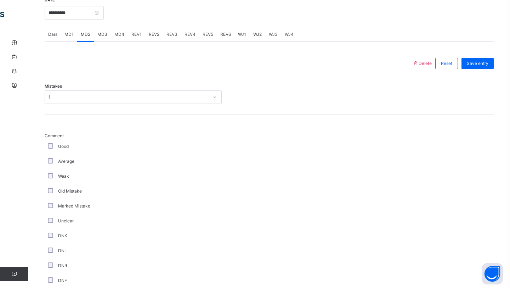
scroll to position [279, 0]
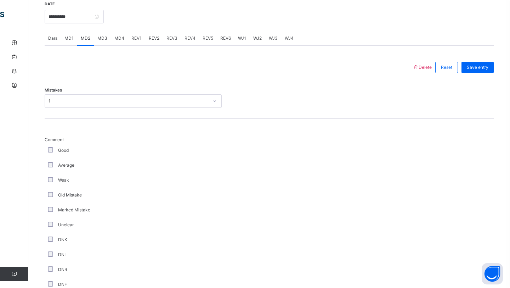
click at [100, 39] on span "MD3" at bounding box center [102, 38] width 10 height 6
click at [76, 103] on div "1" at bounding box center [129, 101] width 160 height 6
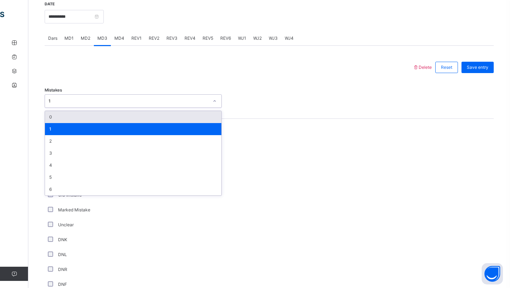
click at [61, 122] on div "0" at bounding box center [133, 117] width 176 height 12
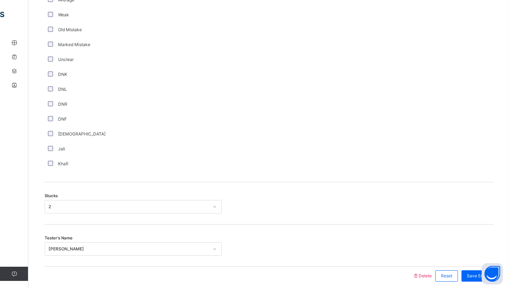
click at [68, 208] on div "2" at bounding box center [129, 206] width 160 height 6
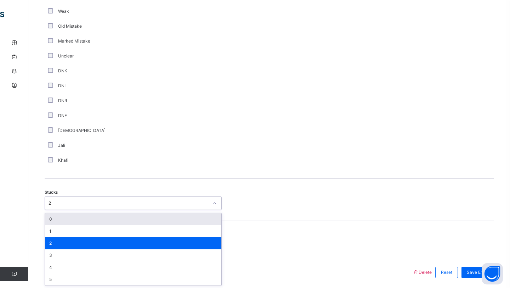
scroll to position [448, 0]
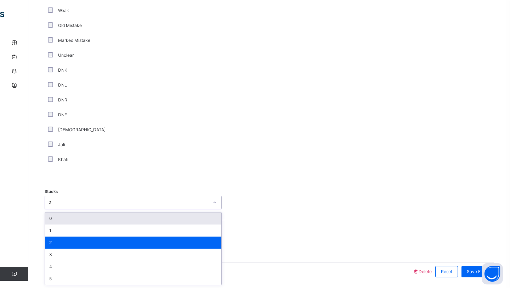
type input "**"
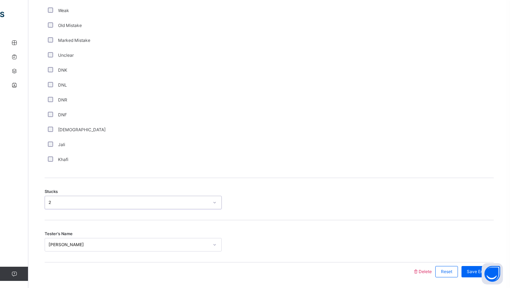
scroll to position [447, 0]
click at [58, 198] on div "2" at bounding box center [126, 203] width 163 height 11
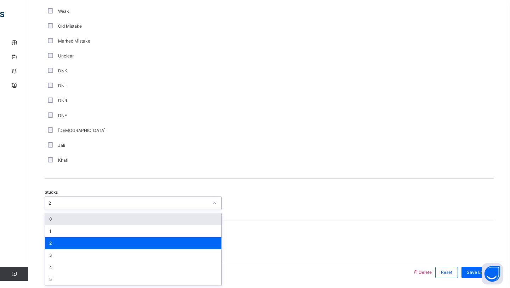
click at [60, 217] on div "0" at bounding box center [133, 219] width 176 height 12
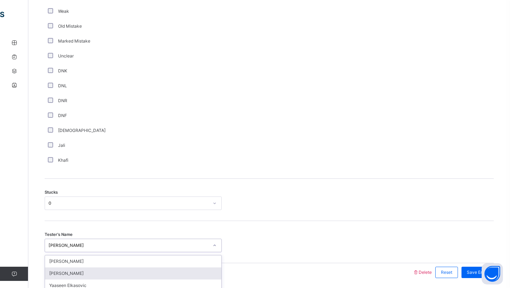
scroll to position [473, 0]
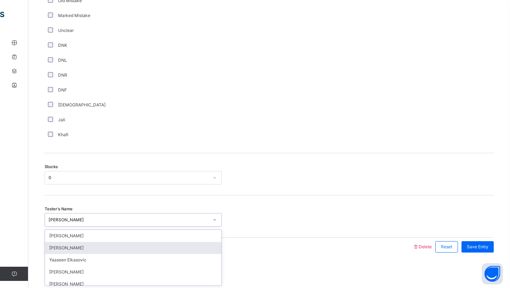
click at [72, 226] on div "option Qais Rahimi focused, 2 of 94. 94 results available. Use Up and Down to c…" at bounding box center [133, 219] width 177 height 13
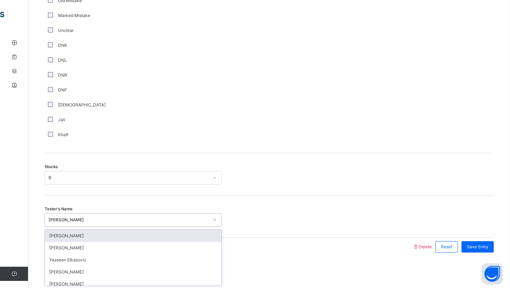
click at [161, 223] on div "Saad Shahriar" at bounding box center [126, 219] width 163 height 11
click at [162, 219] on div "Saad Shahriar" at bounding box center [129, 220] width 160 height 6
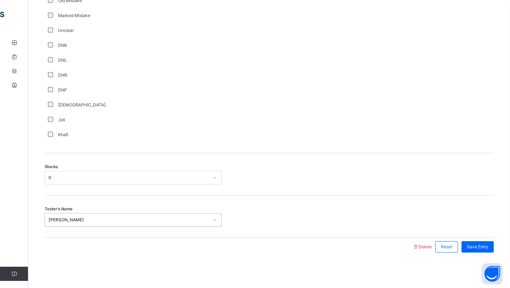
click at [162, 219] on div "Saad Shahriar" at bounding box center [129, 220] width 160 height 6
click at [199, 219] on div "Saad Shahriar" at bounding box center [129, 220] width 160 height 6
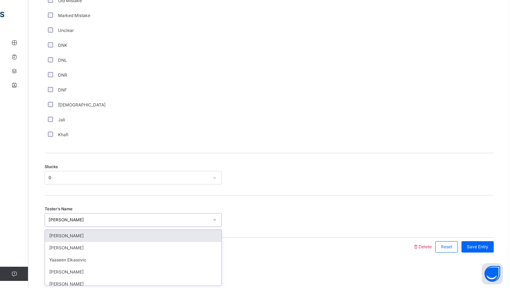
click at [199, 219] on div "Saad Shahriar" at bounding box center [129, 220] width 160 height 6
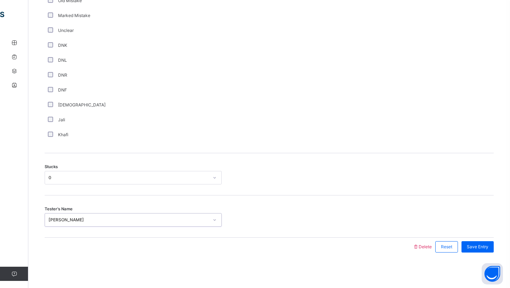
drag, startPoint x: 75, startPoint y: 219, endPoint x: 62, endPoint y: 220, distance: 13.5
click at [62, 220] on div "Saad Shahriar" at bounding box center [129, 220] width 160 height 6
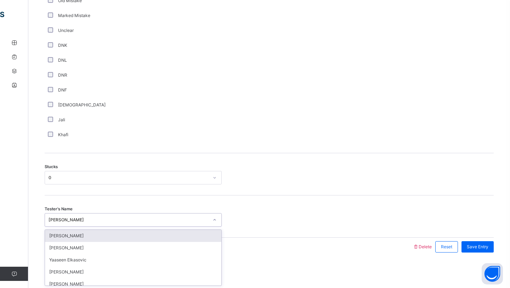
click at [62, 220] on div "Saad Shahriar" at bounding box center [129, 220] width 160 height 6
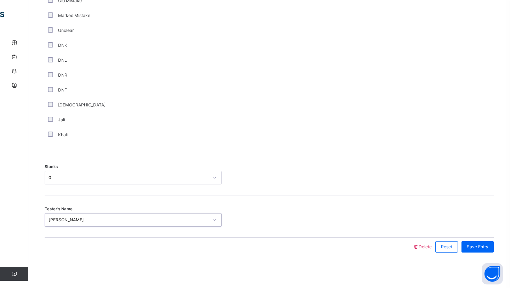
click at [215, 221] on icon at bounding box center [215, 219] width 4 height 7
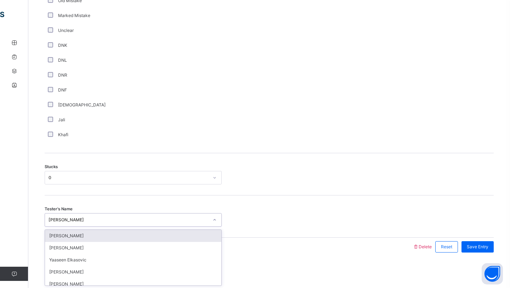
click at [215, 221] on icon at bounding box center [215, 219] width 4 height 7
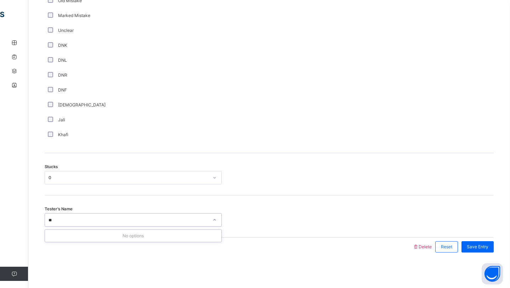
type input "*"
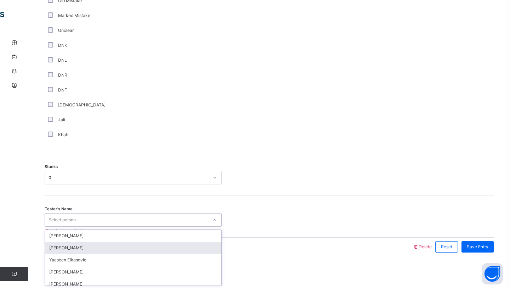
click at [340, 230] on div "Tester's Name option Qais Rahimi, selected. option Qais Rahimi focused, 2 of 94…" at bounding box center [269, 216] width 449 height 42
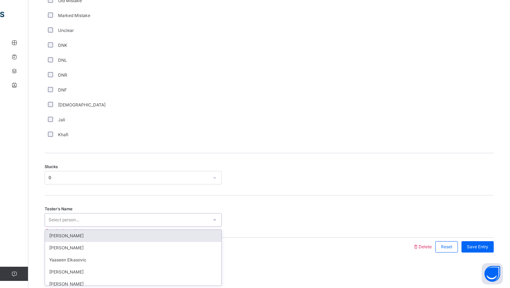
click at [144, 218] on div "Select person..." at bounding box center [126, 219] width 163 height 11
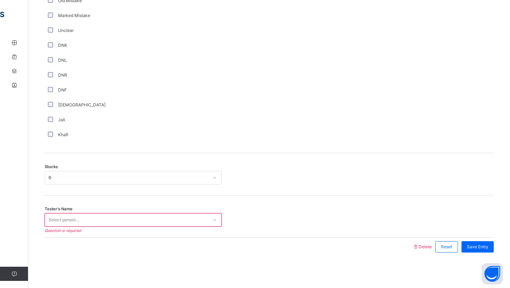
drag, startPoint x: 214, startPoint y: 203, endPoint x: 220, endPoint y: 203, distance: 5.3
click at [219, 203] on div "Tester's Name Select person... Question is required" at bounding box center [269, 216] width 449 height 42
drag, startPoint x: 488, startPoint y: 252, endPoint x: 485, endPoint y: 249, distance: 4.0
click at [485, 249] on div "Save Entry" at bounding box center [478, 246] width 32 height 11
click at [485, 249] on span "Save Entry" at bounding box center [478, 246] width 22 height 6
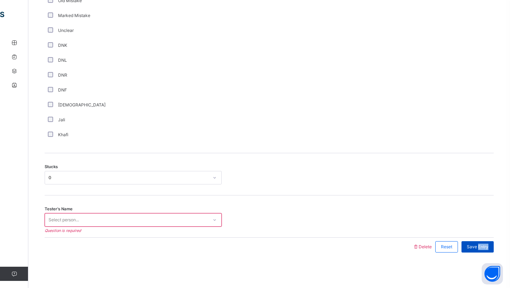
click at [485, 249] on span "Save Entry" at bounding box center [478, 246] width 22 height 6
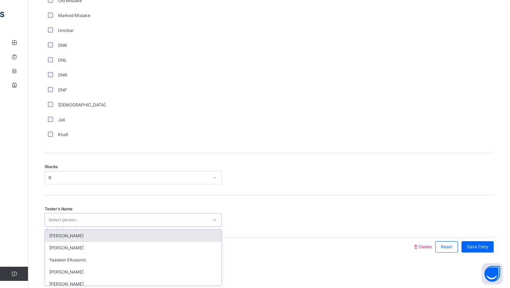
click at [193, 225] on div "Select person..." at bounding box center [133, 219] width 177 height 13
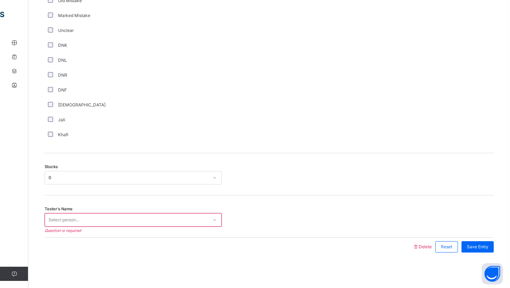
click at [261, 217] on div at bounding box center [269, 219] width 88 height 13
click at [467, 246] on span "Save Entry" at bounding box center [478, 246] width 22 height 6
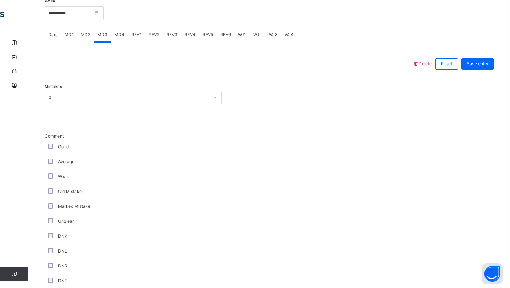
scroll to position [260, 0]
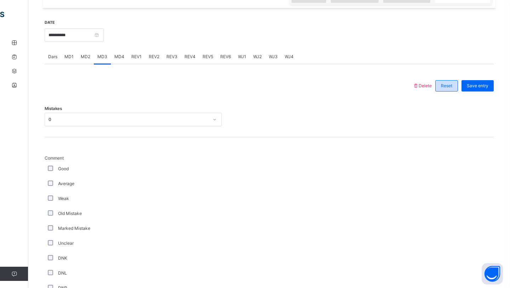
click at [447, 85] on span "Reset" at bounding box center [446, 86] width 11 height 6
click at [426, 85] on span "Delete" at bounding box center [422, 85] width 19 height 5
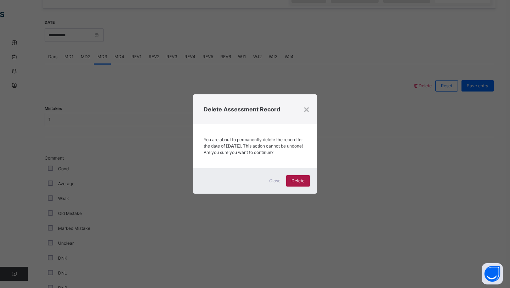
click at [307, 182] on div "Delete" at bounding box center [298, 180] width 24 height 11
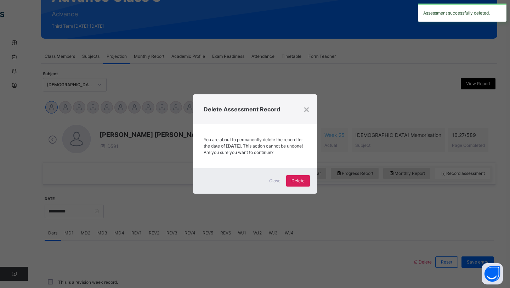
scroll to position [245, 0]
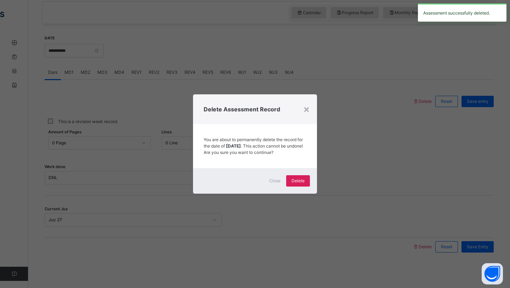
drag, startPoint x: 308, startPoint y: 100, endPoint x: 304, endPoint y: 105, distance: 6.0
click at [306, 102] on div "×" at bounding box center [306, 108] width 7 height 15
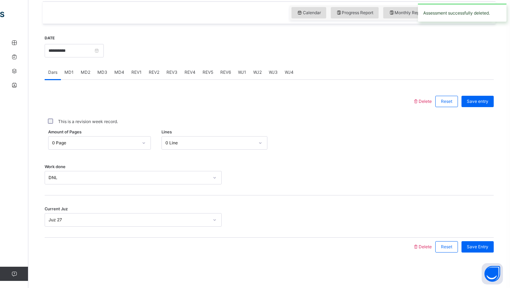
click at [262, 131] on div "This is a revision week record." at bounding box center [269, 122] width 449 height 22
click at [429, 106] on div "Delete Reset Save entry" at bounding box center [453, 101] width 81 height 18
click at [426, 104] on div "Delete" at bounding box center [422, 101] width 19 height 6
click at [424, 102] on span "Delete" at bounding box center [422, 101] width 19 height 5
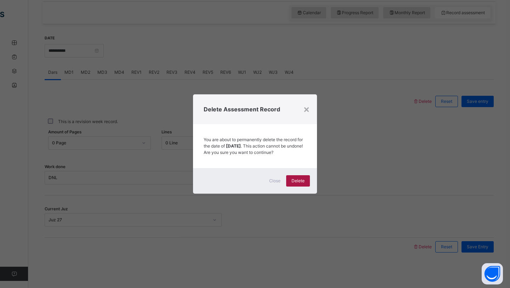
click at [304, 184] on span "Delete" at bounding box center [298, 181] width 13 height 6
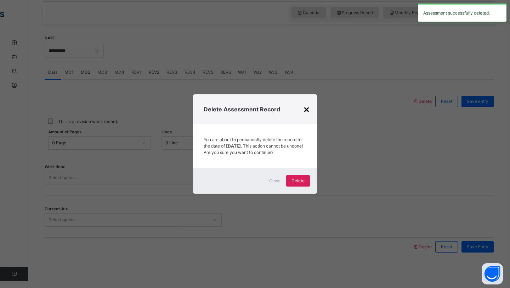
click at [305, 108] on div "×" at bounding box center [306, 108] width 7 height 15
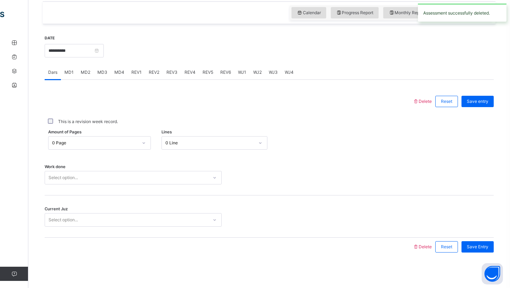
click at [103, 72] on span "MD3" at bounding box center [102, 72] width 10 height 6
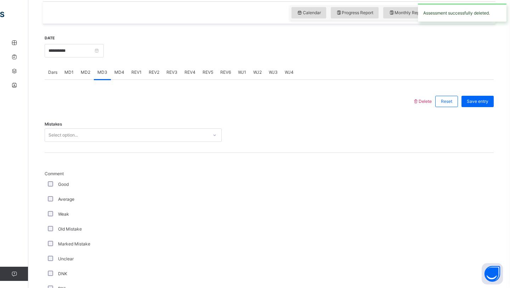
scroll to position [260, 0]
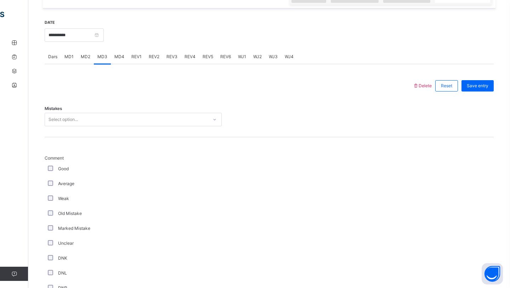
click at [82, 59] on span "MD2" at bounding box center [86, 57] width 10 height 6
click at [420, 87] on span "Delete" at bounding box center [422, 85] width 19 height 5
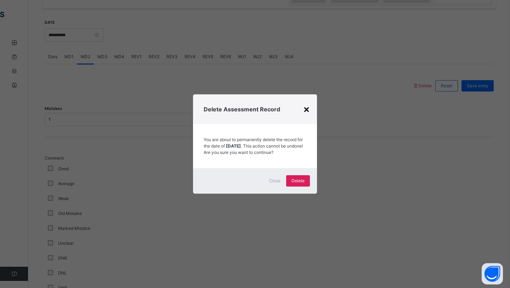
click at [309, 101] on div "×" at bounding box center [306, 108] width 7 height 15
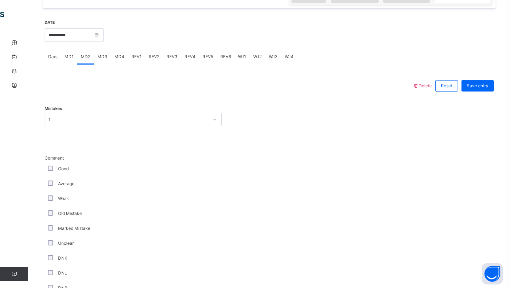
click at [100, 58] on span "MD3" at bounding box center [102, 57] width 10 height 6
click at [120, 57] on span "MD4" at bounding box center [119, 57] width 10 height 6
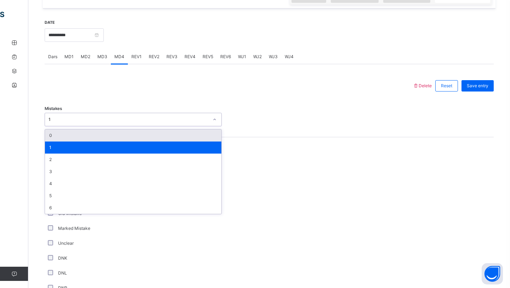
click at [66, 118] on div "1" at bounding box center [129, 119] width 160 height 6
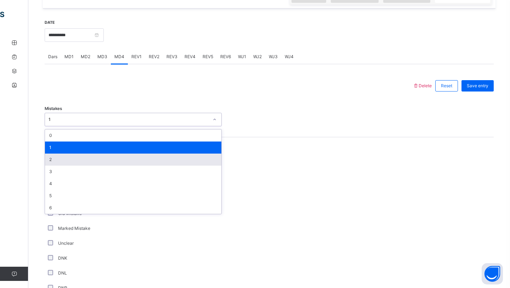
click at [67, 162] on div "2" at bounding box center [133, 159] width 176 height 12
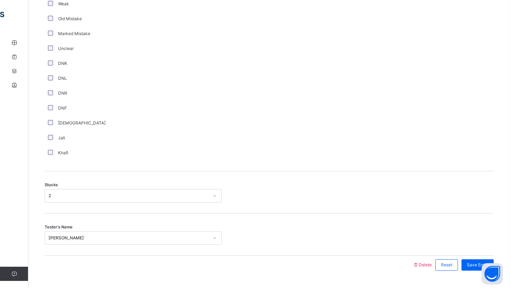
scroll to position [459, 0]
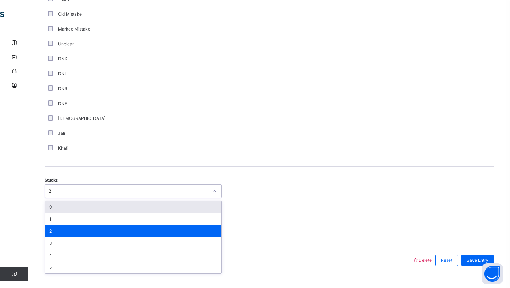
click at [78, 190] on div "2" at bounding box center [129, 191] width 160 height 6
type input "*"
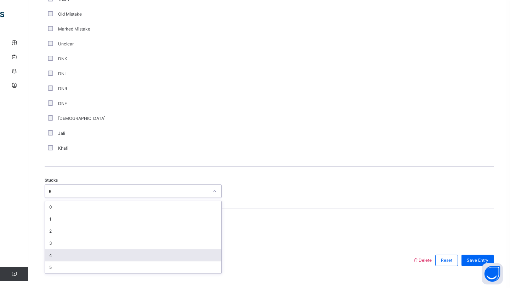
click at [71, 253] on div "4" at bounding box center [133, 255] width 176 height 12
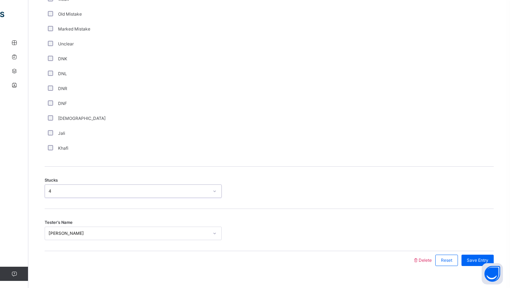
scroll to position [473, 0]
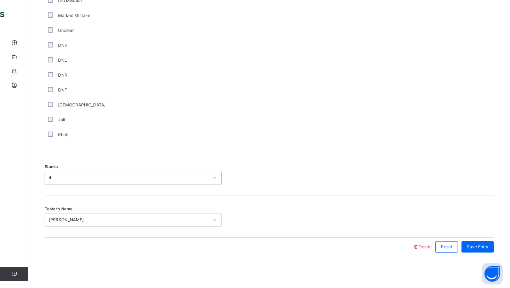
click at [74, 226] on div "Saad Shahriar" at bounding box center [133, 219] width 177 height 13
click at [86, 219] on div "Saad Shahriar" at bounding box center [129, 220] width 160 height 6
type input "*"
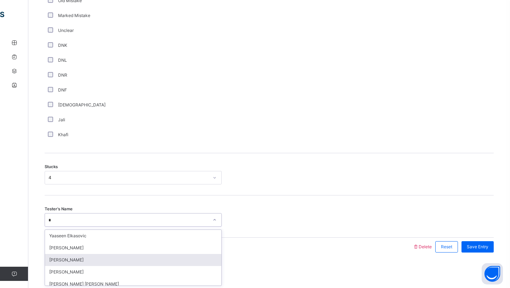
click at [70, 261] on div "Owais Abdulhai" at bounding box center [133, 260] width 176 height 12
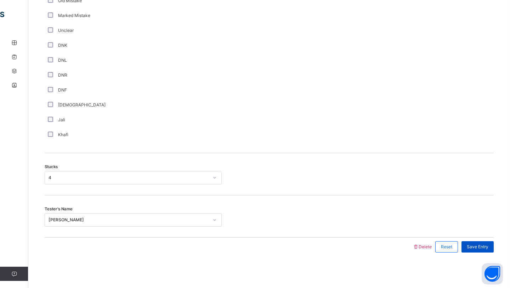
click at [479, 246] on span "Save Entry" at bounding box center [478, 246] width 22 height 6
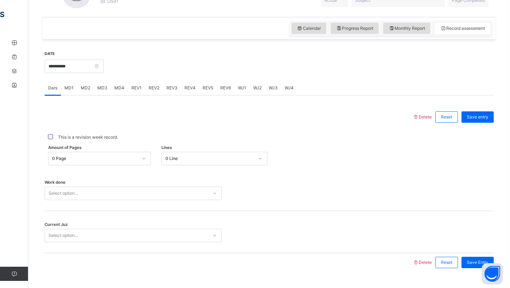
scroll to position [229, 0]
click at [119, 86] on span "MD4" at bounding box center [119, 88] width 10 height 6
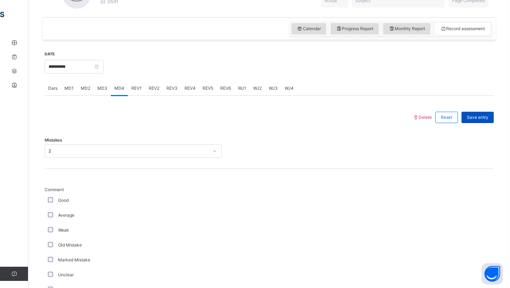
click at [482, 118] on span "Save entry" at bounding box center [478, 117] width 22 height 6
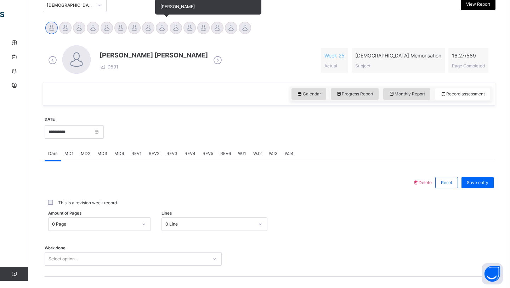
scroll to position [160, 0]
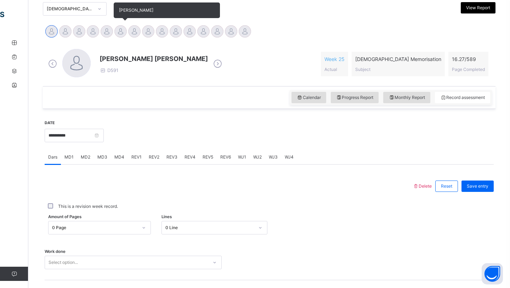
click at [122, 31] on div at bounding box center [120, 31] width 12 height 12
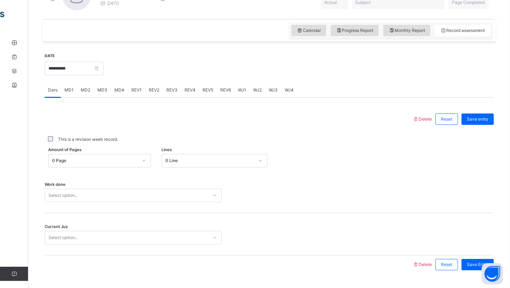
scroll to position [229, 0]
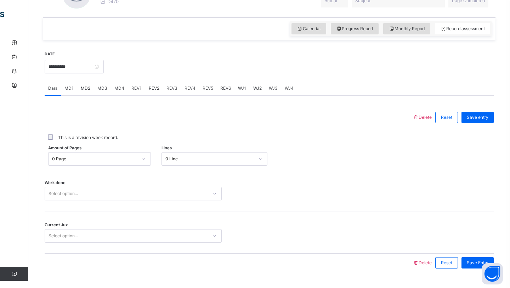
click at [117, 164] on div "0 Page" at bounding box center [93, 158] width 89 height 11
drag, startPoint x: 230, startPoint y: 177, endPoint x: 227, endPoint y: 173, distance: 4.3
click at [229, 176] on div "Work done Select option..." at bounding box center [269, 190] width 449 height 42
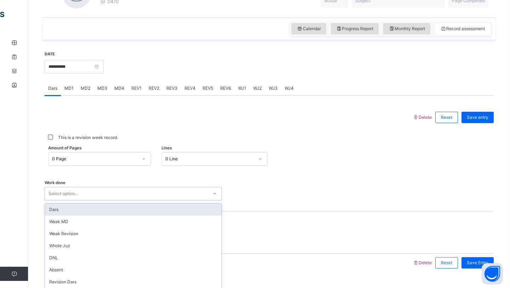
scroll to position [245, 0]
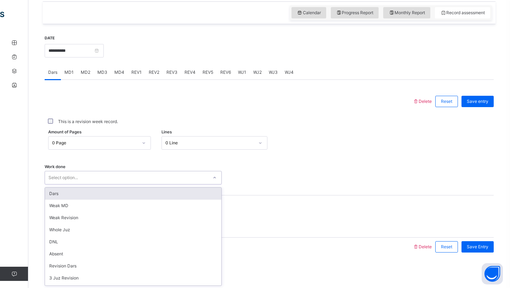
click at [156, 184] on div "option Dars focused, 1 of 14. 14 results available. Use Up and Down to choose o…" at bounding box center [133, 177] width 177 height 13
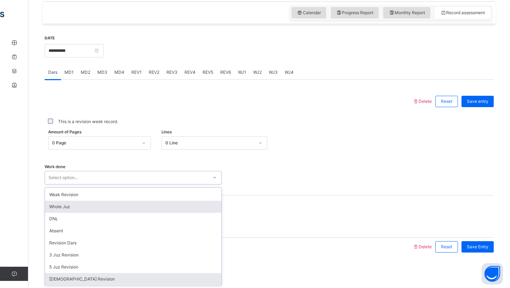
scroll to position [0, 0]
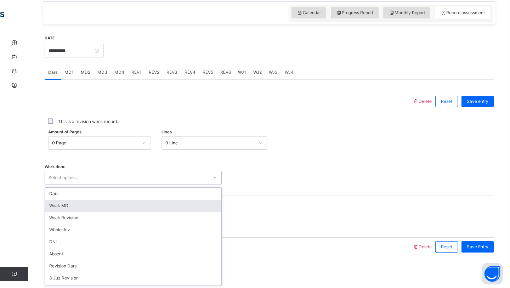
click at [103, 210] on div "Weak MD" at bounding box center [133, 206] width 176 height 12
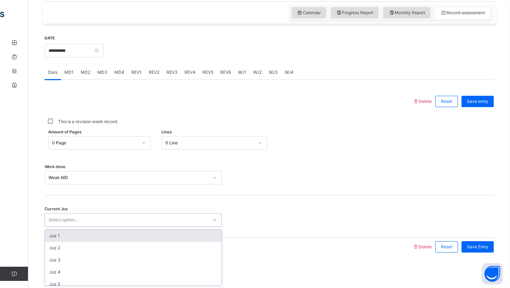
click at [107, 218] on div "Select option..." at bounding box center [126, 219] width 163 height 11
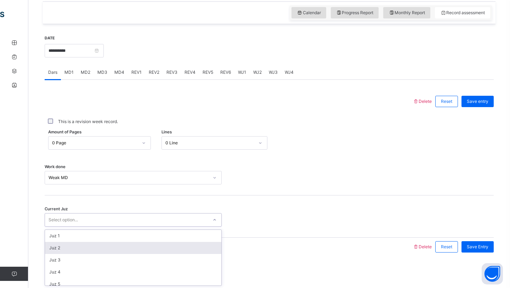
scroll to position [306, 0]
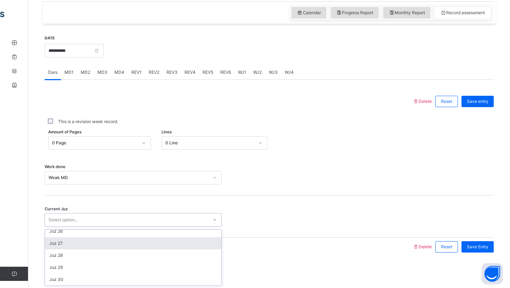
click at [80, 245] on div "Juz 27" at bounding box center [133, 243] width 176 height 12
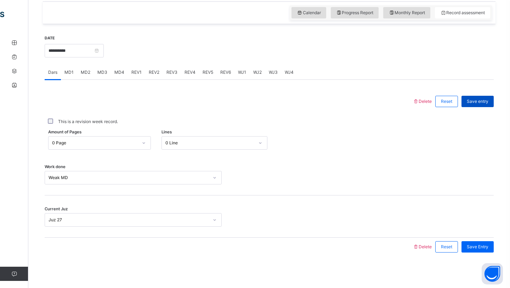
click at [481, 100] on span "Save entry" at bounding box center [478, 101] width 22 height 6
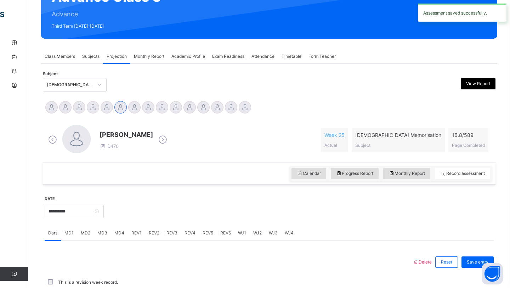
scroll to position [245, 0]
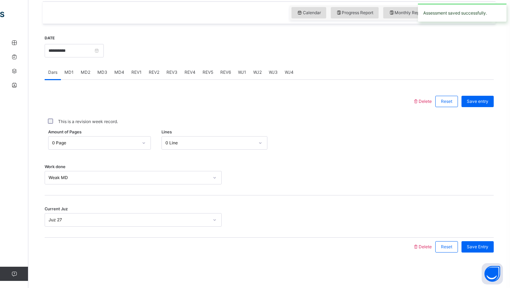
click at [359, 116] on div "This is a revision week record." at bounding box center [269, 121] width 449 height 15
click at [103, 74] on span "MD3" at bounding box center [102, 72] width 10 height 6
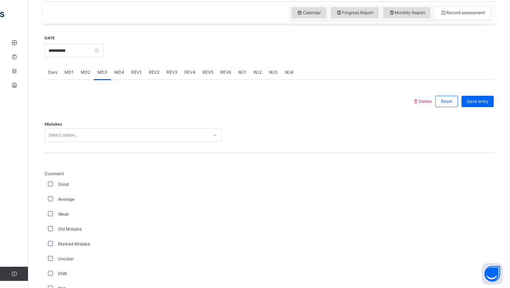
click at [114, 74] on span "MD4" at bounding box center [119, 72] width 10 height 6
click at [93, 77] on div "MD2" at bounding box center [85, 72] width 17 height 14
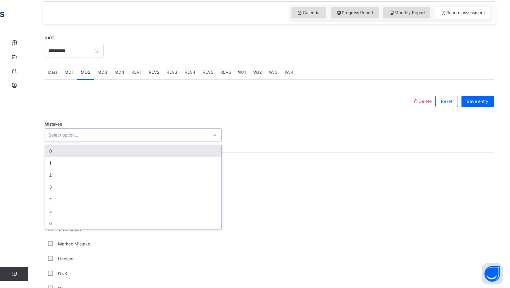
click at [75, 132] on div "Select option..." at bounding box center [63, 134] width 29 height 13
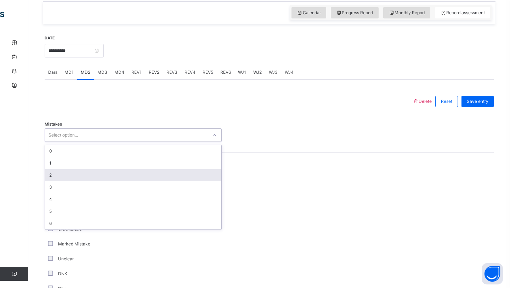
click at [50, 174] on div "2" at bounding box center [133, 175] width 176 height 12
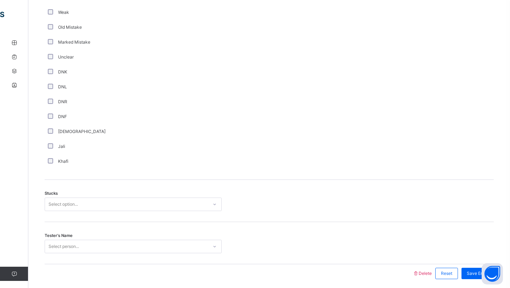
scroll to position [448, 0]
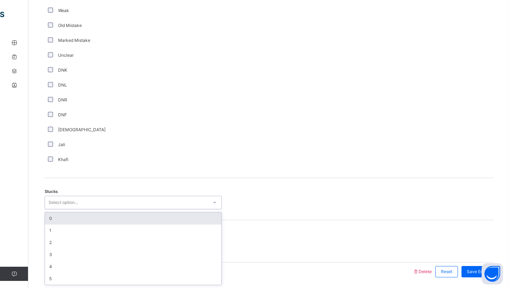
click at [64, 209] on div "option 0 focused, 1 of 6. 6 results available. Use Up and Down to choose option…" at bounding box center [133, 202] width 177 height 13
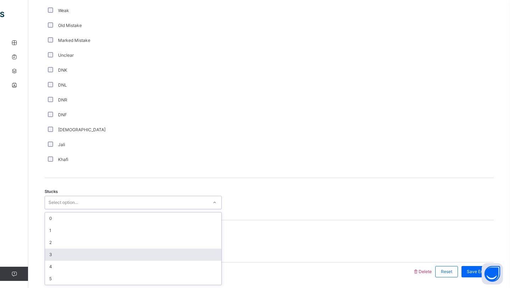
click at [58, 258] on div "3" at bounding box center [133, 254] width 176 height 12
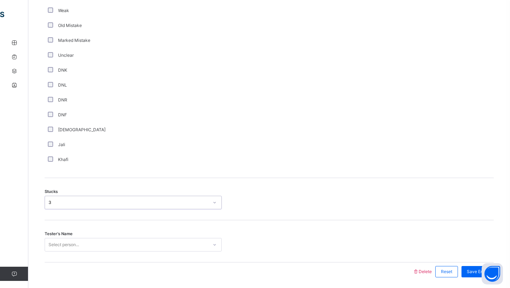
scroll to position [473, 0]
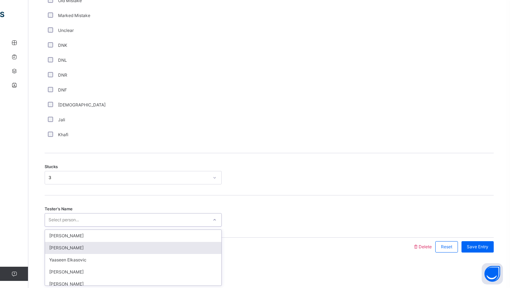
click at [72, 226] on div "option Qais Rahimi focused, 2 of 94. 94 results available. Use Up and Down to c…" at bounding box center [133, 219] width 177 height 13
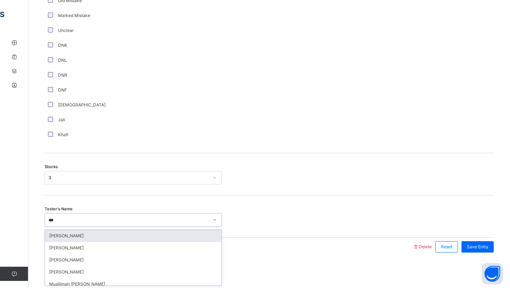
type input "****"
click at [59, 235] on div "Umar Hla" at bounding box center [133, 236] width 176 height 12
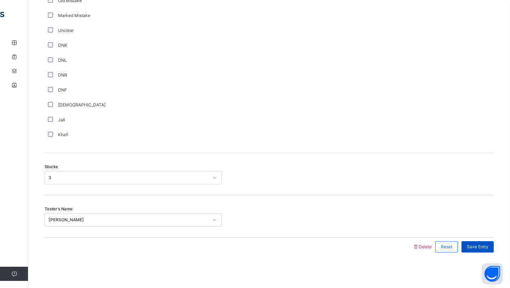
click at [483, 248] on span "Save Entry" at bounding box center [478, 246] width 22 height 6
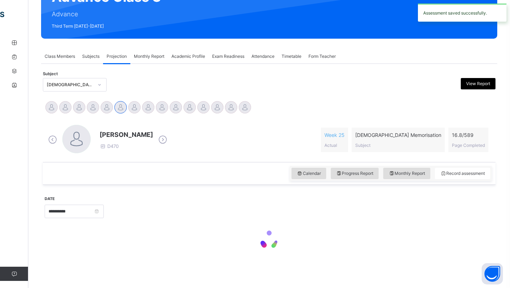
scroll to position [245, 0]
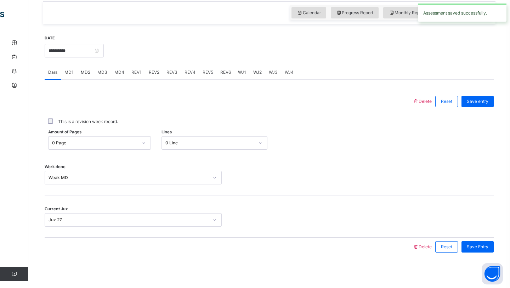
click at [118, 74] on span "MD4" at bounding box center [119, 72] width 10 height 6
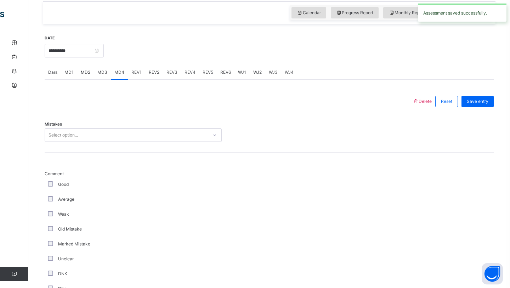
scroll to position [473, 0]
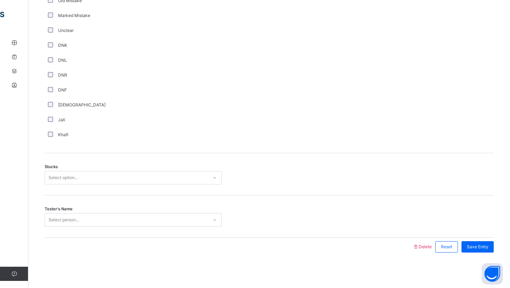
click at [202, 89] on div "DNF" at bounding box center [133, 90] width 174 height 6
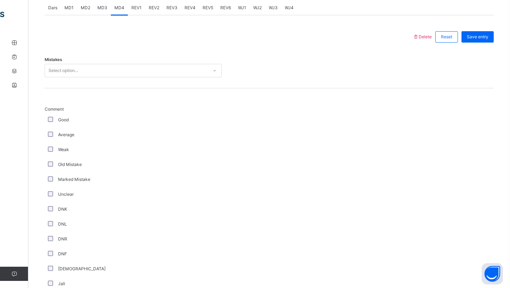
scroll to position [308, 0]
click at [136, 79] on div "Mistakes Select option..." at bounding box center [269, 68] width 449 height 42
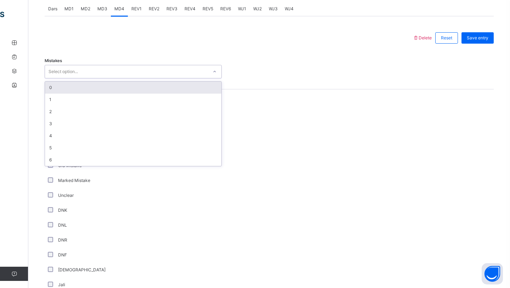
click at [136, 73] on div "Select option..." at bounding box center [126, 71] width 163 height 11
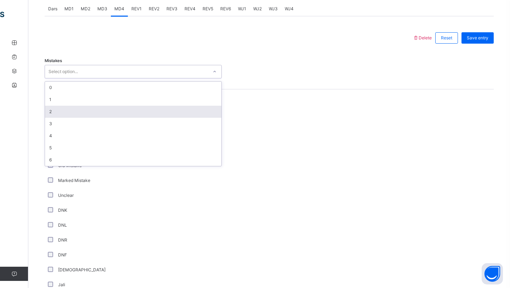
click at [96, 114] on div "2" at bounding box center [133, 112] width 176 height 12
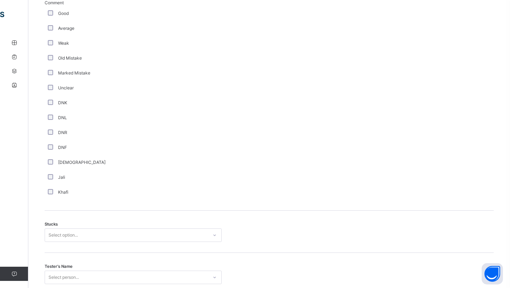
scroll to position [473, 0]
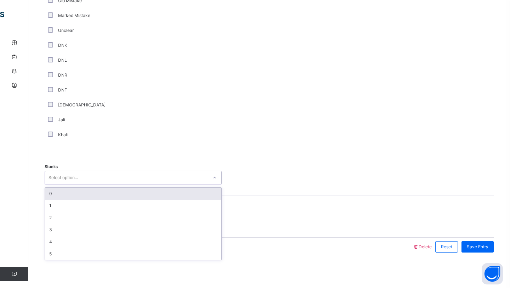
click at [72, 176] on div "Select option..." at bounding box center [63, 177] width 29 height 13
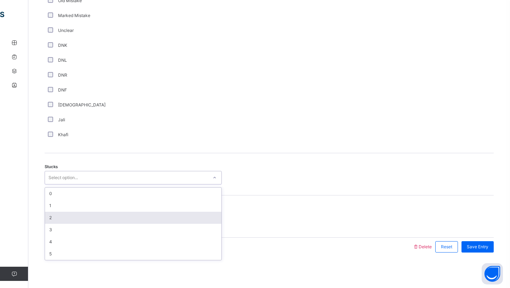
click at [58, 218] on div "2" at bounding box center [133, 218] width 176 height 12
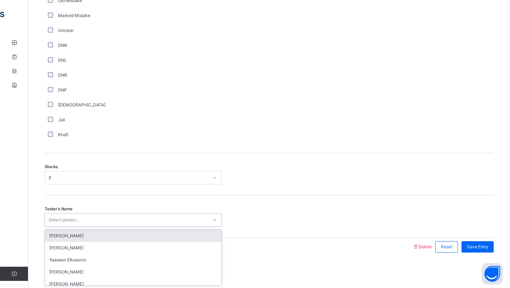
click at [73, 219] on div "Select person..." at bounding box center [64, 219] width 30 height 13
type input "*****"
click at [71, 239] on div "Abdurrahman Hassan" at bounding box center [133, 236] width 176 height 12
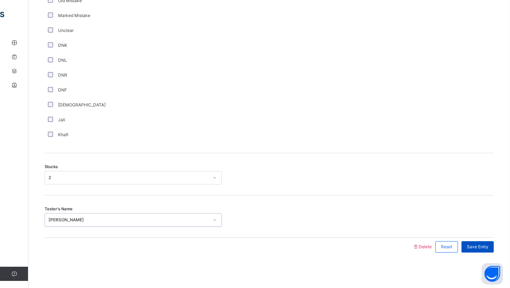
click at [478, 249] on span "Save Entry" at bounding box center [478, 246] width 22 height 6
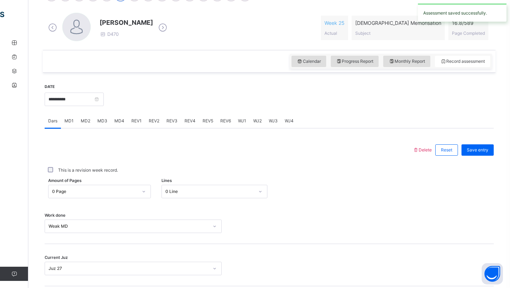
scroll to position [195, 0]
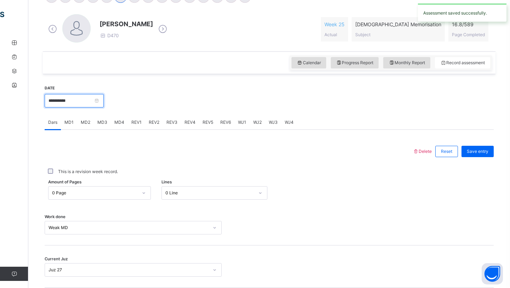
click at [94, 106] on input "**********" at bounding box center [74, 100] width 59 height 13
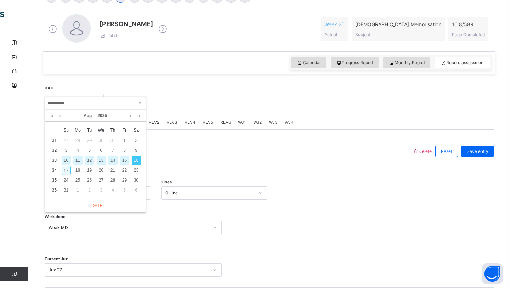
click at [68, 174] on div "17" at bounding box center [66, 170] width 9 height 9
type input "**********"
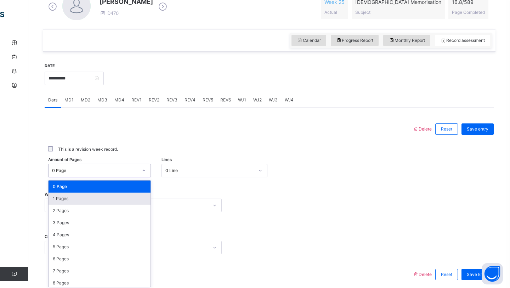
click at [119, 177] on div "option 1 Pages focused, 2 of 590. 590 results available. Use Up and Down to cho…" at bounding box center [99, 170] width 103 height 13
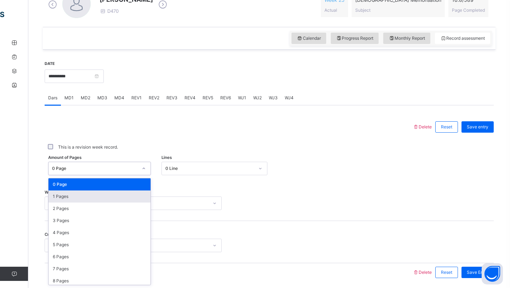
click at [119, 198] on div "1 Pages" at bounding box center [100, 196] width 102 height 12
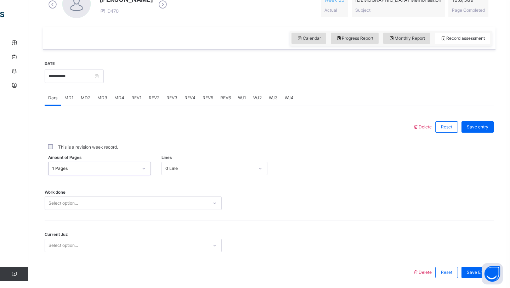
scroll to position [245, 0]
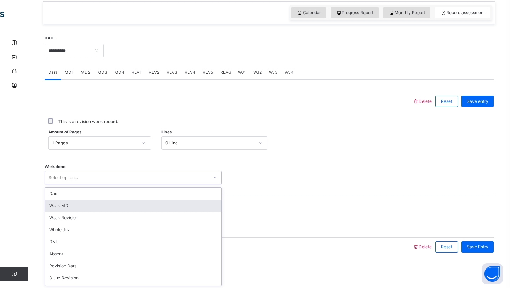
click at [126, 184] on div "option Weak MD focused, 2 of 14. 14 results available. Use Up and Down to choos…" at bounding box center [133, 177] width 177 height 13
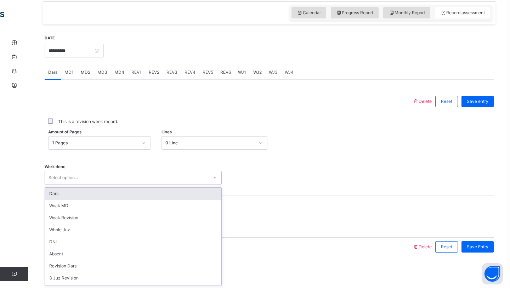
click at [124, 198] on div "Dars" at bounding box center [133, 193] width 176 height 12
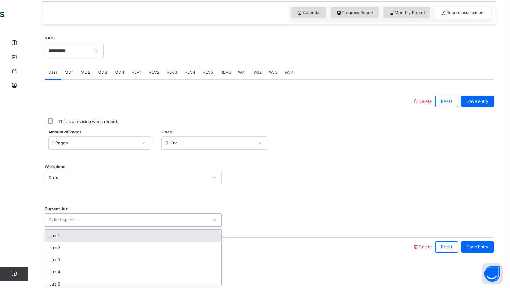
click at [100, 221] on div "Select option..." at bounding box center [126, 219] width 163 height 11
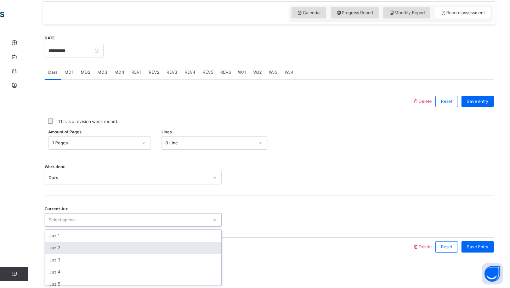
scroll to position [306, 0]
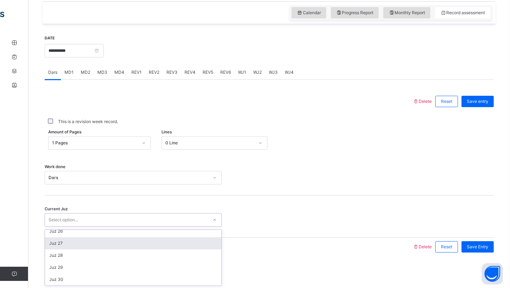
click at [81, 248] on div "Juz 27" at bounding box center [133, 243] width 176 height 12
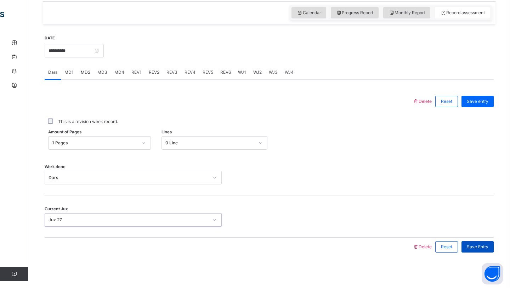
click at [476, 247] on span "Save Entry" at bounding box center [478, 246] width 22 height 6
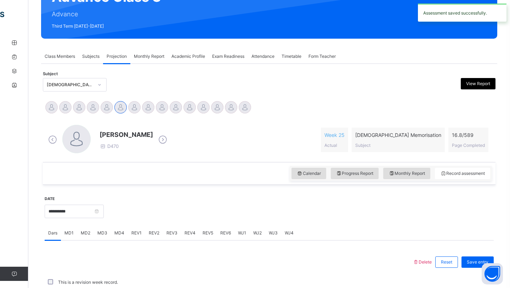
scroll to position [245, 0]
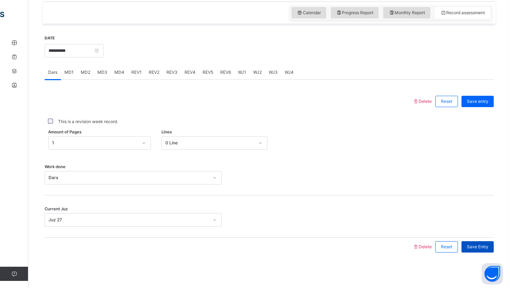
click at [472, 252] on div "Save Entry" at bounding box center [478, 246] width 32 height 11
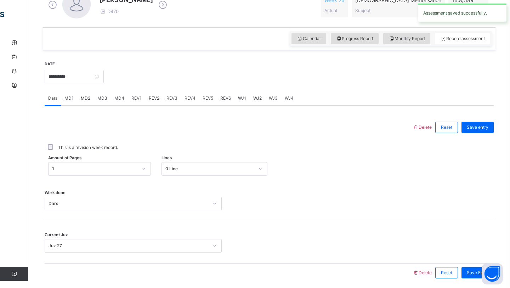
scroll to position [217, 0]
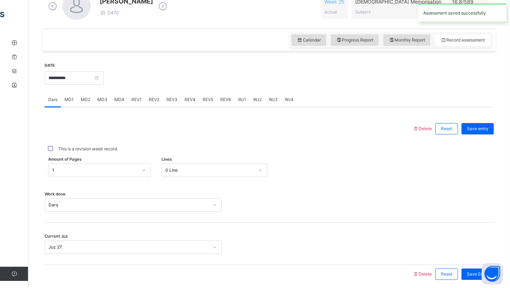
click at [95, 102] on div "MD3" at bounding box center [102, 99] width 17 height 14
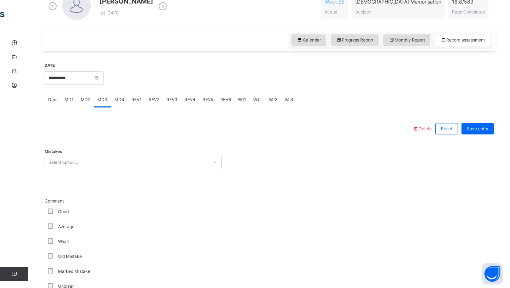
click at [188, 132] on div at bounding box center [228, 128] width 361 height 18
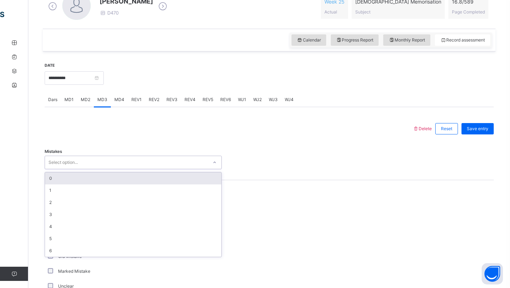
click at [122, 157] on div "Select option..." at bounding box center [126, 162] width 163 height 11
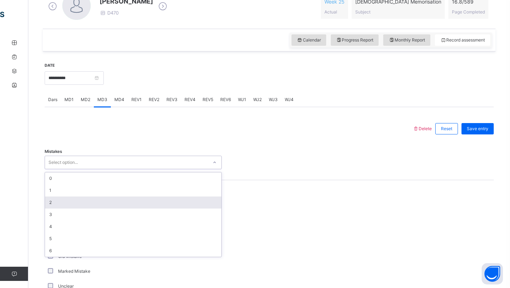
click at [69, 199] on div "2" at bounding box center [133, 202] width 176 height 12
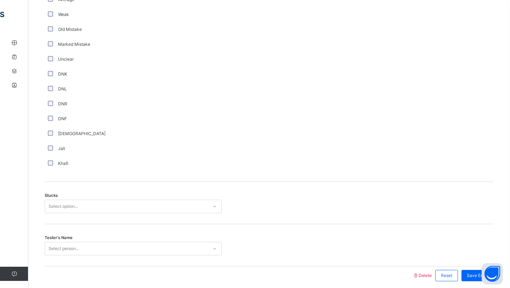
scroll to position [473, 0]
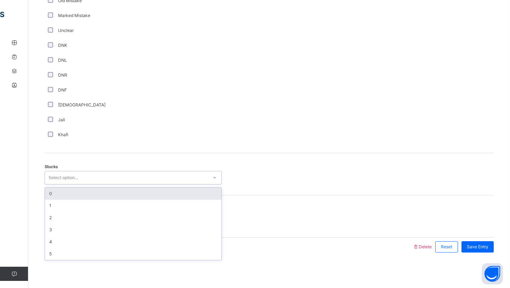
click at [87, 179] on div "Select option..." at bounding box center [126, 177] width 163 height 11
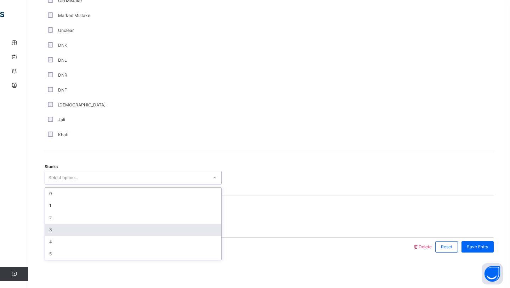
click at [69, 224] on div "3" at bounding box center [133, 230] width 176 height 12
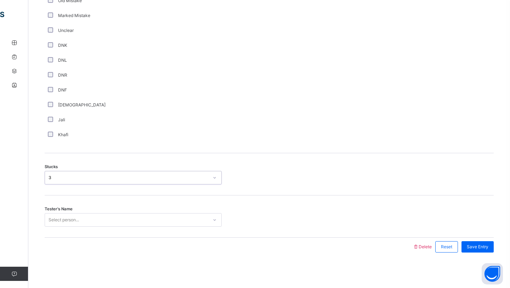
click at [79, 218] on div "Select person..." at bounding box center [64, 219] width 30 height 13
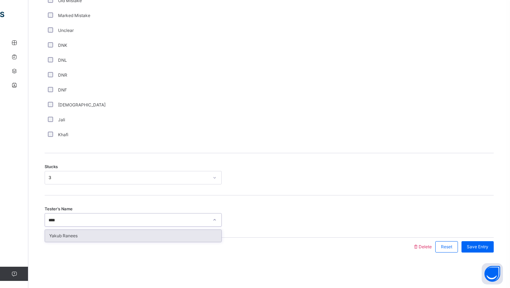
type input "*****"
click at [52, 239] on div "Yakub Ranees" at bounding box center [133, 236] width 176 height 12
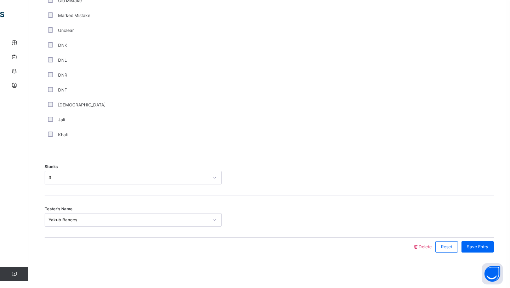
click at [254, 235] on div "Tester's Name Yakub Ranees" at bounding box center [269, 216] width 449 height 42
drag, startPoint x: 471, startPoint y: 245, endPoint x: 467, endPoint y: 245, distance: 4.3
click at [471, 245] on span "Save Entry" at bounding box center [478, 246] width 22 height 6
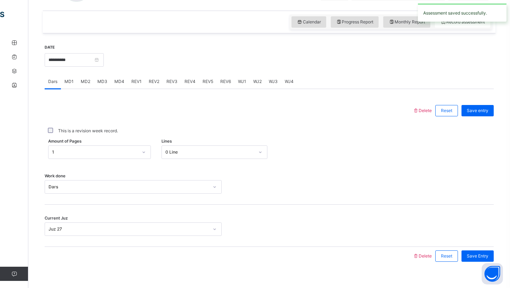
scroll to position [234, 0]
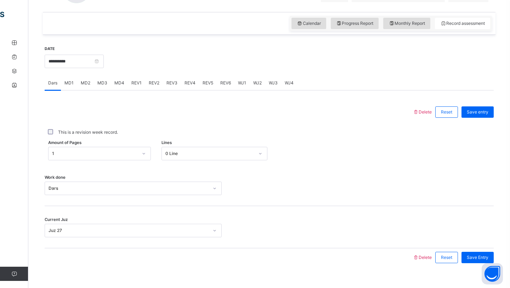
click at [100, 84] on span "MD3" at bounding box center [102, 83] width 10 height 6
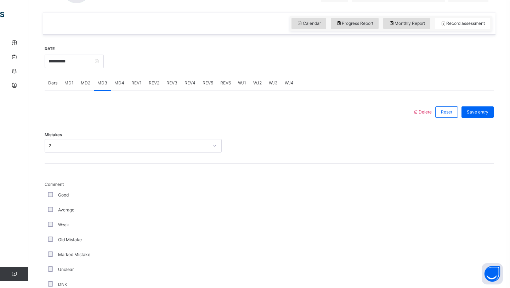
click at [182, 109] on div at bounding box center [228, 112] width 361 height 18
click at [121, 86] on span "MD4" at bounding box center [119, 83] width 10 height 6
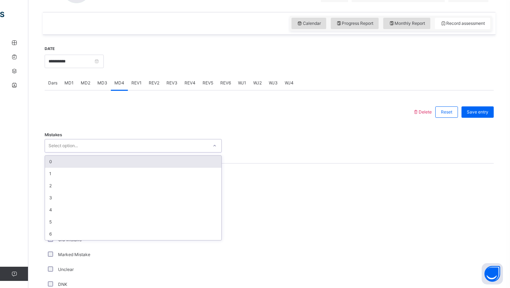
click at [88, 141] on div "Select option..." at bounding box center [126, 145] width 163 height 11
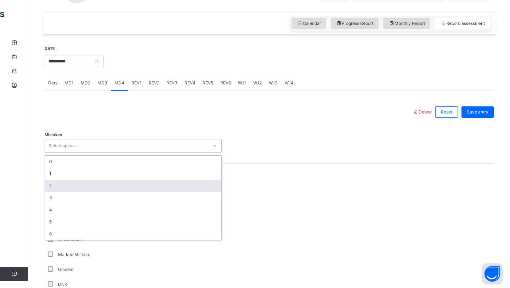
click at [64, 185] on div "2" at bounding box center [133, 186] width 176 height 12
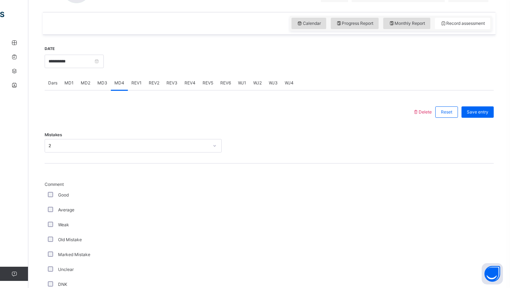
scroll to position [473, 0]
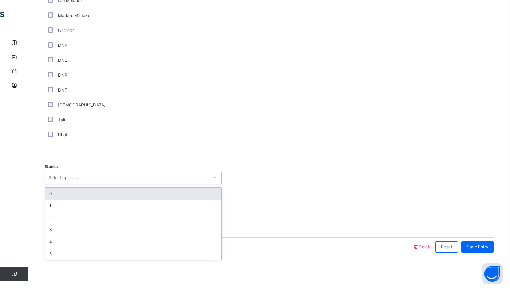
click at [93, 182] on div "Select option..." at bounding box center [126, 177] width 163 height 11
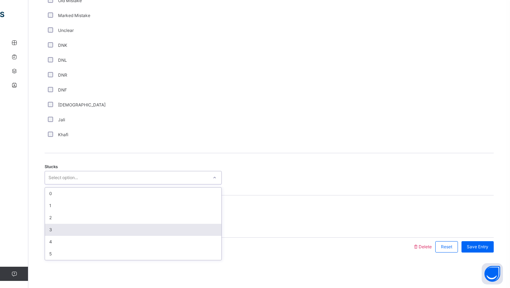
click at [79, 233] on div "3" at bounding box center [133, 230] width 176 height 12
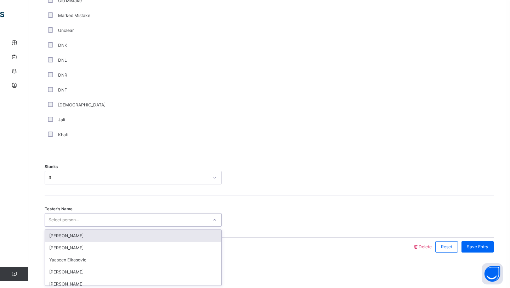
click at [95, 221] on div "Select person..." at bounding box center [126, 219] width 163 height 11
type input "*****"
click at [72, 241] on div "Yakub Ranees" at bounding box center [133, 236] width 176 height 12
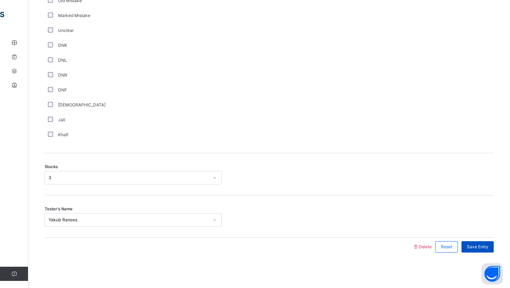
click at [485, 245] on span "Save Entry" at bounding box center [478, 246] width 22 height 6
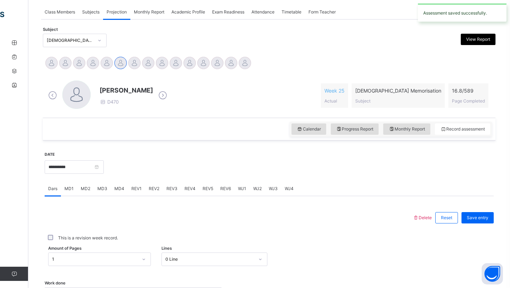
scroll to position [122, 0]
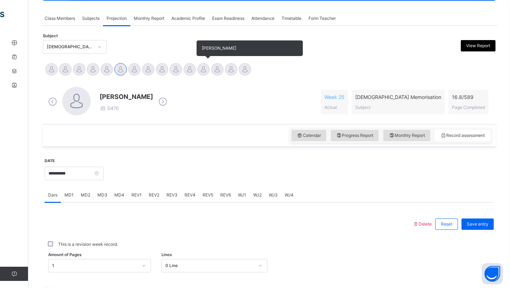
click at [204, 68] on div at bounding box center [203, 69] width 12 height 12
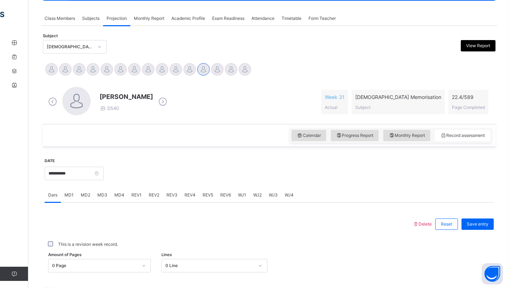
drag, startPoint x: 136, startPoint y: 230, endPoint x: 137, endPoint y: 224, distance: 6.8
click at [137, 224] on div at bounding box center [228, 224] width 361 height 18
click at [203, 259] on div "Amount of Pages 0 Page Lines 0 Line" at bounding box center [269, 265] width 449 height 21
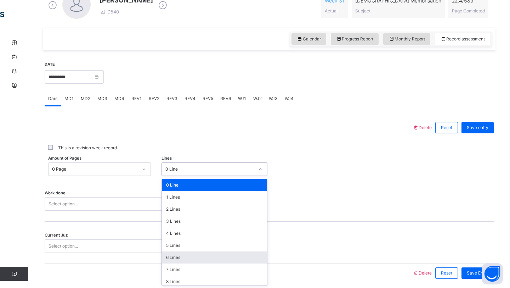
click at [203, 176] on div "option 6 Lines focused, 7 of 16. 16 results available. Use Up and Down to choos…" at bounding box center [215, 168] width 106 height 13
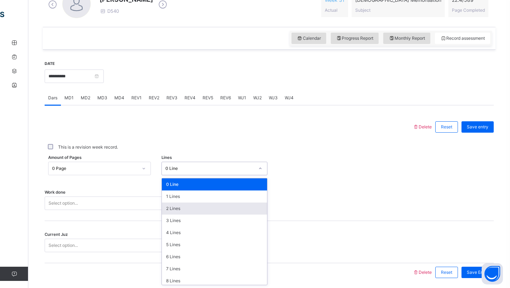
click at [186, 208] on div "2 Lines" at bounding box center [215, 208] width 106 height 12
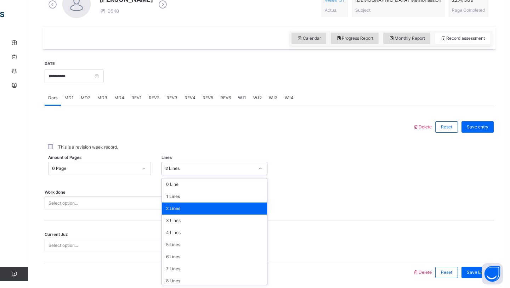
click at [189, 165] on div "2 Lines" at bounding box center [210, 168] width 89 height 6
click at [186, 232] on div "4 Lines" at bounding box center [215, 232] width 106 height 12
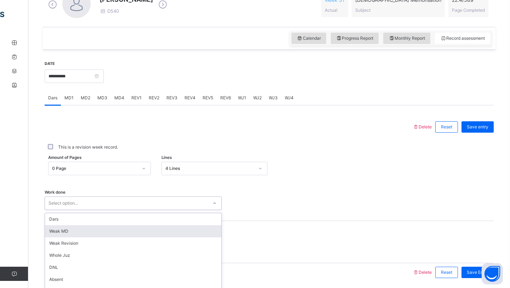
scroll to position [245, 0]
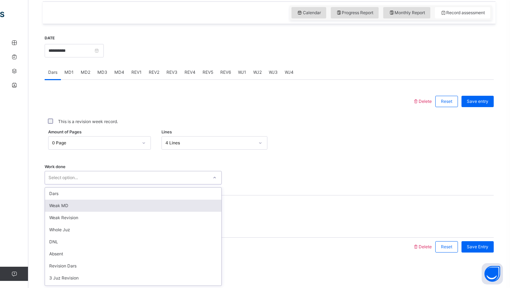
click at [142, 184] on div "option Weak MD focused, 2 of 14. 14 results available. Use Up and Down to choos…" at bounding box center [133, 177] width 177 height 13
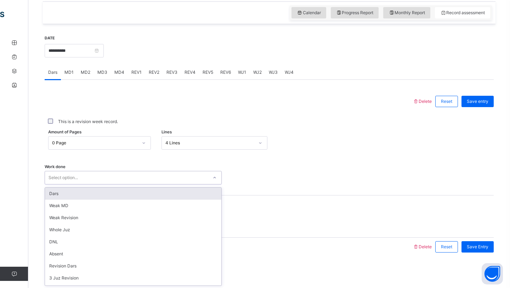
click at [135, 191] on div "Dars" at bounding box center [133, 193] width 176 height 12
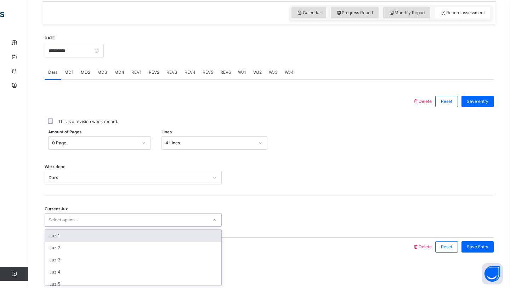
click at [124, 225] on div "Select option..." at bounding box center [133, 219] width 177 height 13
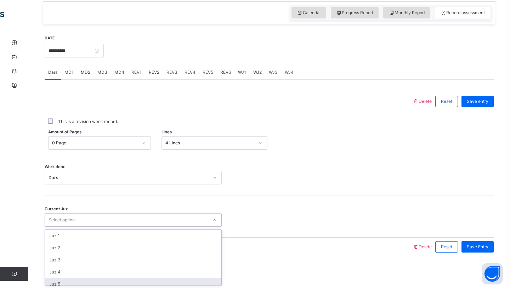
click at [202, 282] on div "Juz 5" at bounding box center [133, 284] width 176 height 12
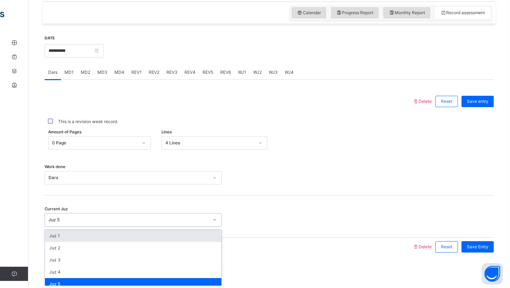
click at [183, 220] on div "Juz 5" at bounding box center [129, 220] width 160 height 6
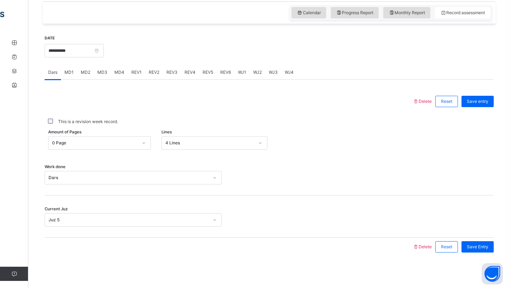
drag, startPoint x: 224, startPoint y: 252, endPoint x: 225, endPoint y: 247, distance: 5.0
click at [225, 247] on div at bounding box center [228, 246] width 361 height 18
click at [208, 215] on div at bounding box center [214, 219] width 13 height 13
click at [214, 217] on icon at bounding box center [215, 219] width 4 height 7
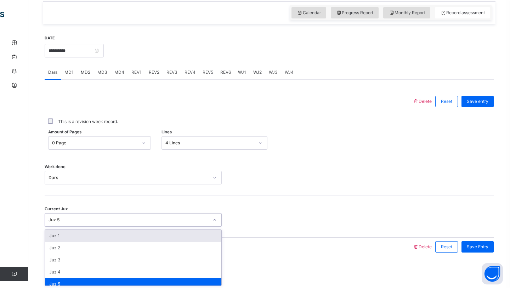
click at [214, 217] on icon at bounding box center [215, 219] width 4 height 7
drag, startPoint x: 221, startPoint y: 270, endPoint x: 196, endPoint y: 208, distance: 67.2
click at [196, 208] on div "Current Juz option Juz 5, selected. option Juz 1 focused, 1 of 30. 30 results a…" at bounding box center [269, 216] width 449 height 42
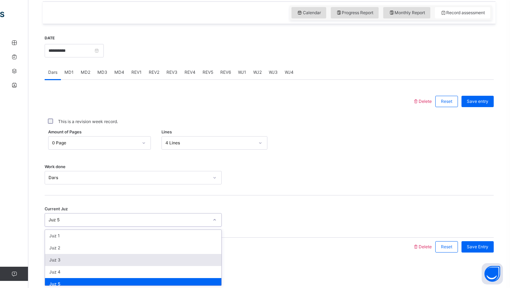
click at [170, 253] on div "Juz 2" at bounding box center [133, 248] width 176 height 12
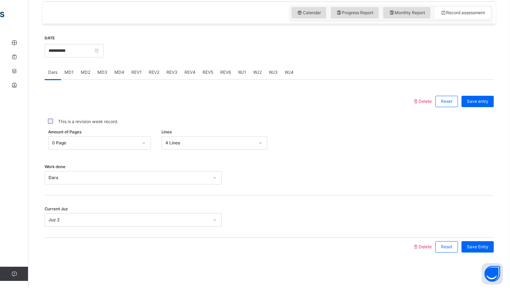
click at [188, 253] on div at bounding box center [228, 246] width 361 height 18
drag, startPoint x: 188, startPoint y: 253, endPoint x: 184, endPoint y: 221, distance: 31.9
click at [184, 222] on div "Delete Reset Save entry This is a revision week record. Amount of Pages 0 Page …" at bounding box center [269, 174] width 449 height 164
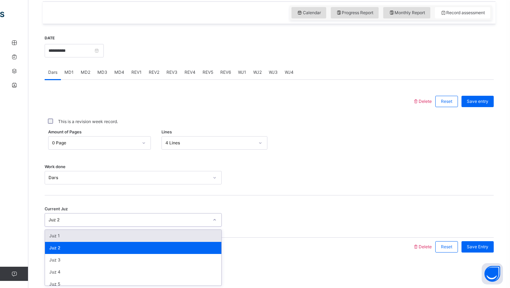
click at [184, 221] on div "Juz 2" at bounding box center [129, 220] width 160 height 6
drag, startPoint x: 184, startPoint y: 221, endPoint x: 195, endPoint y: 209, distance: 16.3
click at [184, 221] on div "Juz 2" at bounding box center [129, 220] width 160 height 6
click at [220, 221] on div at bounding box center [214, 219] width 13 height 13
click at [223, 254] on div at bounding box center [228, 246] width 361 height 18
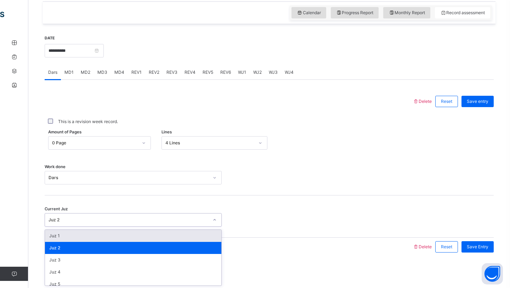
click at [203, 217] on div "Juz 2" at bounding box center [129, 220] width 160 height 6
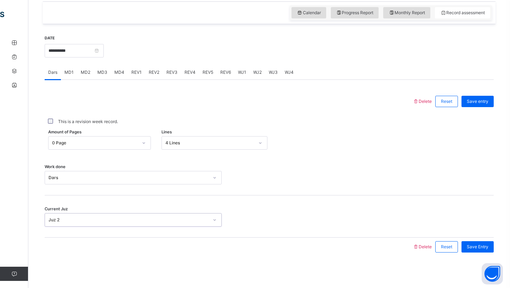
drag, startPoint x: 203, startPoint y: 217, endPoint x: 205, endPoint y: 224, distance: 8.2
click at [205, 224] on div "Juz 2" at bounding box center [126, 219] width 163 height 11
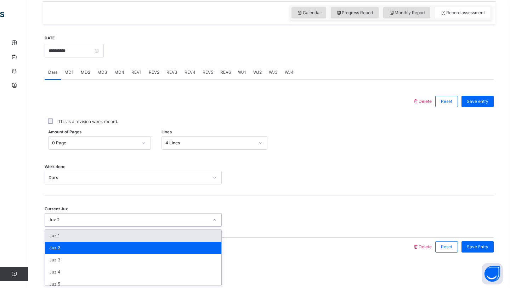
click at [205, 224] on div "Juz 2" at bounding box center [126, 219] width 163 height 11
click at [196, 217] on div "Juz 2" at bounding box center [129, 220] width 160 height 6
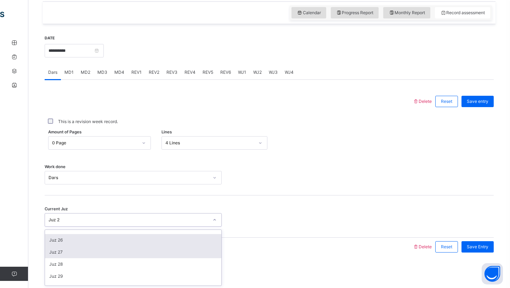
scroll to position [300, 0]
click at [189, 249] on div "Juz 27" at bounding box center [133, 249] width 176 height 12
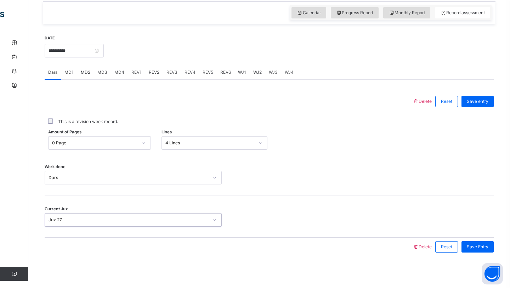
drag, startPoint x: 189, startPoint y: 249, endPoint x: 198, endPoint y: 251, distance: 10.1
click at [189, 248] on div at bounding box center [228, 246] width 361 height 18
click at [485, 244] on span "Save Entry" at bounding box center [478, 246] width 22 height 6
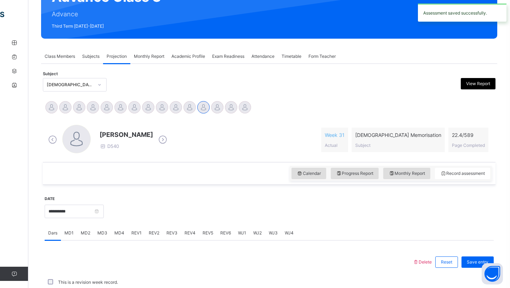
scroll to position [245, 0]
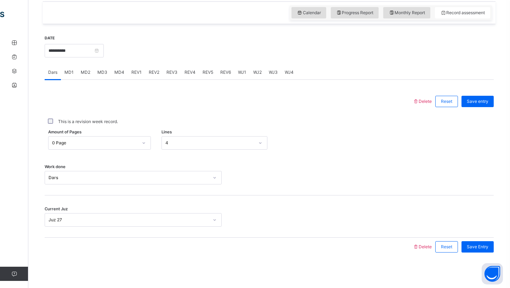
click at [119, 72] on span "MD4" at bounding box center [119, 72] width 10 height 6
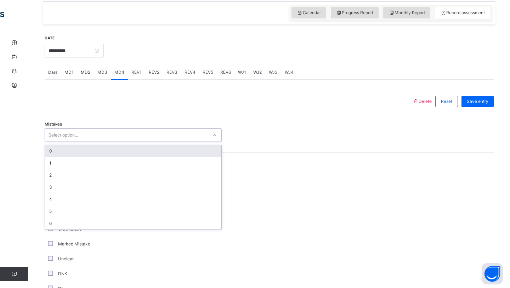
click at [97, 135] on div "Select option..." at bounding box center [126, 135] width 163 height 11
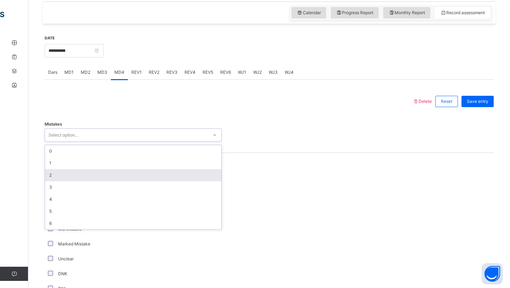
click at [86, 173] on div "2" at bounding box center [133, 175] width 176 height 12
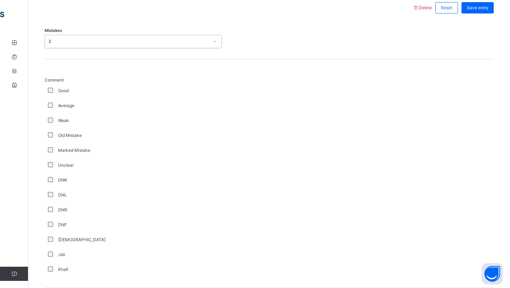
scroll to position [339, 0]
click at [86, 145] on div "Marked Mistake" at bounding box center [133, 149] width 177 height 15
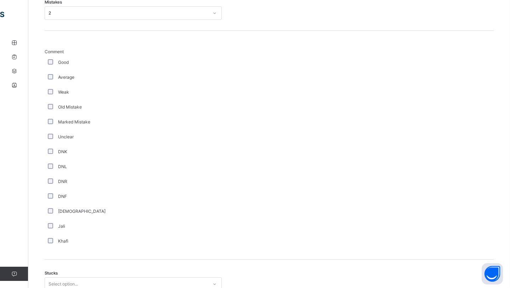
scroll to position [473, 0]
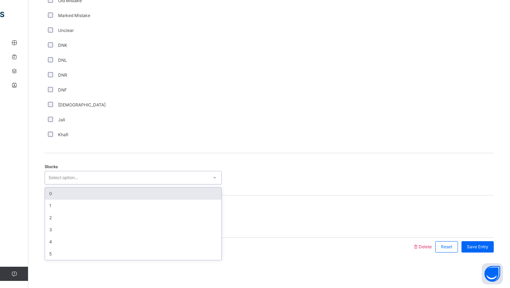
click at [102, 174] on div "Select option..." at bounding box center [126, 177] width 163 height 11
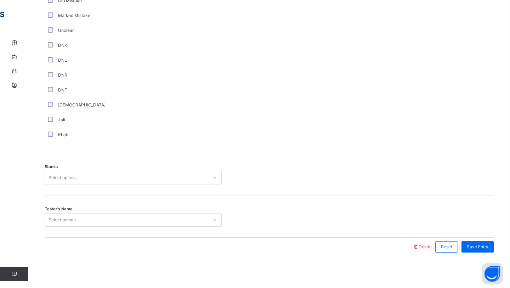
click at [88, 195] on div "Tester's Name Select person..." at bounding box center [269, 216] width 449 height 42
click at [88, 175] on div "Select option..." at bounding box center [126, 177] width 163 height 11
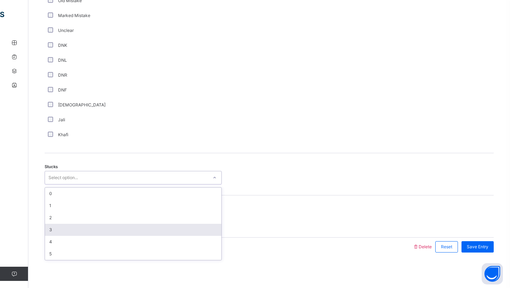
click at [65, 234] on div "3" at bounding box center [133, 230] width 176 height 12
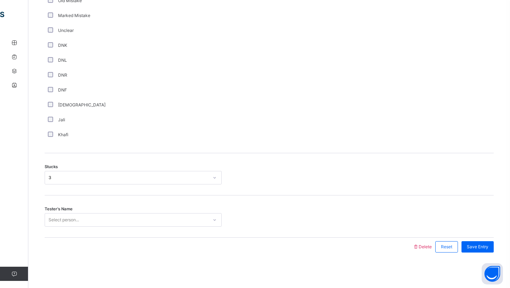
click at [65, 233] on div "Tester's Name Select person..." at bounding box center [269, 216] width 449 height 42
click at [67, 217] on div "Select person..." at bounding box center [64, 219] width 30 height 13
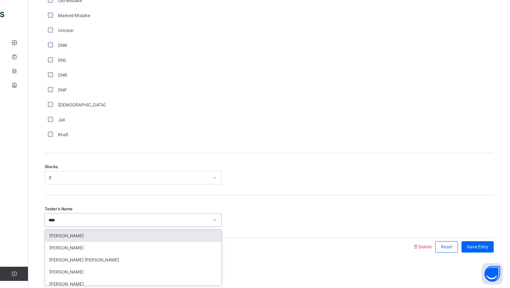
type input "*****"
click at [63, 236] on div "Abdurrahman Hassan" at bounding box center [133, 236] width 176 height 12
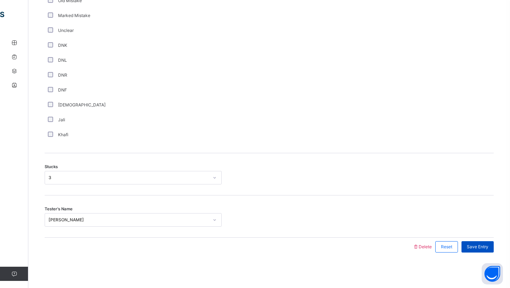
click at [479, 246] on span "Save Entry" at bounding box center [478, 246] width 22 height 6
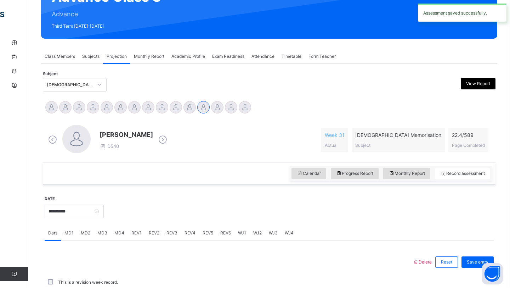
scroll to position [245, 0]
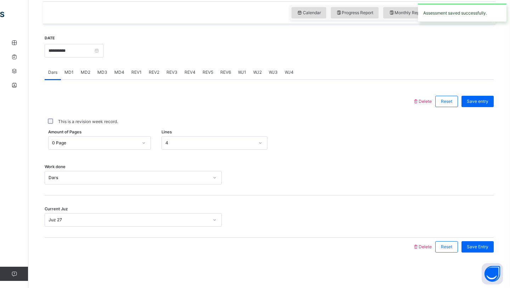
click at [84, 72] on span "MD2" at bounding box center [86, 72] width 10 height 6
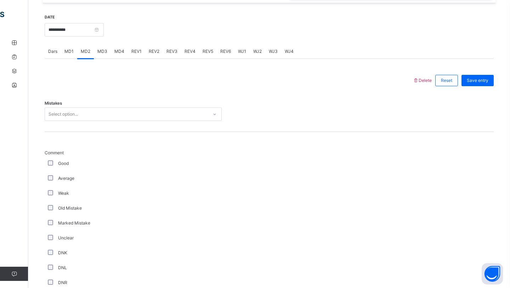
scroll to position [275, 0]
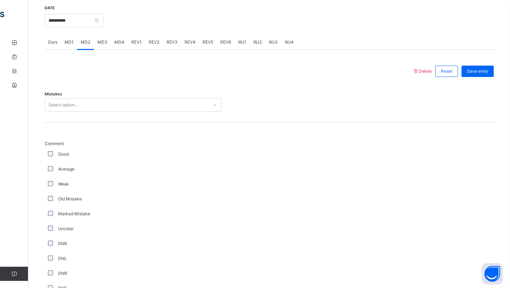
click at [80, 101] on div "Select option..." at bounding box center [126, 105] width 163 height 11
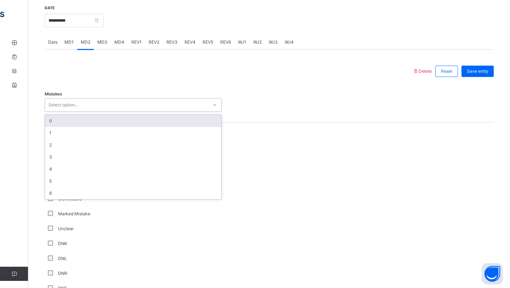
click at [77, 121] on div "0" at bounding box center [133, 121] width 176 height 12
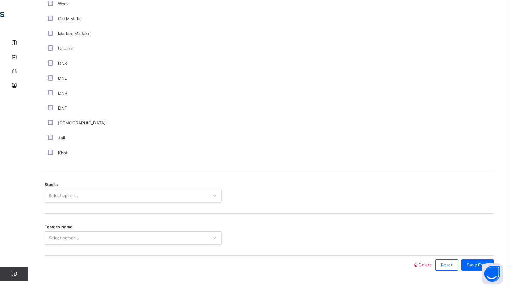
scroll to position [473, 0]
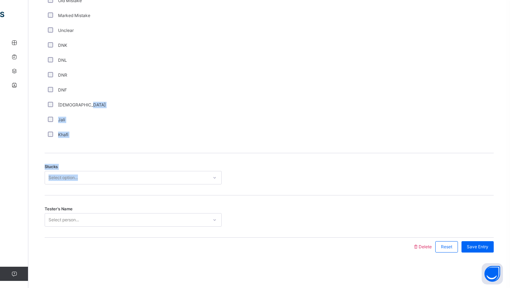
drag, startPoint x: 98, startPoint y: 169, endPoint x: 104, endPoint y: 109, distance: 60.2
click at [104, 109] on div "Delete Reset Save entry Mistakes 0 Comment Good Average Weak Old Mistake Marked…" at bounding box center [269, 60] width 449 height 392
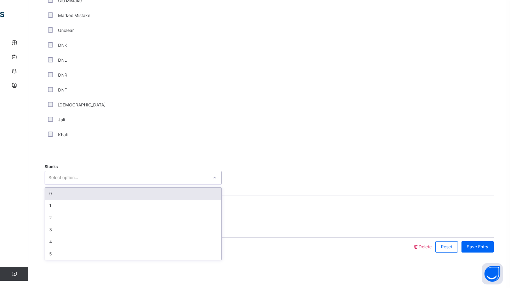
click at [95, 180] on div "Select option..." at bounding box center [126, 177] width 163 height 11
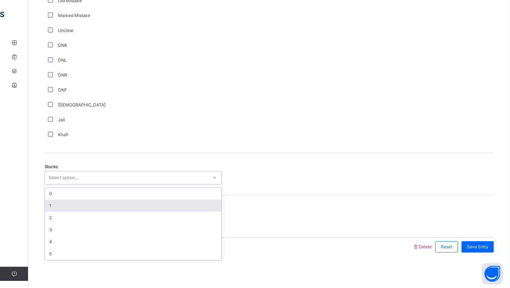
click at [91, 208] on div "1" at bounding box center [133, 206] width 176 height 12
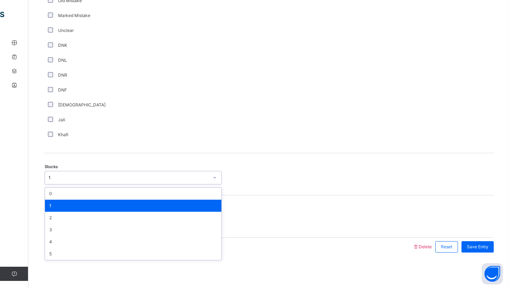
click at [87, 208] on div "1" at bounding box center [133, 206] width 176 height 12
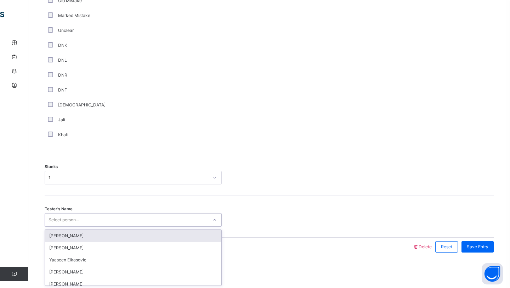
click at [84, 226] on div "Select person..." at bounding box center [133, 219] width 177 height 13
type input "****"
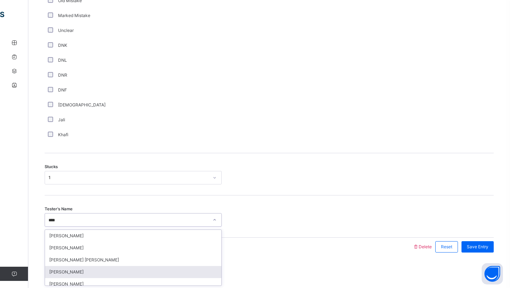
click at [78, 271] on div "Abdurrahman Hassan" at bounding box center [133, 272] width 176 height 12
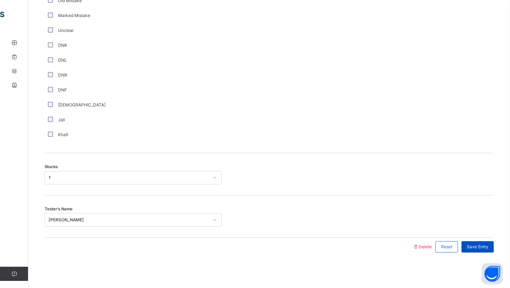
click at [473, 244] on span "Save Entry" at bounding box center [478, 246] width 22 height 6
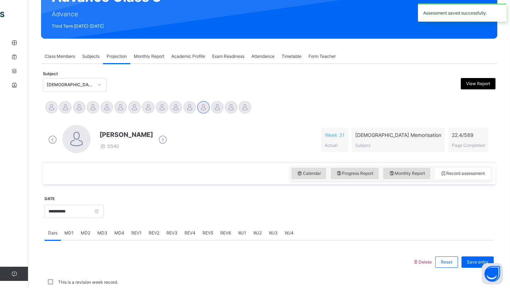
scroll to position [245, 0]
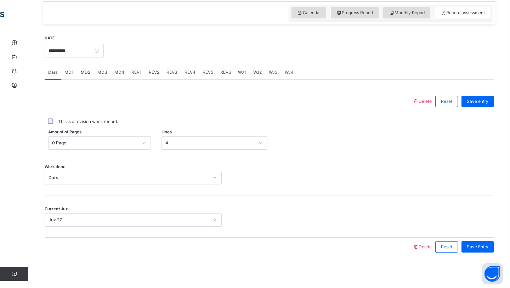
click at [118, 68] on div "MD4" at bounding box center [119, 72] width 17 height 14
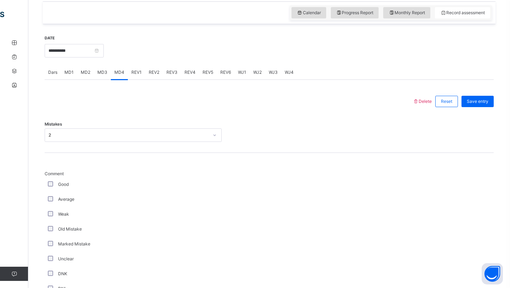
scroll to position [473, 0]
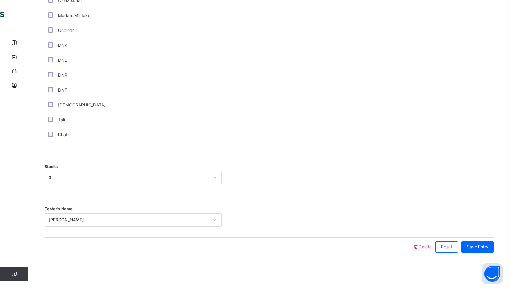
click at [109, 34] on div "Unclear" at bounding box center [133, 30] width 177 height 15
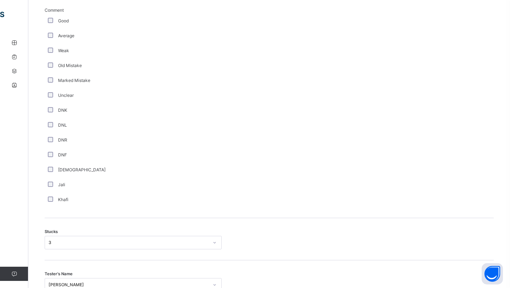
scroll to position [404, 0]
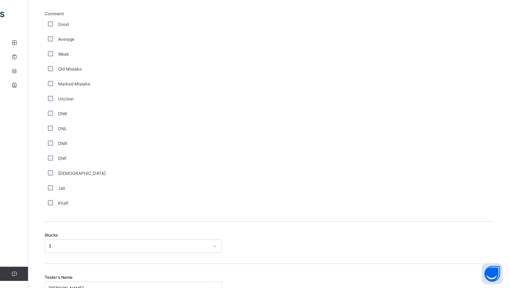
click at [56, 105] on div "Unclear" at bounding box center [133, 98] width 177 height 15
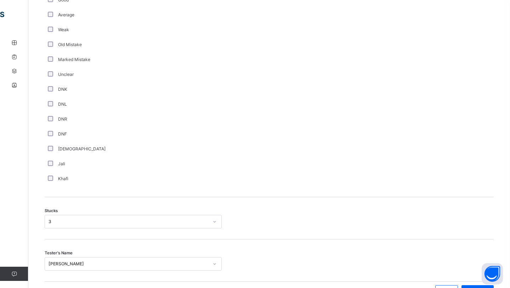
scroll to position [430, 0]
click at [360, 103] on div "Comment Good Average Weak Old Mistake Marked Mistake Unclear DNK DNL DNR DNF Mu…" at bounding box center [269, 85] width 449 height 200
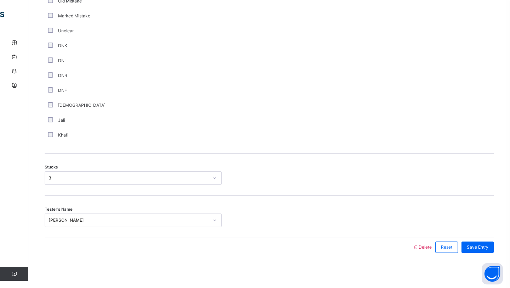
scroll to position [473, 0]
click at [476, 247] on span "Save Entry" at bounding box center [478, 246] width 22 height 6
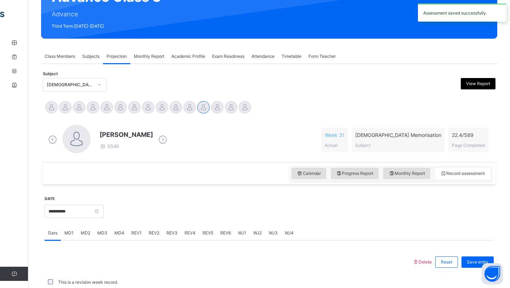
scroll to position [245, 0]
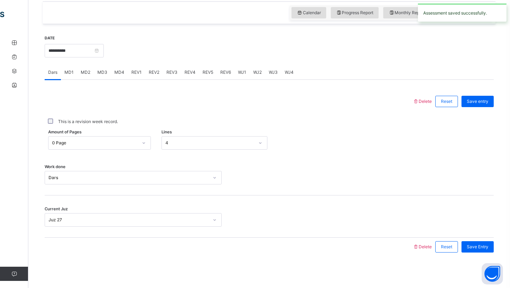
drag, startPoint x: 476, startPoint y: 247, endPoint x: 478, endPoint y: 240, distance: 7.6
click at [476, 247] on span "Save Entry" at bounding box center [478, 246] width 22 height 6
click at [223, 71] on span "REV6" at bounding box center [225, 72] width 11 height 6
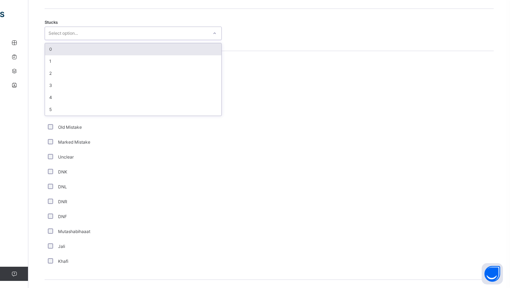
click at [183, 29] on div "Select option..." at bounding box center [126, 33] width 163 height 11
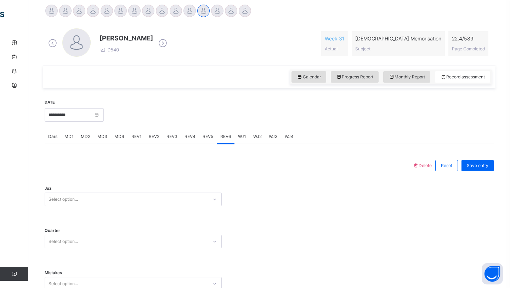
scroll to position [180, 0]
click at [135, 139] on span "REV1" at bounding box center [136, 137] width 10 height 6
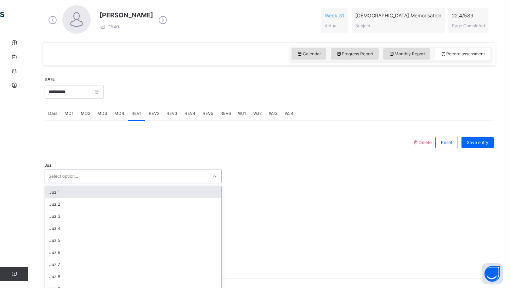
scroll to position [211, 0]
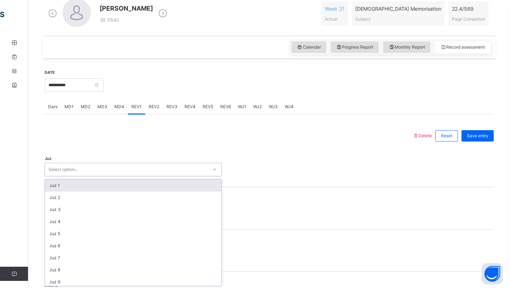
click at [128, 176] on div "option Juz 1 focused, 1 of 30. 30 results available. Use Up and Down to choose …" at bounding box center [133, 169] width 177 height 13
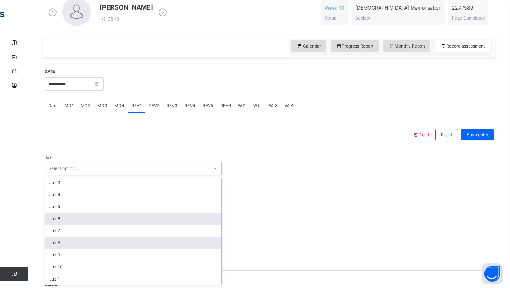
scroll to position [255, 0]
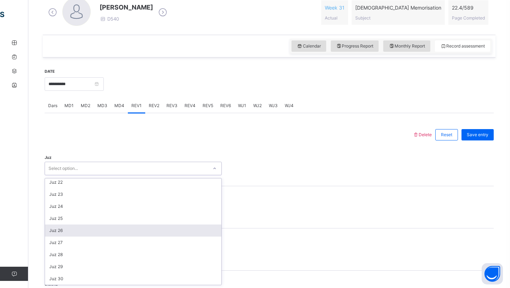
click at [100, 232] on div "Juz 26" at bounding box center [133, 230] width 176 height 12
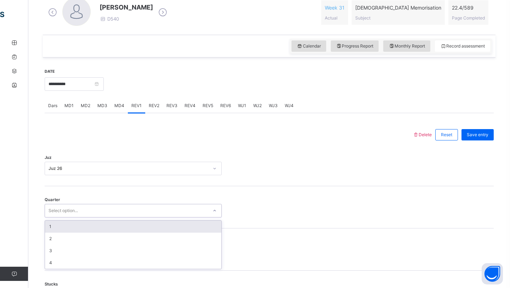
click at [97, 212] on div "Select option..." at bounding box center [126, 210] width 163 height 11
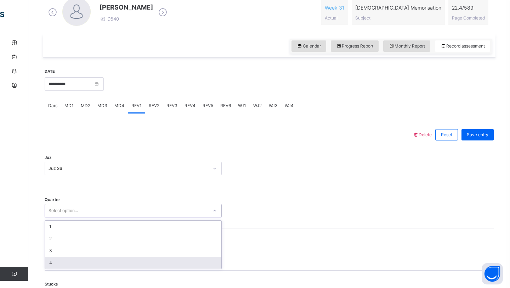
click at [83, 262] on div "4" at bounding box center [133, 263] width 176 height 12
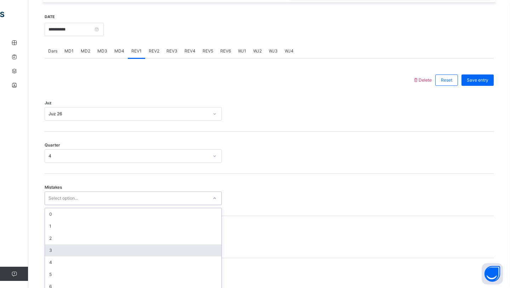
click at [83, 205] on div "option 3 focused, 4 of 7. 7 results available. Use Up and Down to choose option…" at bounding box center [133, 197] width 177 height 13
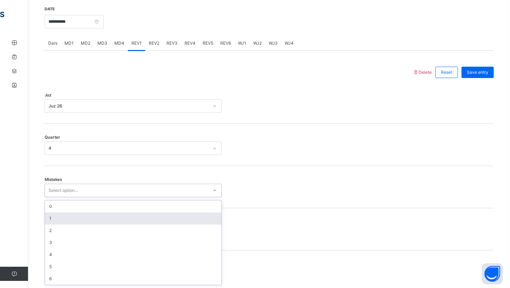
click at [74, 219] on div "1" at bounding box center [133, 218] width 176 height 12
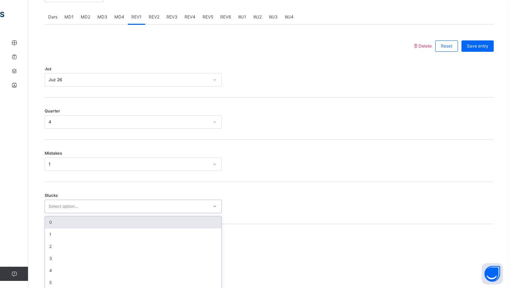
click at [74, 213] on div "option 0 focused, 1 of 6. 6 results available. Use Up and Down to choose option…" at bounding box center [133, 206] width 177 height 13
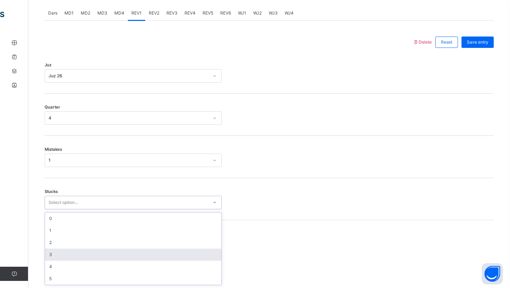
click at [69, 258] on div "3" at bounding box center [133, 254] width 176 height 12
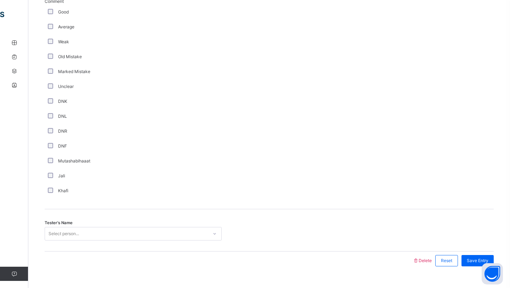
click at [74, 230] on div "Select person..." at bounding box center [133, 233] width 177 height 13
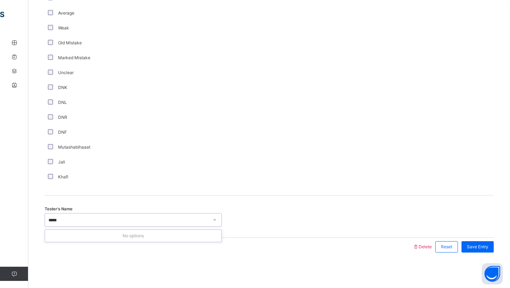
type input "****"
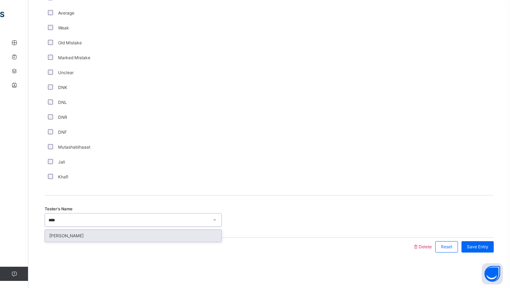
click at [74, 230] on div "Muzahiruddin Nizamuddin" at bounding box center [133, 236] width 176 height 12
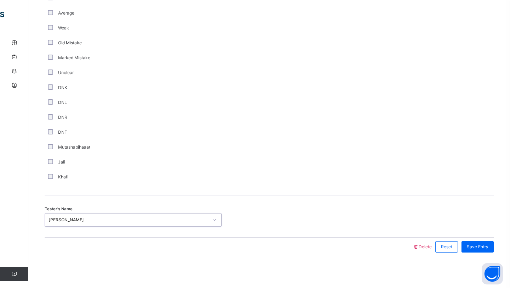
click at [143, 218] on div "Muzahiruddin Nizamuddin" at bounding box center [129, 220] width 160 height 6
click at [470, 249] on span "Save Entry" at bounding box center [478, 246] width 22 height 6
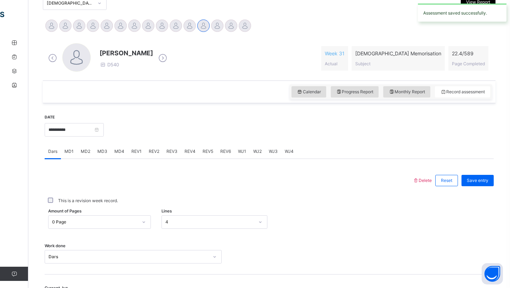
scroll to position [162, 0]
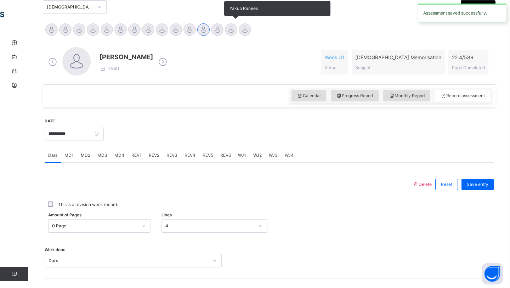
click at [230, 33] on div at bounding box center [231, 29] width 12 height 12
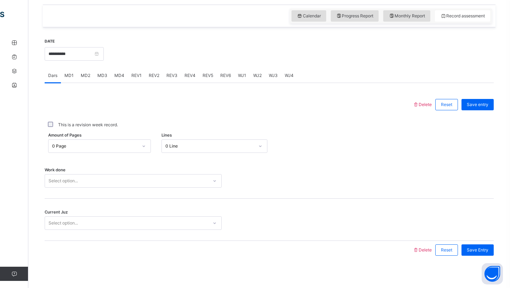
scroll to position [245, 0]
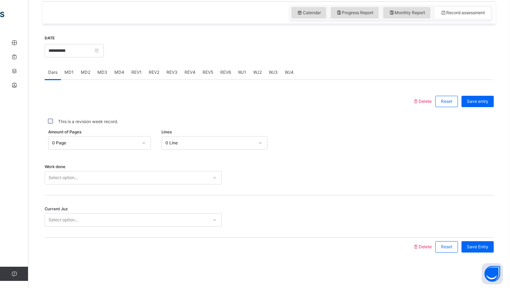
click at [187, 140] on div "0 Line" at bounding box center [210, 143] width 89 height 6
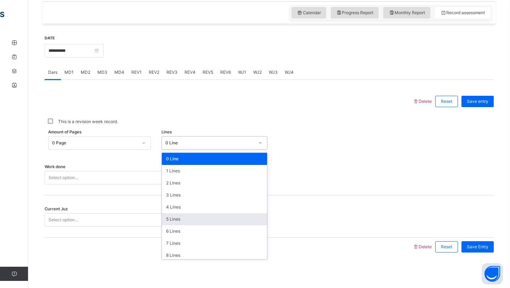
click at [183, 220] on div "5 Lines" at bounding box center [215, 219] width 106 height 12
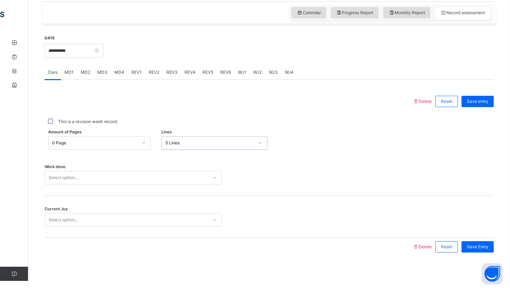
click at [142, 185] on div "Work done Select option..." at bounding box center [269, 174] width 449 height 42
click at [143, 179] on div "Select option..." at bounding box center [126, 177] width 163 height 11
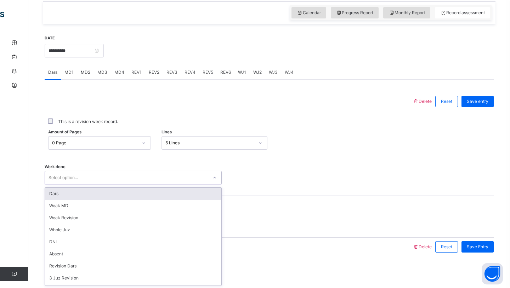
click at [143, 179] on div "Select option..." at bounding box center [126, 177] width 163 height 11
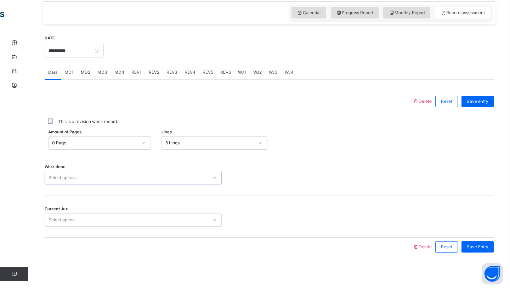
click at [143, 183] on div "Select option..." at bounding box center [133, 177] width 177 height 13
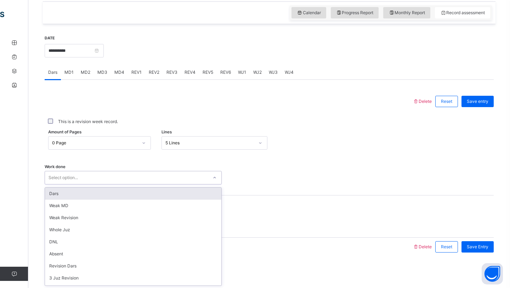
click at [143, 193] on div "Dars" at bounding box center [133, 193] width 176 height 12
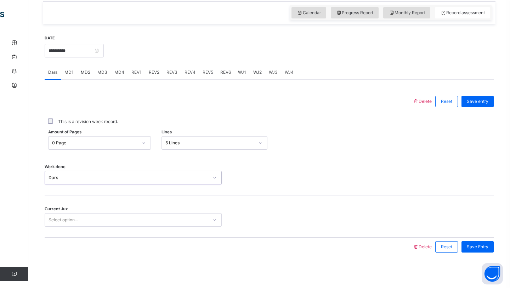
click at [136, 223] on div "Select option..." at bounding box center [126, 219] width 163 height 11
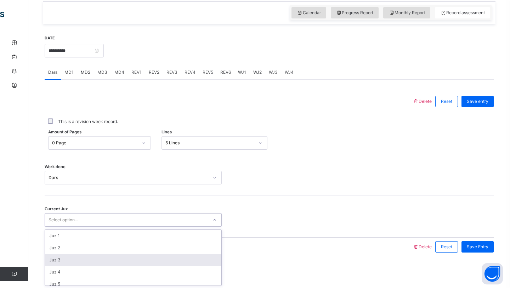
scroll to position [306, 0]
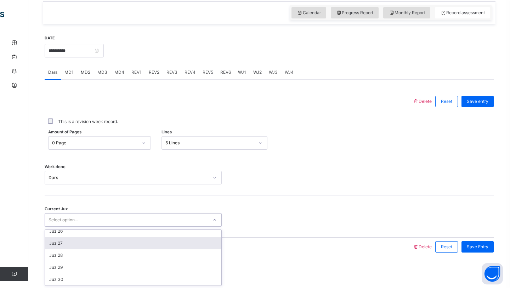
click at [142, 240] on div "Juz 27" at bounding box center [133, 243] width 176 height 12
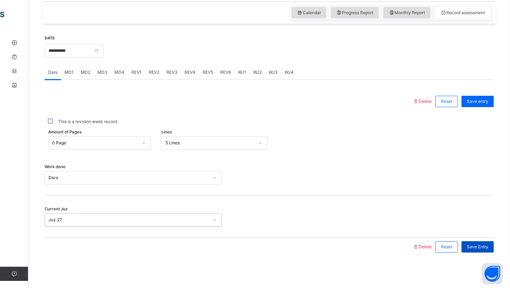
click at [485, 246] on span "Save Entry" at bounding box center [478, 246] width 22 height 6
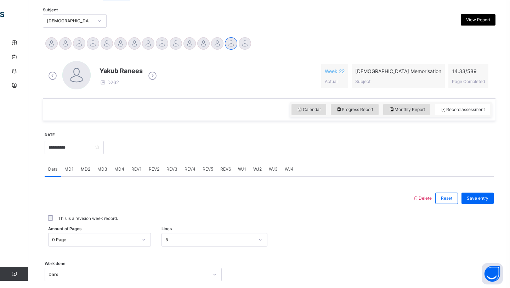
scroll to position [145, 0]
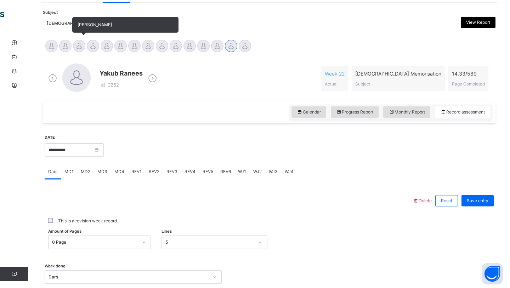
click at [74, 43] on div at bounding box center [79, 46] width 12 height 12
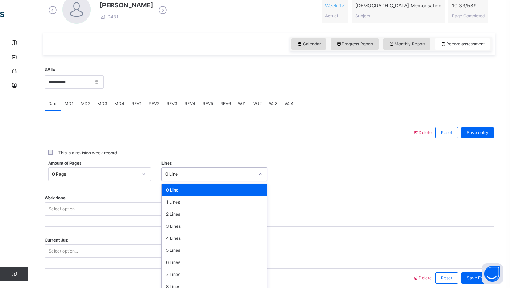
scroll to position [219, 0]
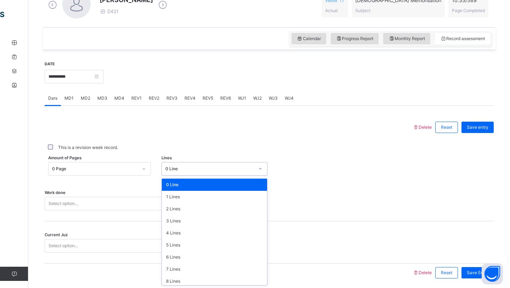
click at [178, 175] on div "option 0 Line focused, 1 of 16. 16 results available. Use Up and Down to choose…" at bounding box center [215, 168] width 106 height 13
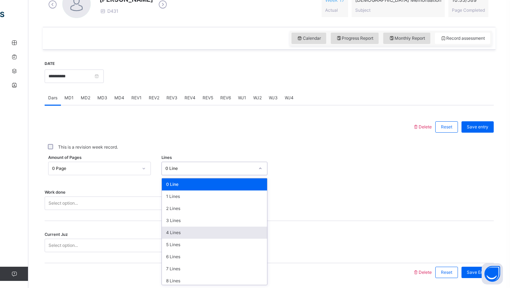
click at [170, 231] on div "4 Lines" at bounding box center [215, 232] width 106 height 12
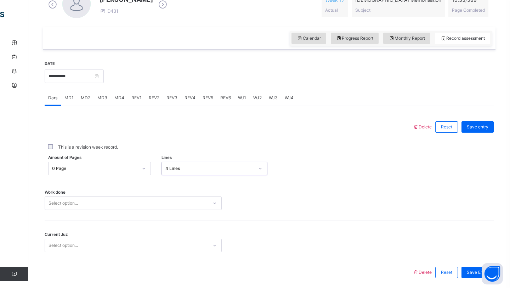
scroll to position [245, 0]
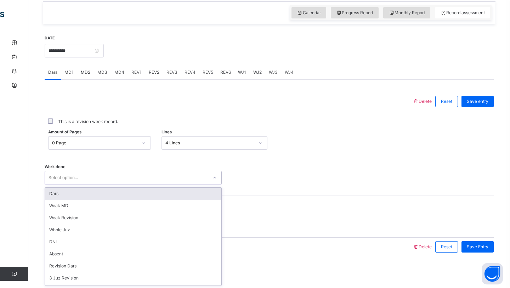
click at [142, 184] on div "option Dars focused, 1 of 14. 14 results available. Use Up and Down to choose o…" at bounding box center [133, 177] width 177 height 13
click at [143, 195] on div "Dars" at bounding box center [133, 193] width 176 height 12
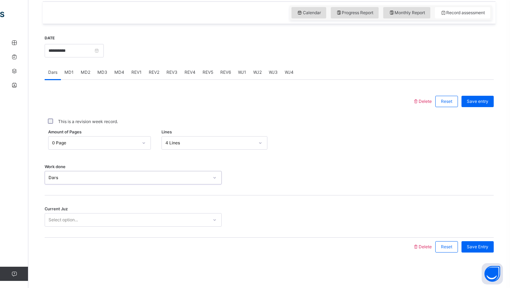
click at [140, 219] on div "Select option..." at bounding box center [126, 219] width 163 height 11
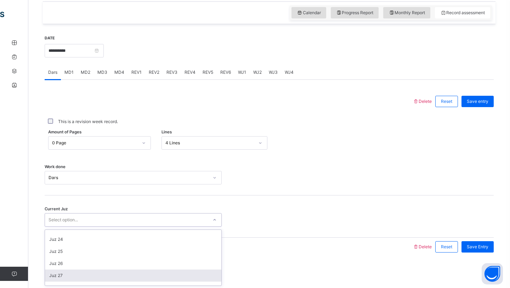
scroll to position [286, 0]
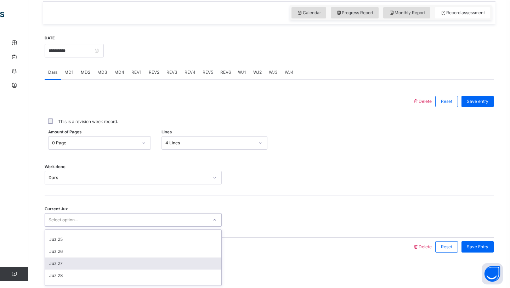
click at [151, 268] on div "Juz 27" at bounding box center [133, 263] width 176 height 12
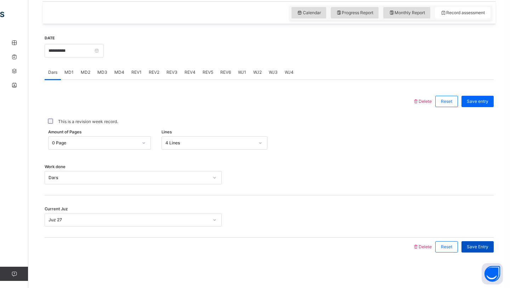
click at [491, 246] on div "Save Entry" at bounding box center [478, 246] width 32 height 11
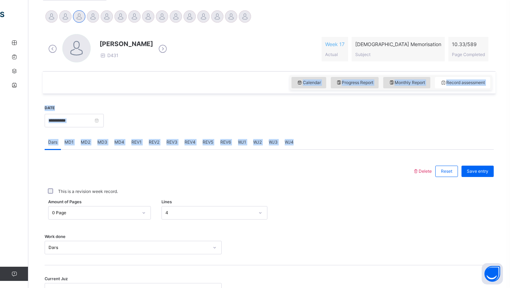
scroll to position [174, 0]
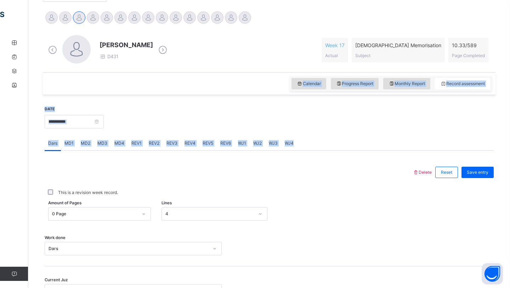
drag, startPoint x: 142, startPoint y: 87, endPoint x: 142, endPoint y: 79, distance: 8.5
click at [142, 79] on div "**********" at bounding box center [269, 173] width 453 height 332
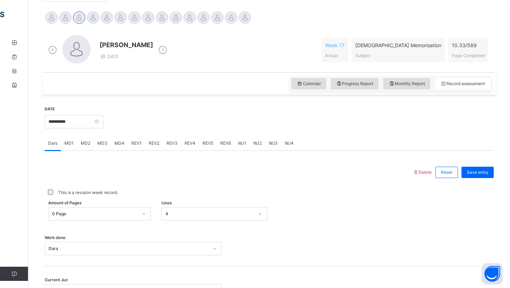
click at [150, 110] on div at bounding box center [298, 121] width 383 height 30
click at [68, 21] on div at bounding box center [65, 17] width 12 height 12
click at [89, 18] on div at bounding box center [93, 17] width 12 height 12
click at [83, 19] on div at bounding box center [79, 17] width 12 height 12
